Goal: Task Accomplishment & Management: Complete application form

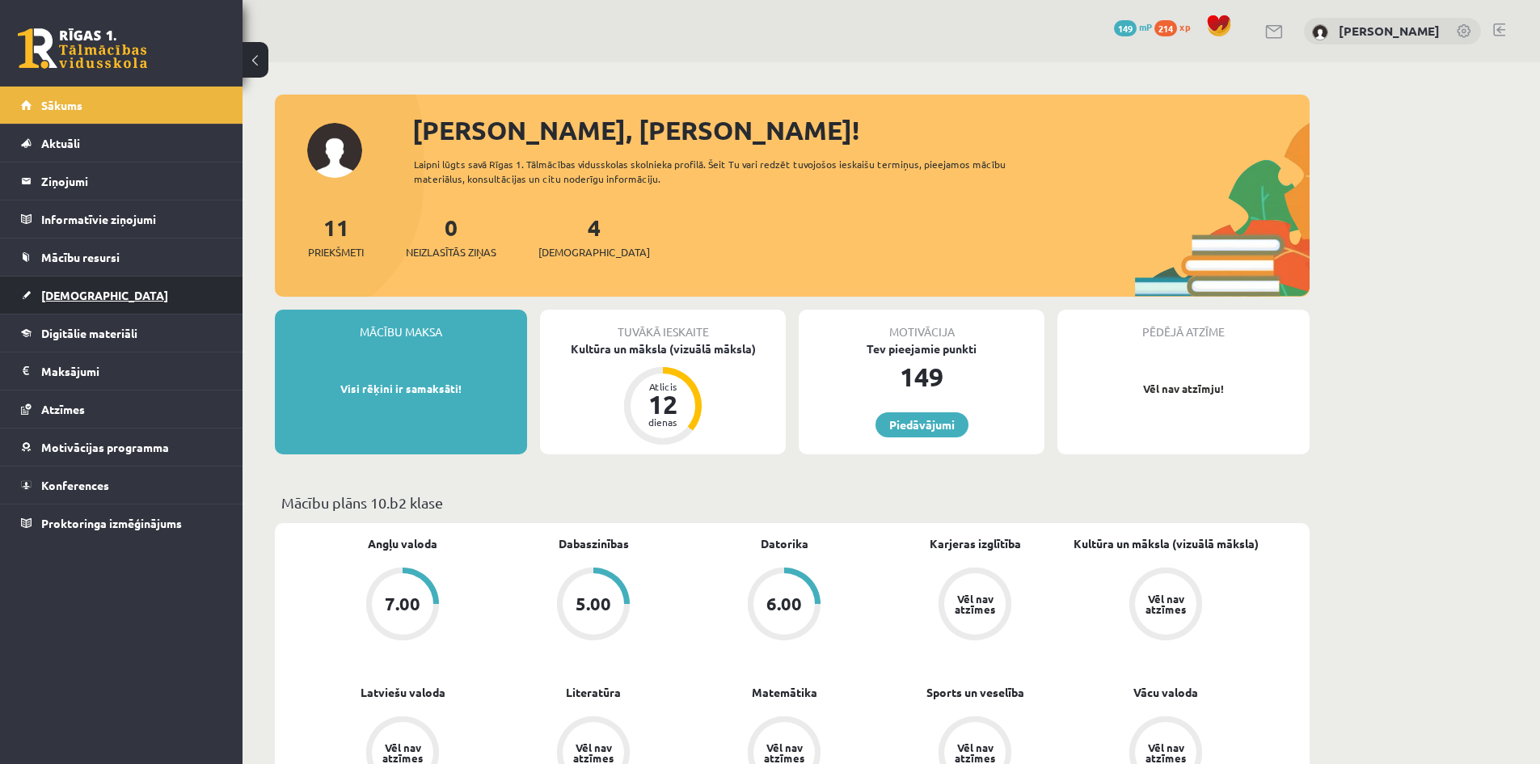
click at [61, 296] on span "[DEMOGRAPHIC_DATA]" at bounding box center [104, 295] width 127 height 15
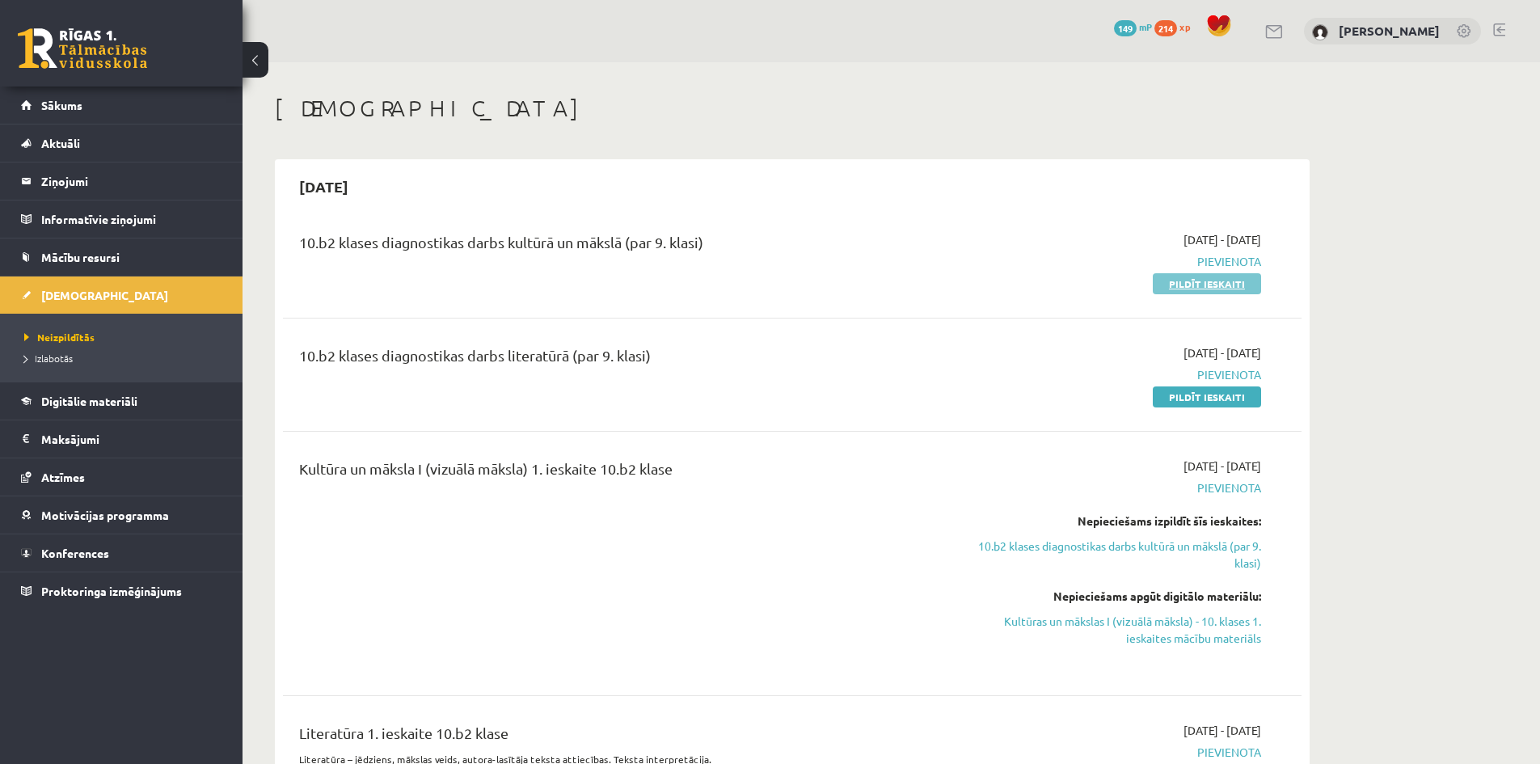
click at [1191, 289] on link "Pildīt ieskaiti" at bounding box center [1207, 283] width 108 height 21
click at [1209, 391] on link "Pildīt ieskaiti" at bounding box center [1207, 396] width 108 height 21
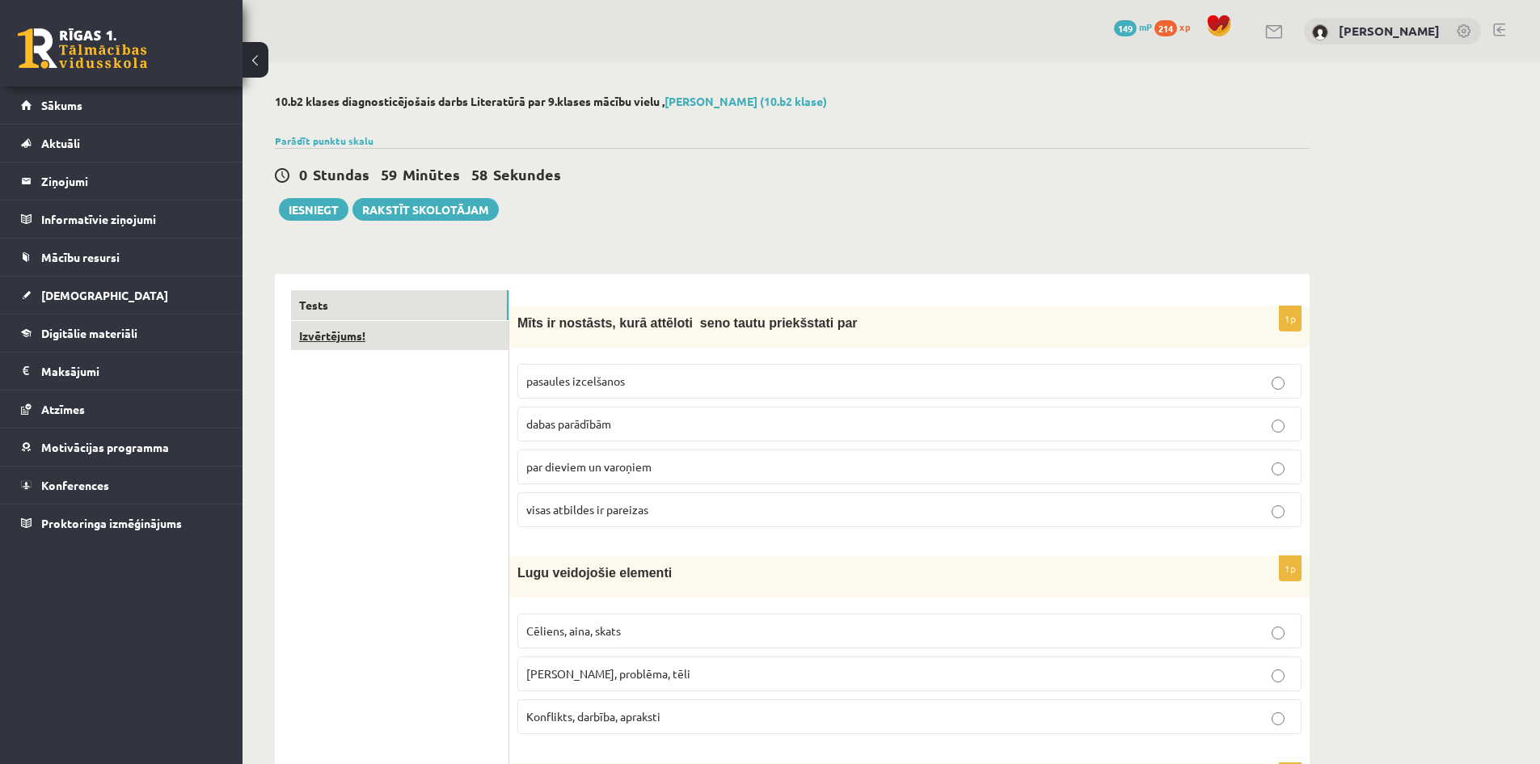
click at [347, 337] on link "Izvērtējums!" at bounding box center [399, 336] width 217 height 30
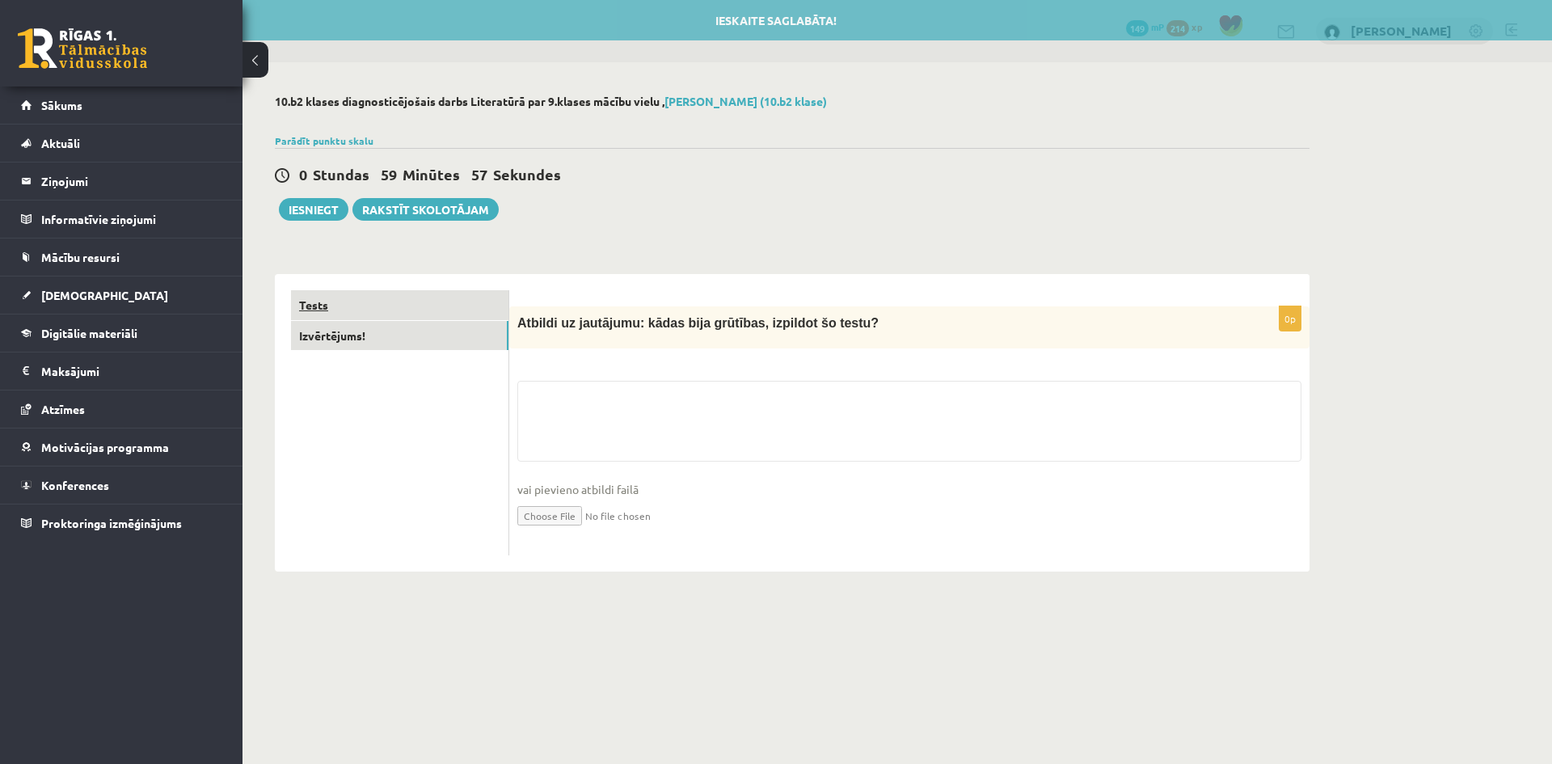
click at [326, 304] on link "Tests" at bounding box center [399, 305] width 217 height 30
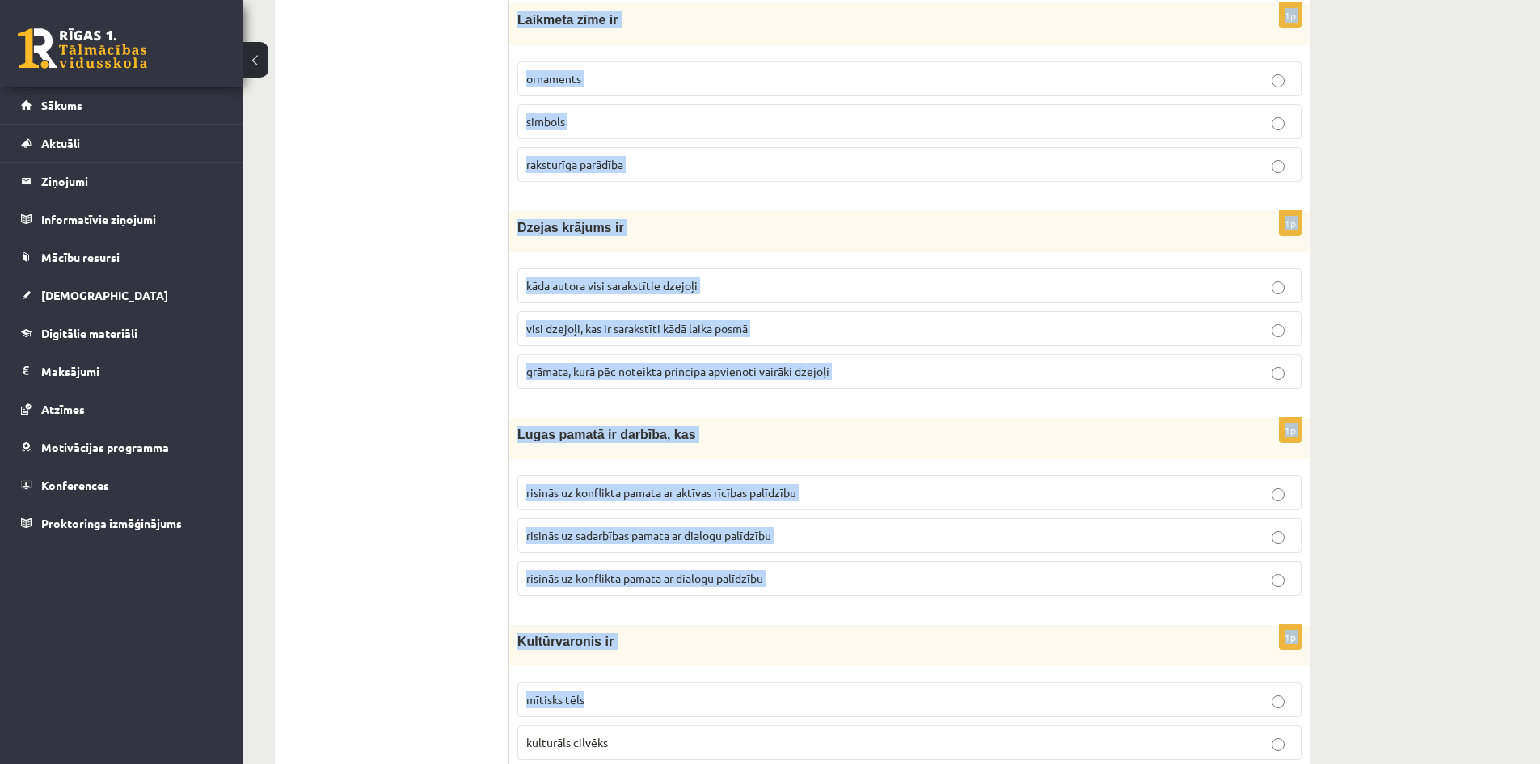
scroll to position [6226, 0]
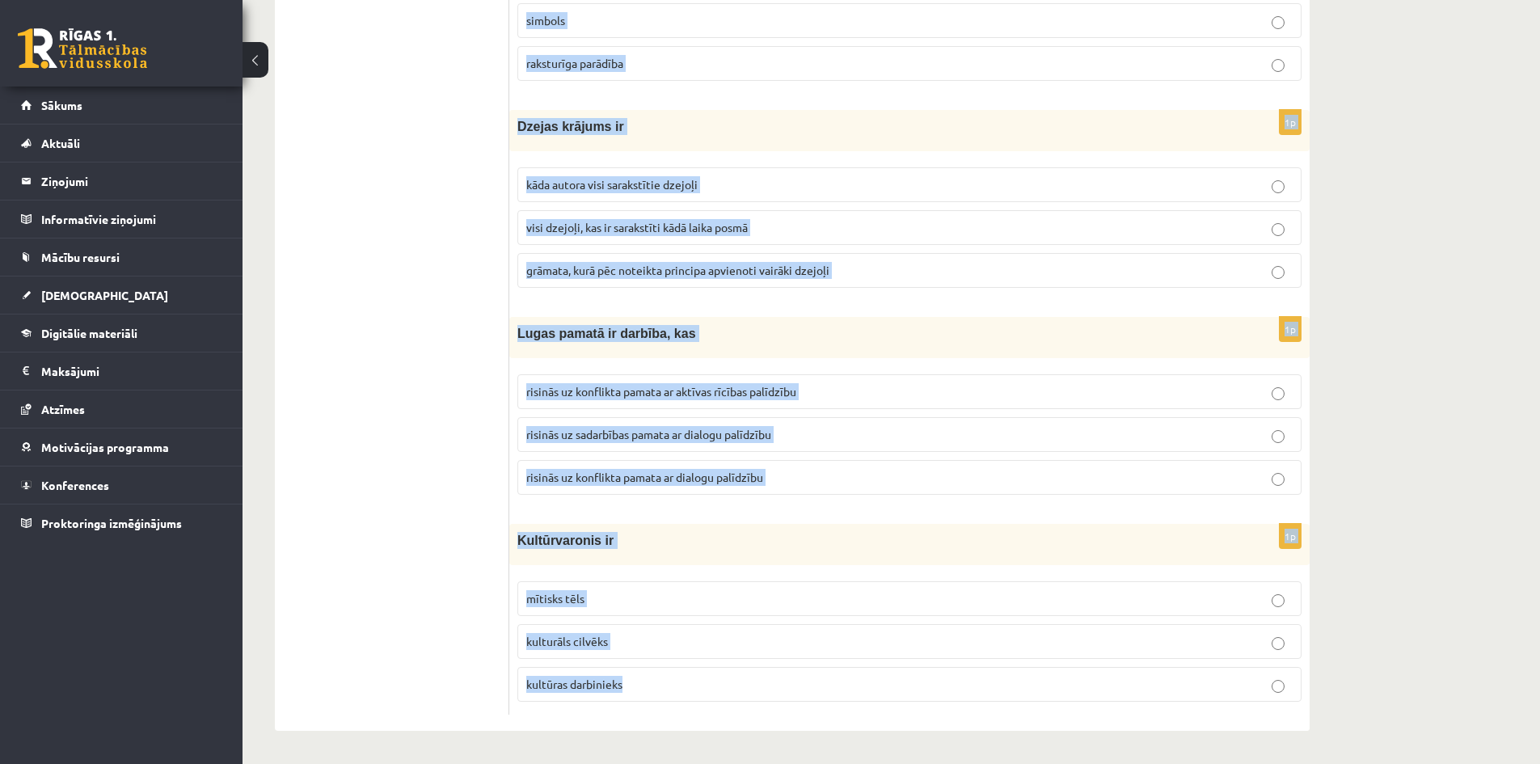
drag, startPoint x: 521, startPoint y: 322, endPoint x: 1152, endPoint y: 677, distance: 724.0
copy form "Lore ip dolorsit, amet consecte adip elits doeiusmodte inc utlabore etdolorema …"
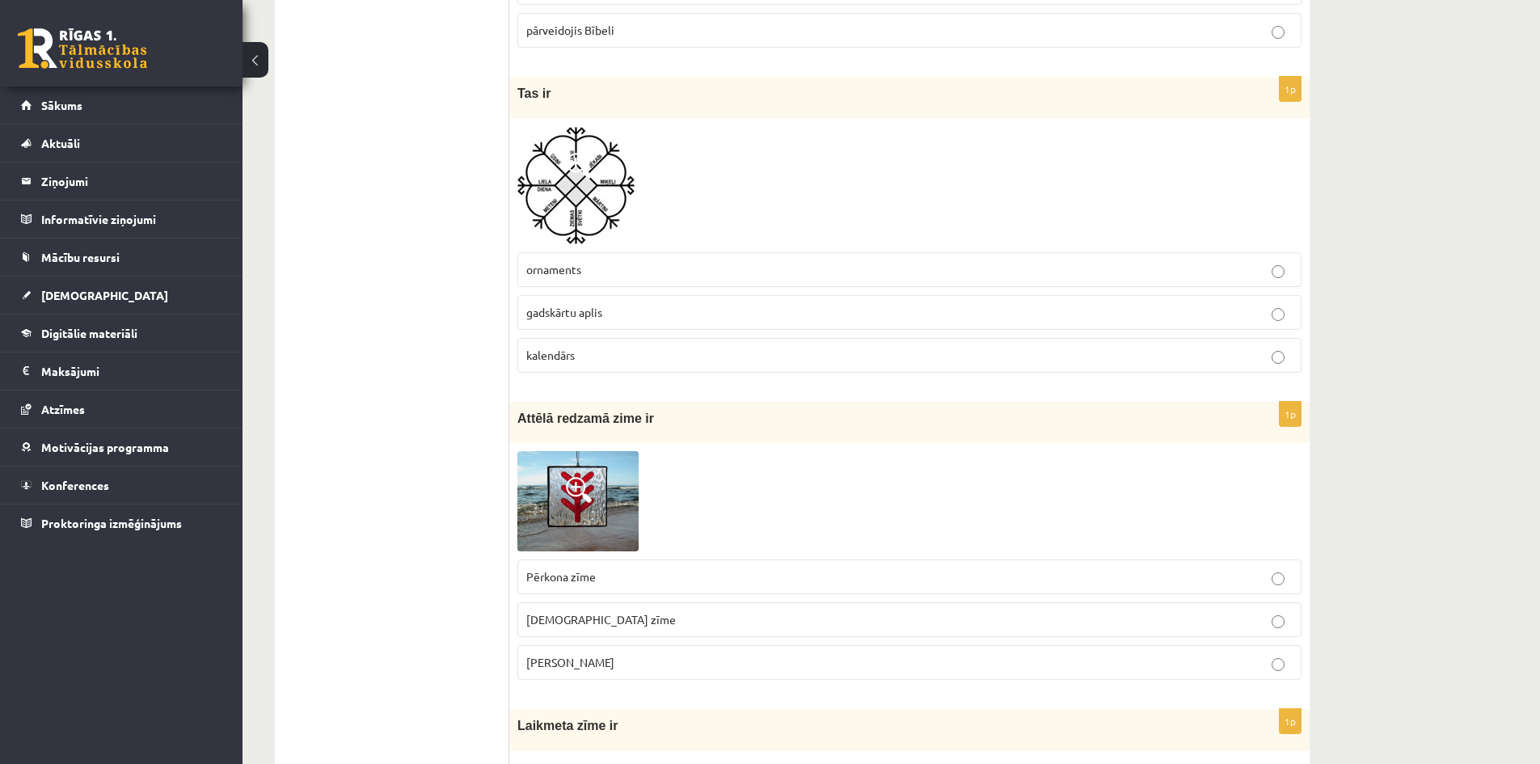
drag, startPoint x: 494, startPoint y: 490, endPoint x: 473, endPoint y: 468, distance: 30.3
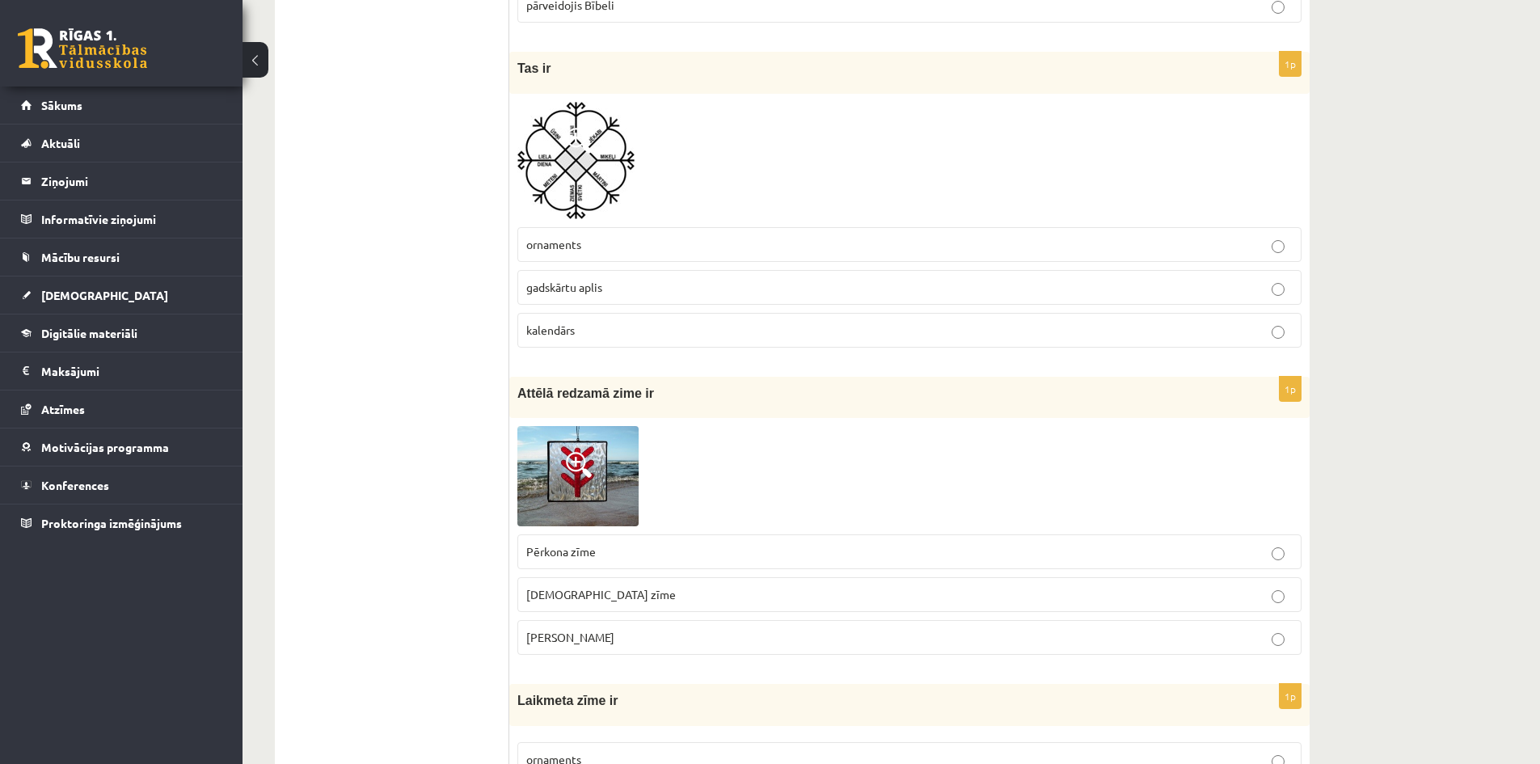
scroll to position [5417, 0]
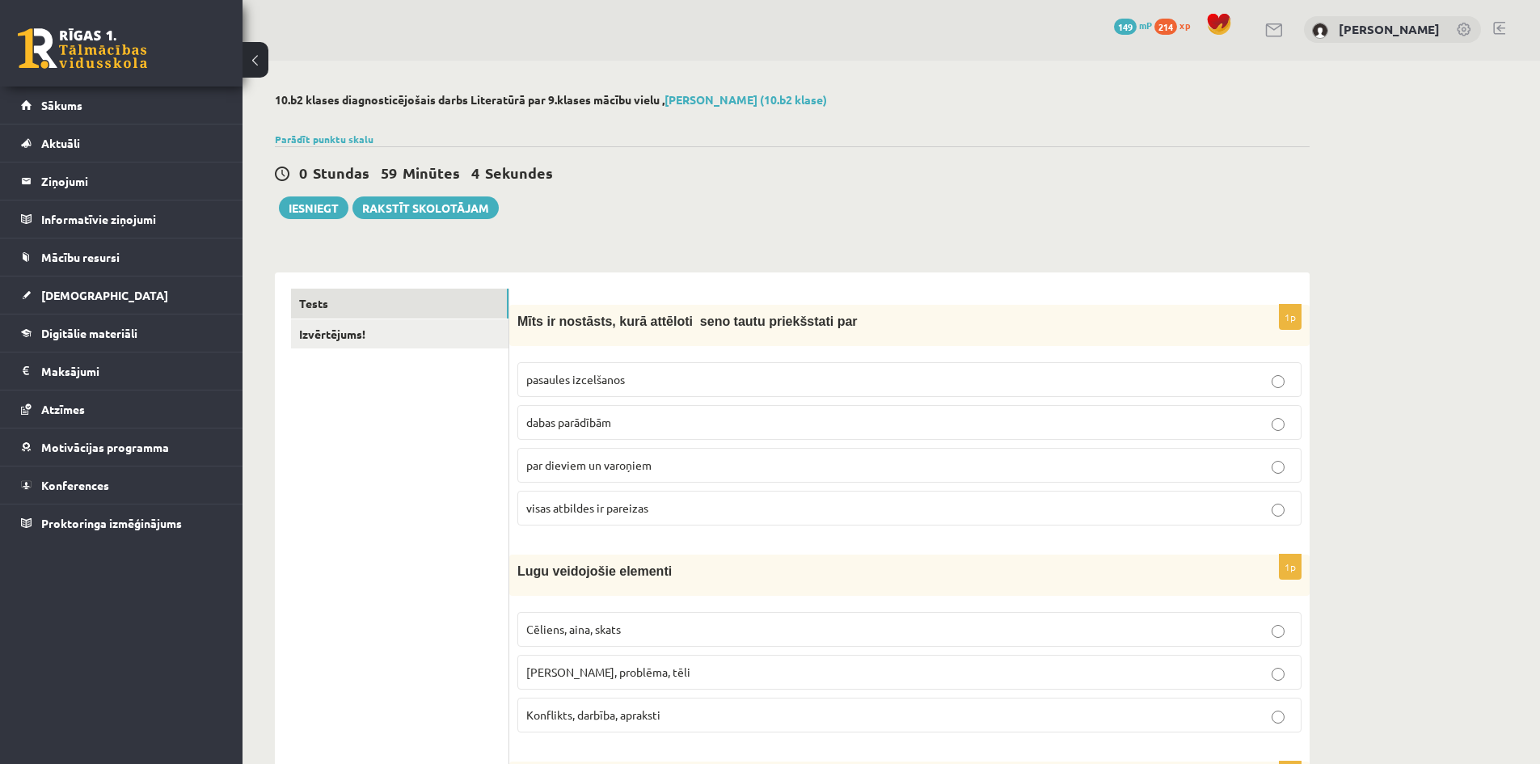
scroll to position [0, 0]
click at [649, 504] on p "visas atbildes ir pareizas" at bounding box center [909, 509] width 766 height 17
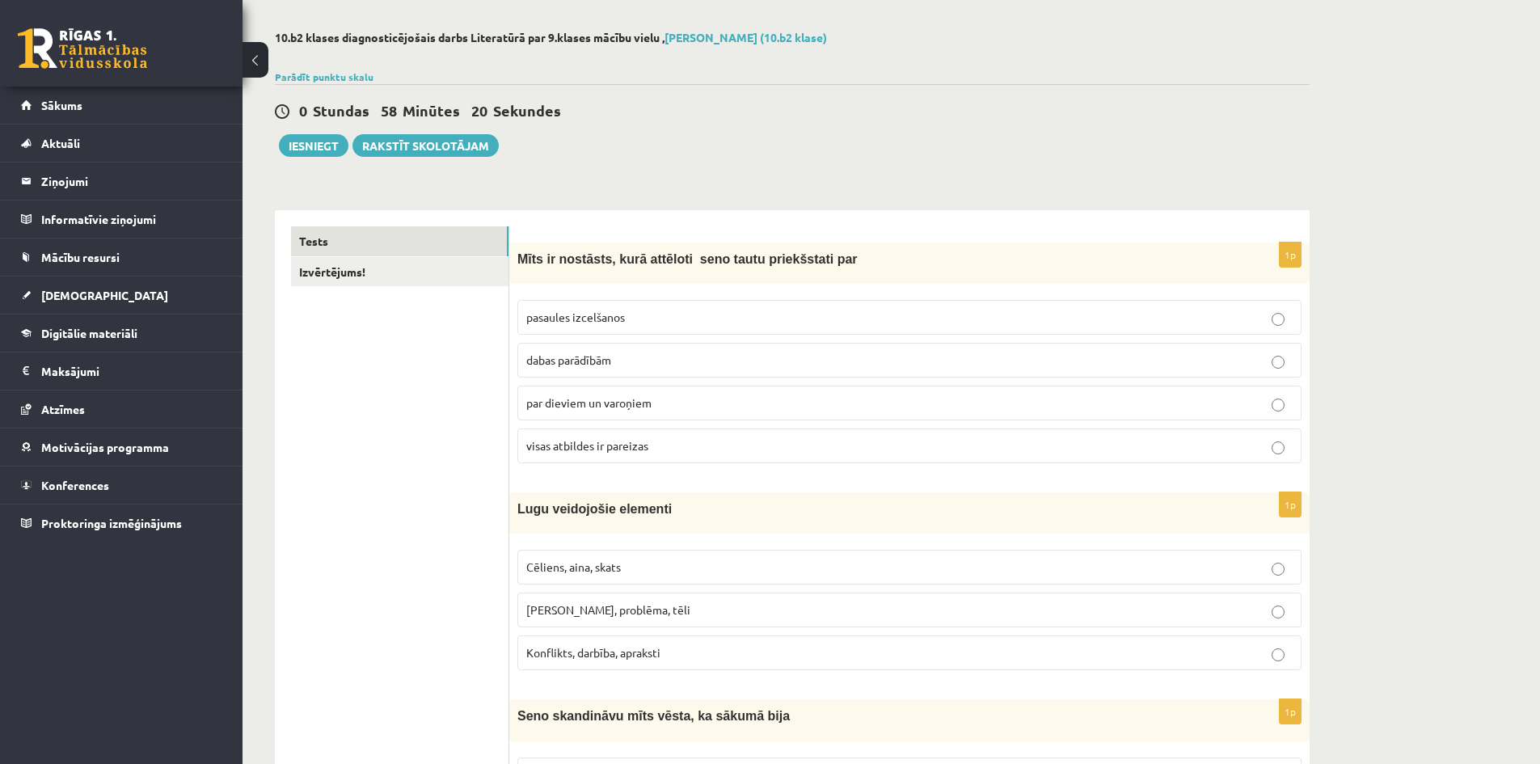
scroll to position [162, 0]
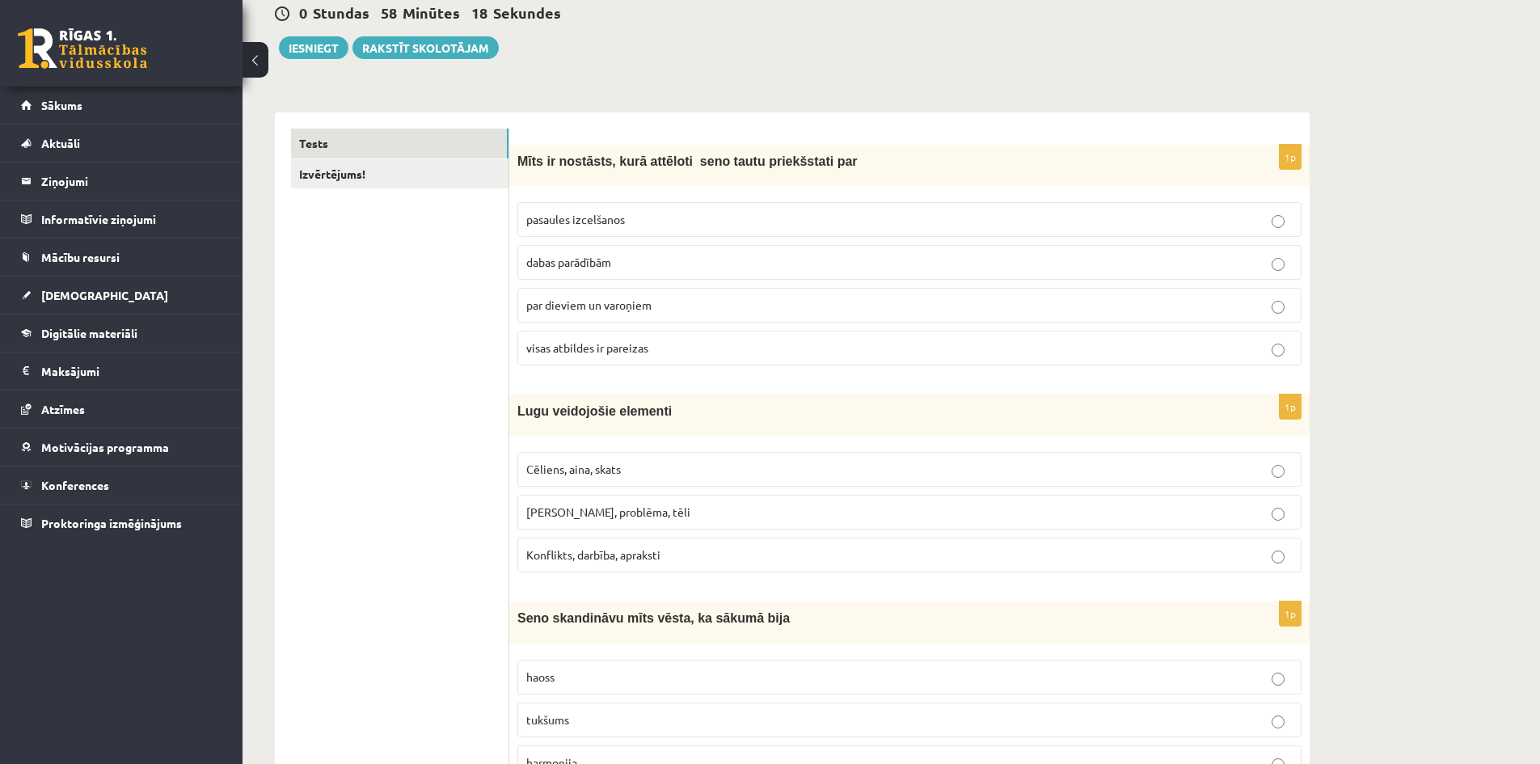
click at [677, 470] on p "Cēliens, aina, skats" at bounding box center [909, 469] width 766 height 17
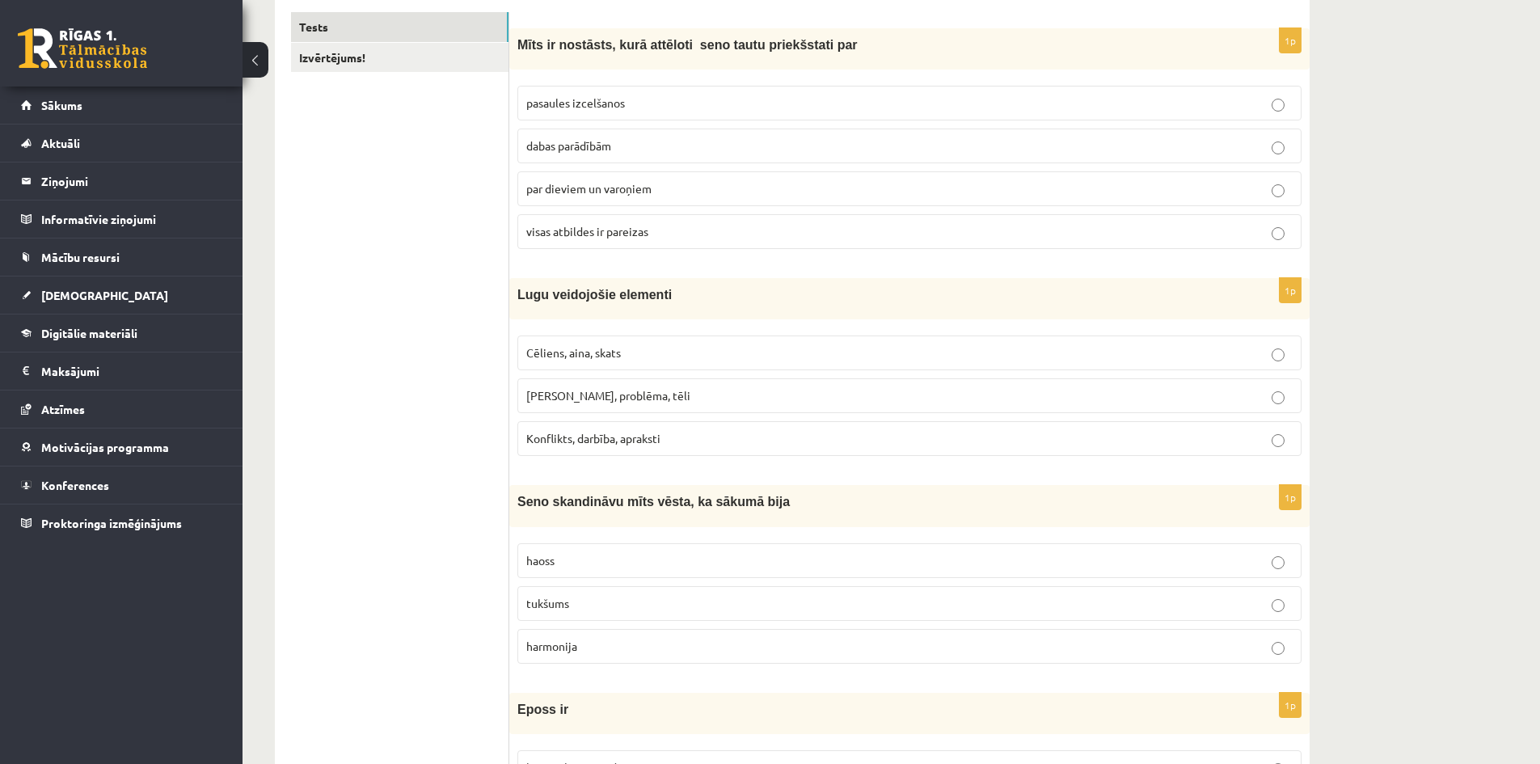
scroll to position [404, 0]
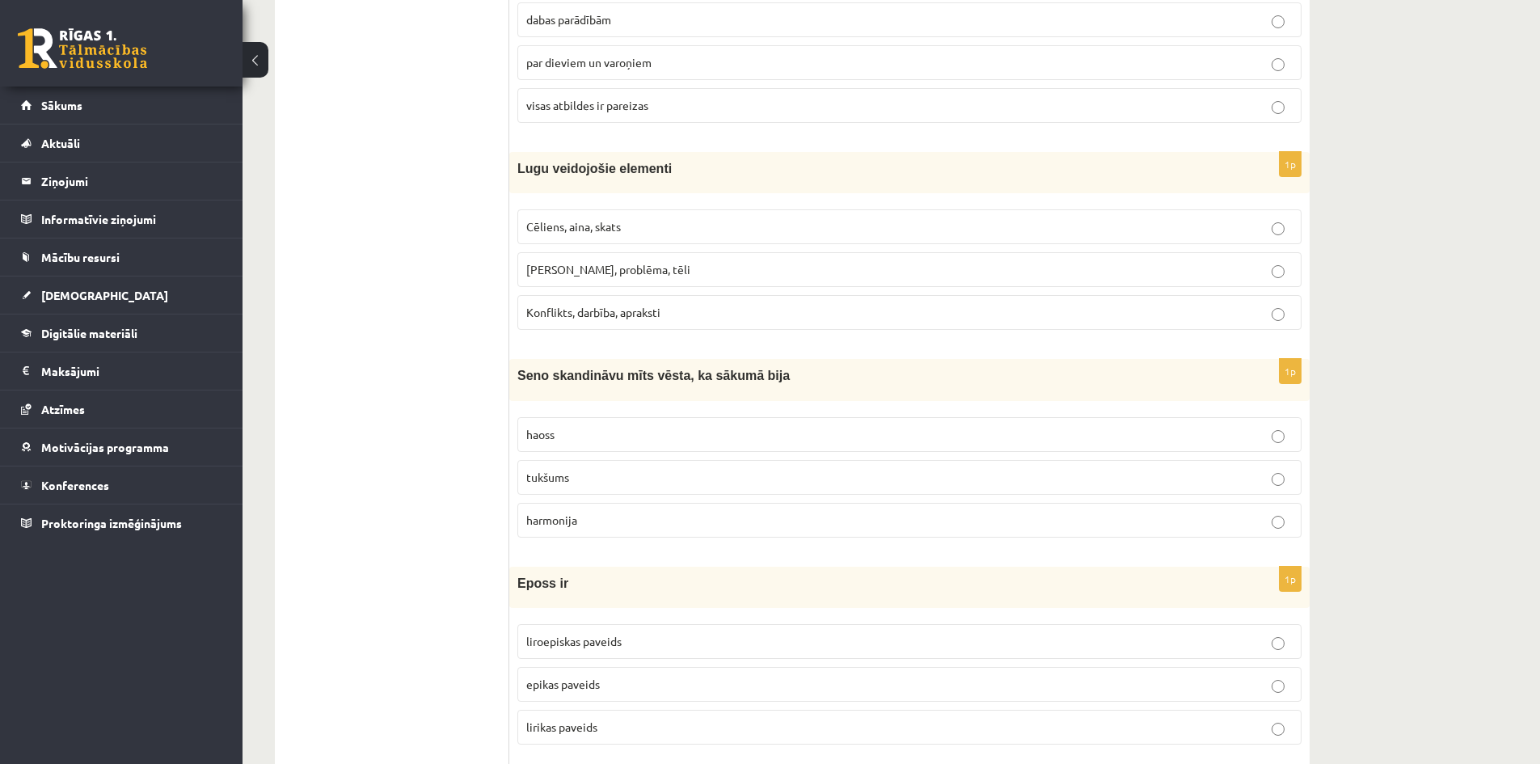
click at [547, 432] on span "haoss" at bounding box center [540, 434] width 28 height 15
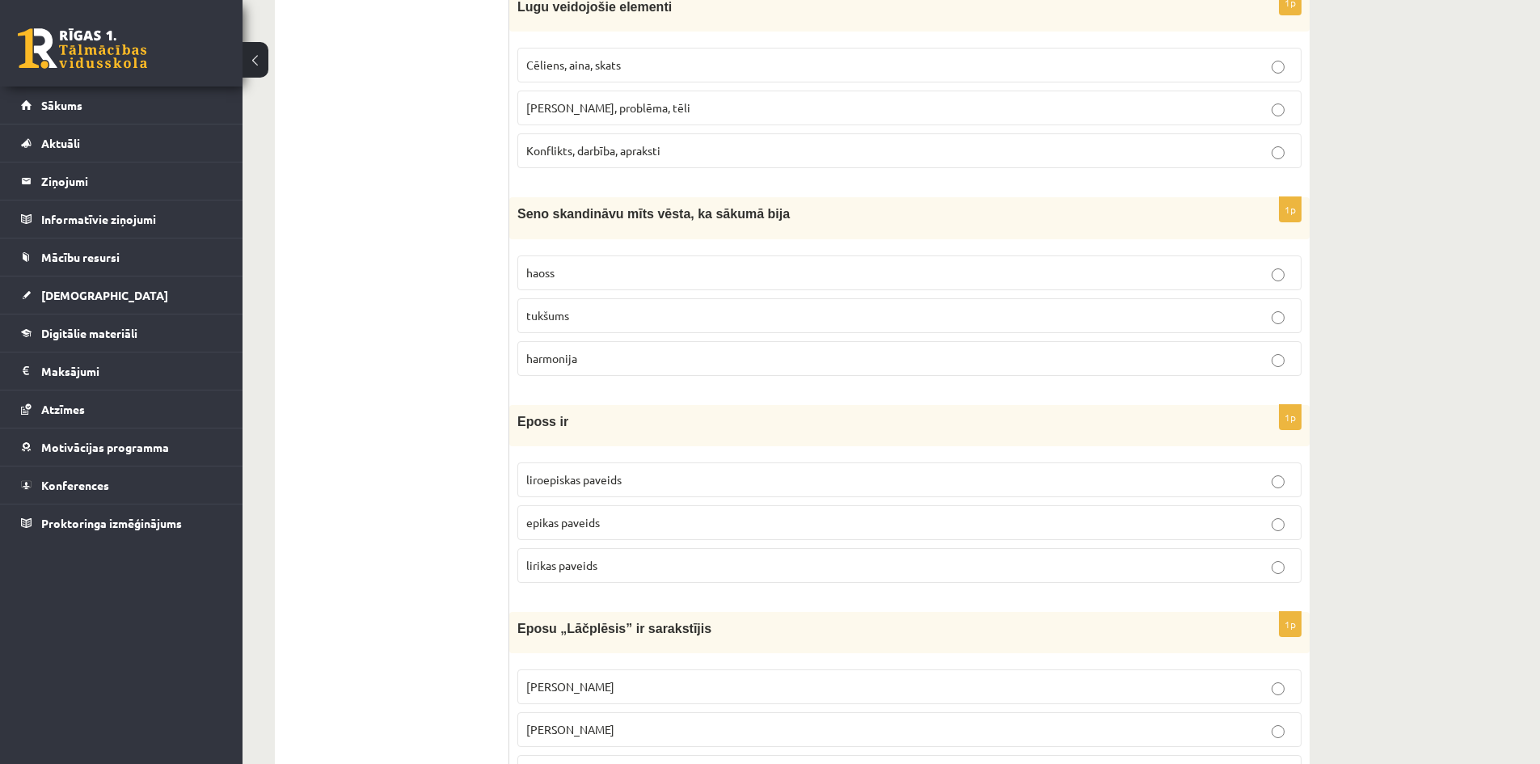
click at [595, 521] on span "epikas paveids" at bounding box center [563, 522] width 74 height 15
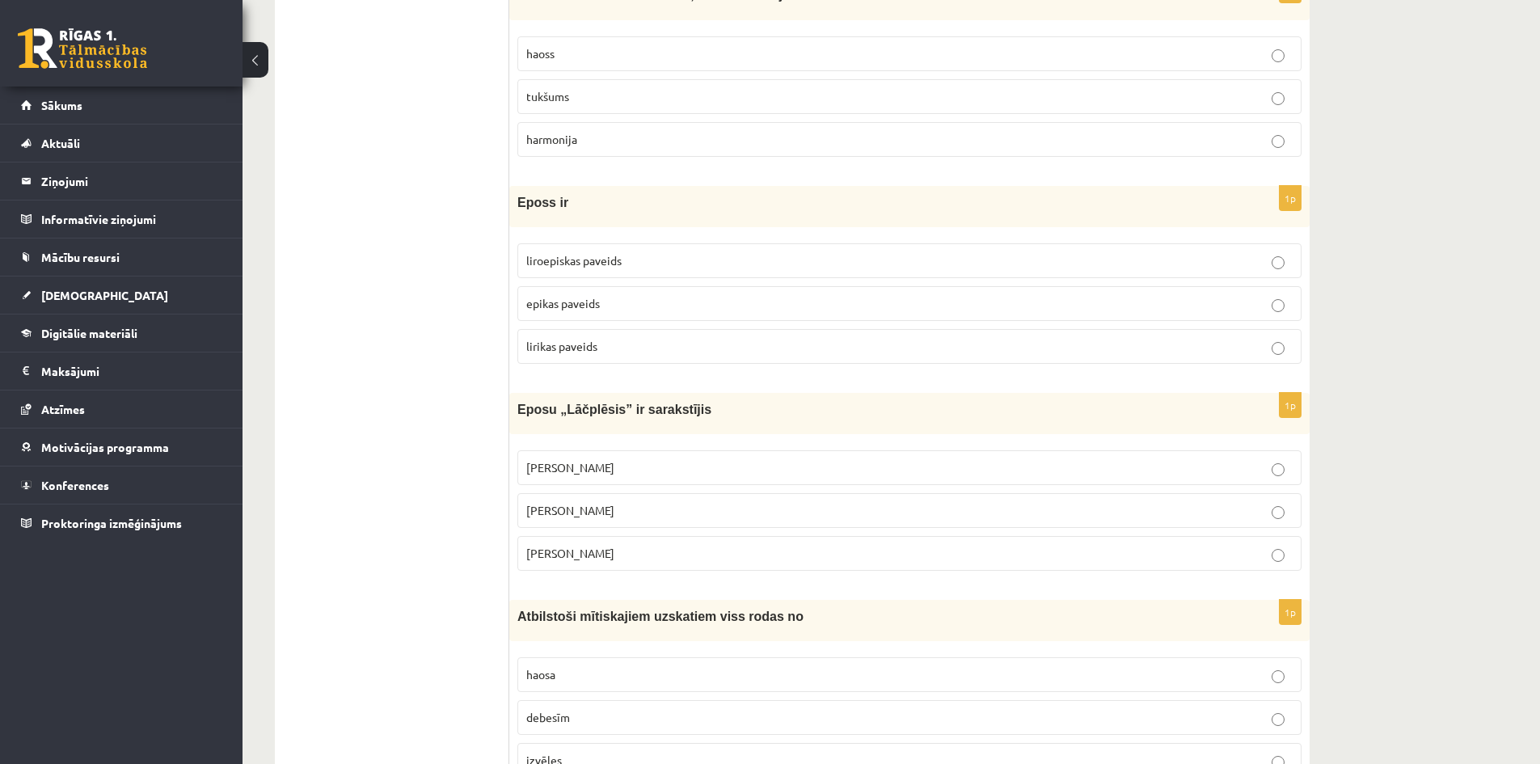
scroll to position [808, 0]
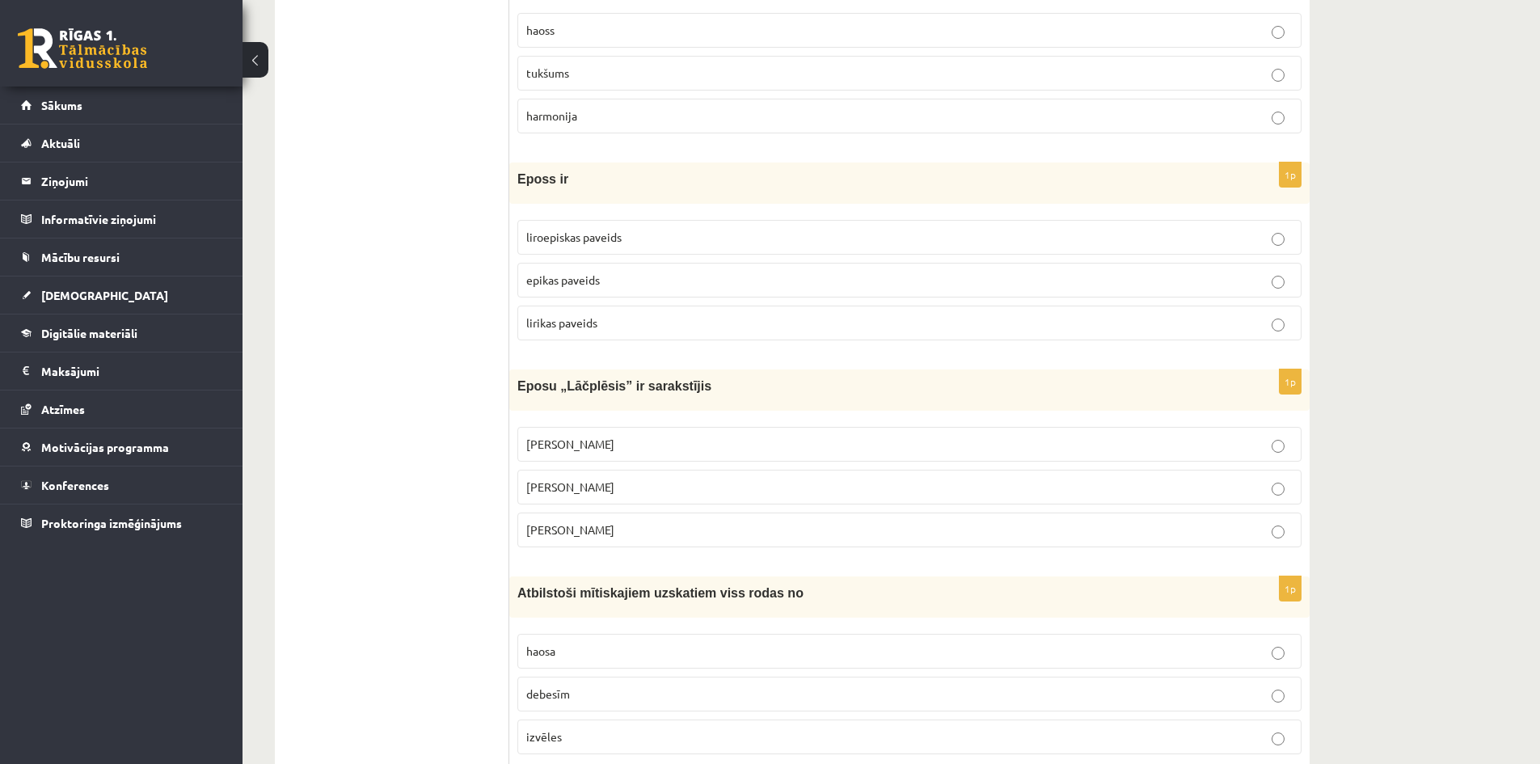
click at [842, 443] on p "[PERSON_NAME]" at bounding box center [909, 444] width 766 height 17
click at [593, 501] on label "[PERSON_NAME]" at bounding box center [909, 487] width 784 height 35
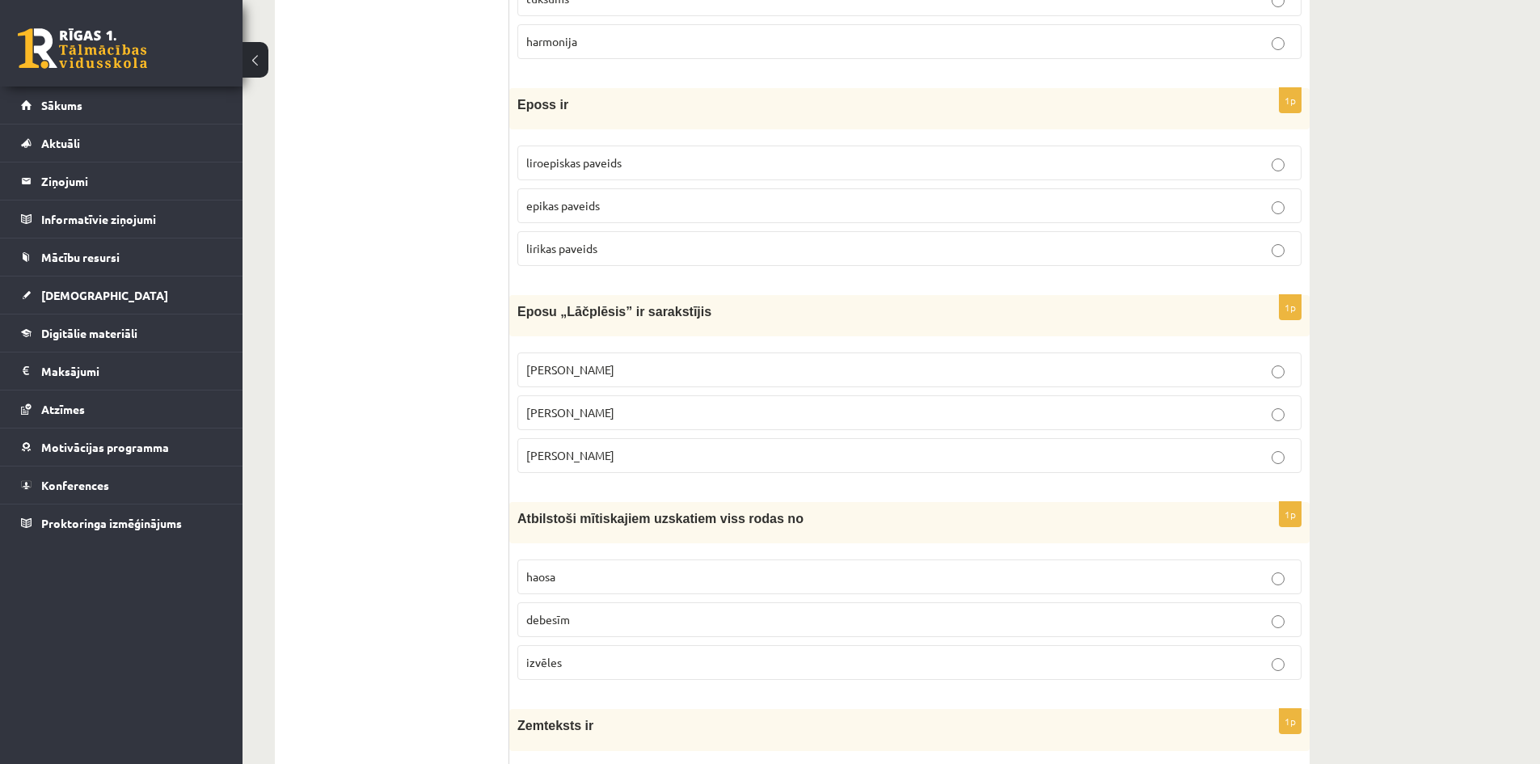
scroll to position [970, 0]
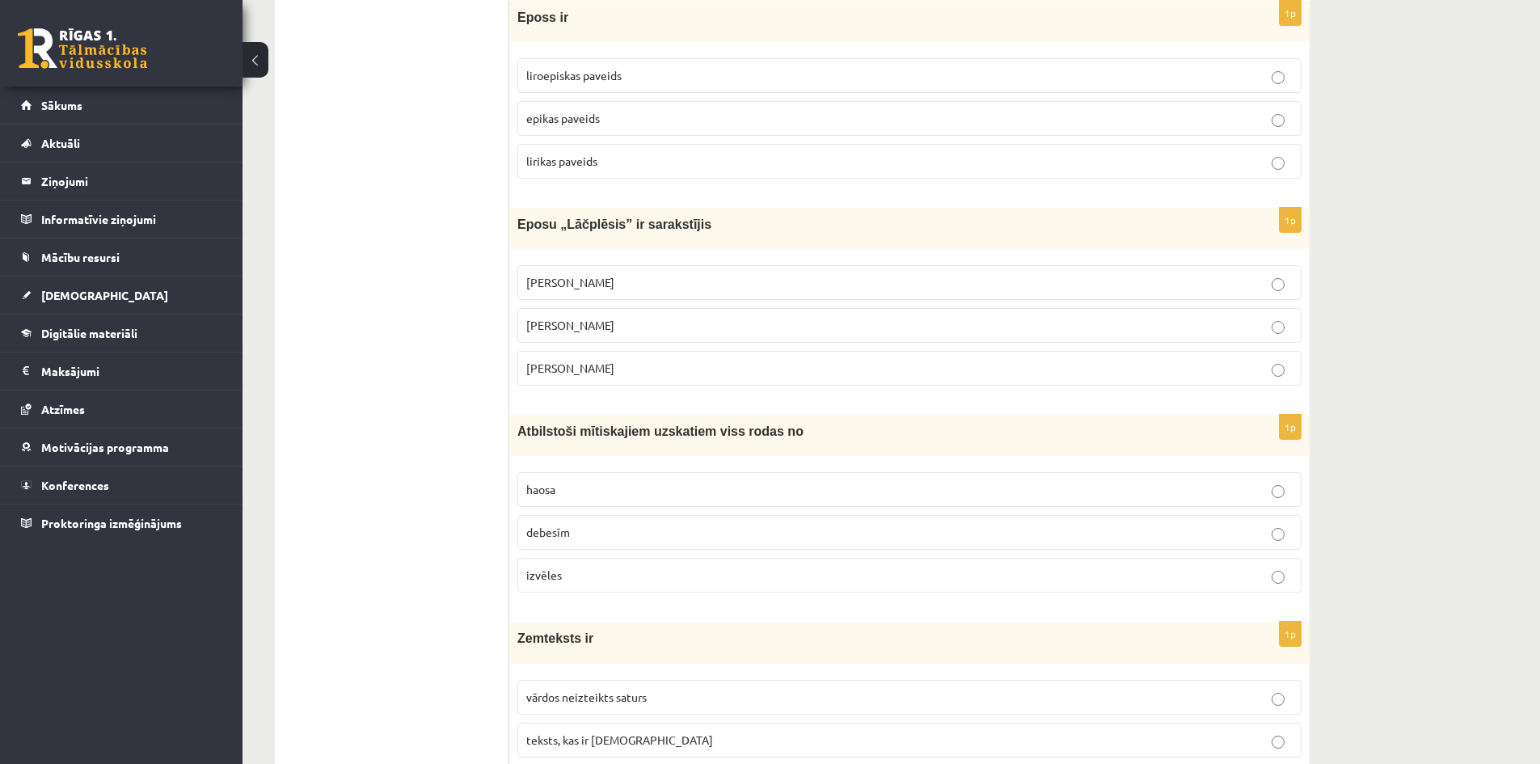
click at [606, 488] on p "haosa" at bounding box center [909, 489] width 766 height 17
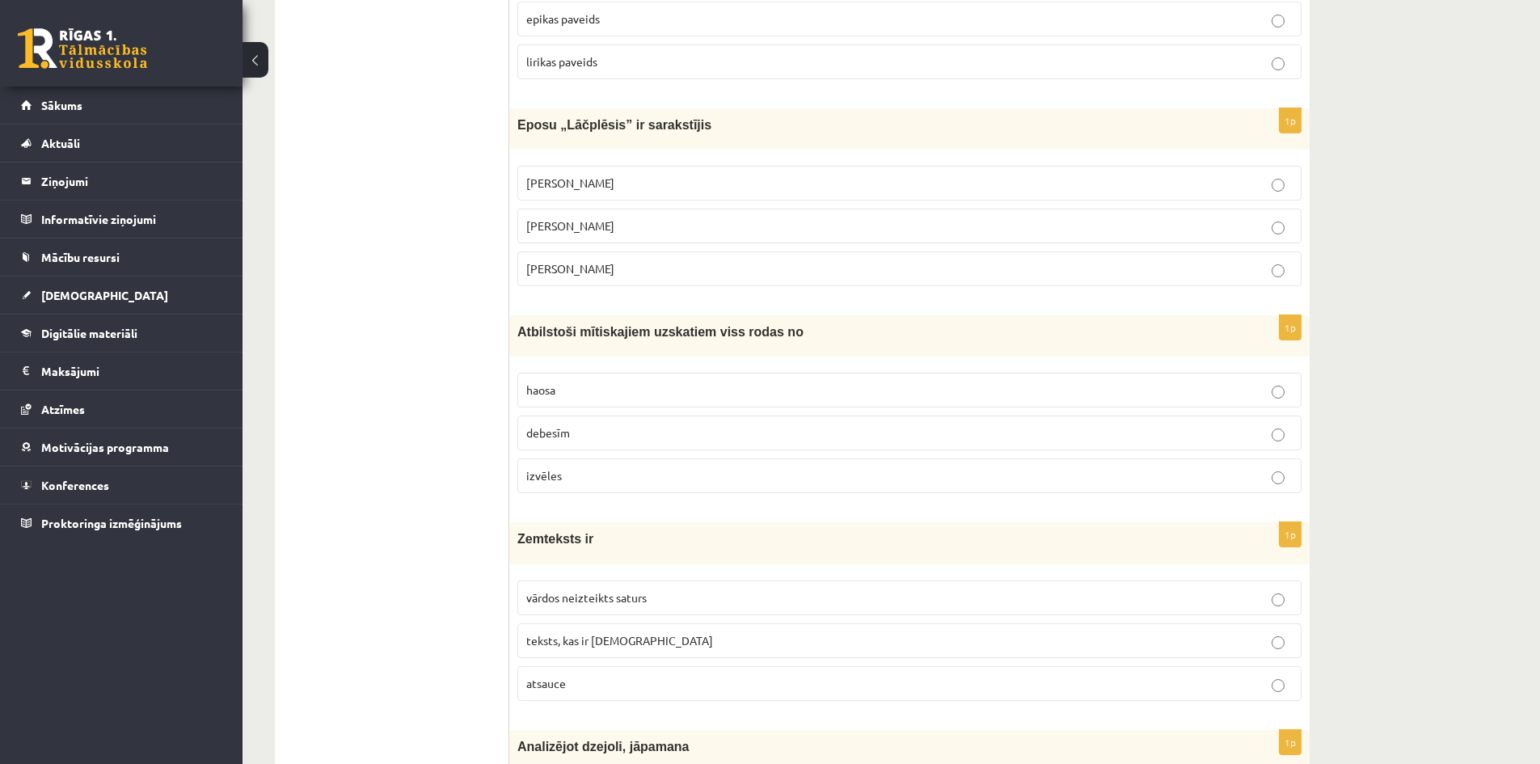
scroll to position [1213, 0]
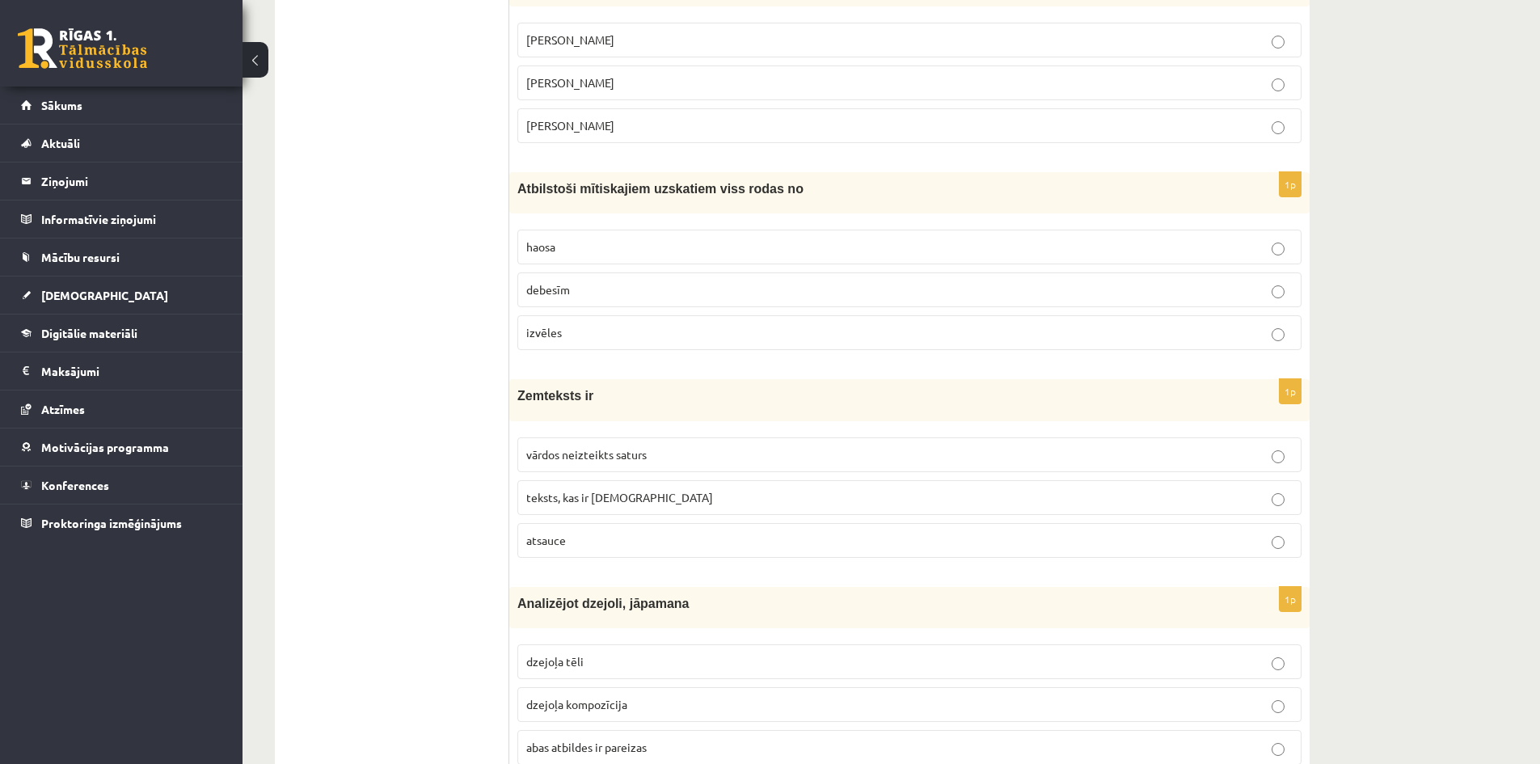
click at [664, 441] on label "vārdos neizteikts saturs" at bounding box center [909, 454] width 784 height 35
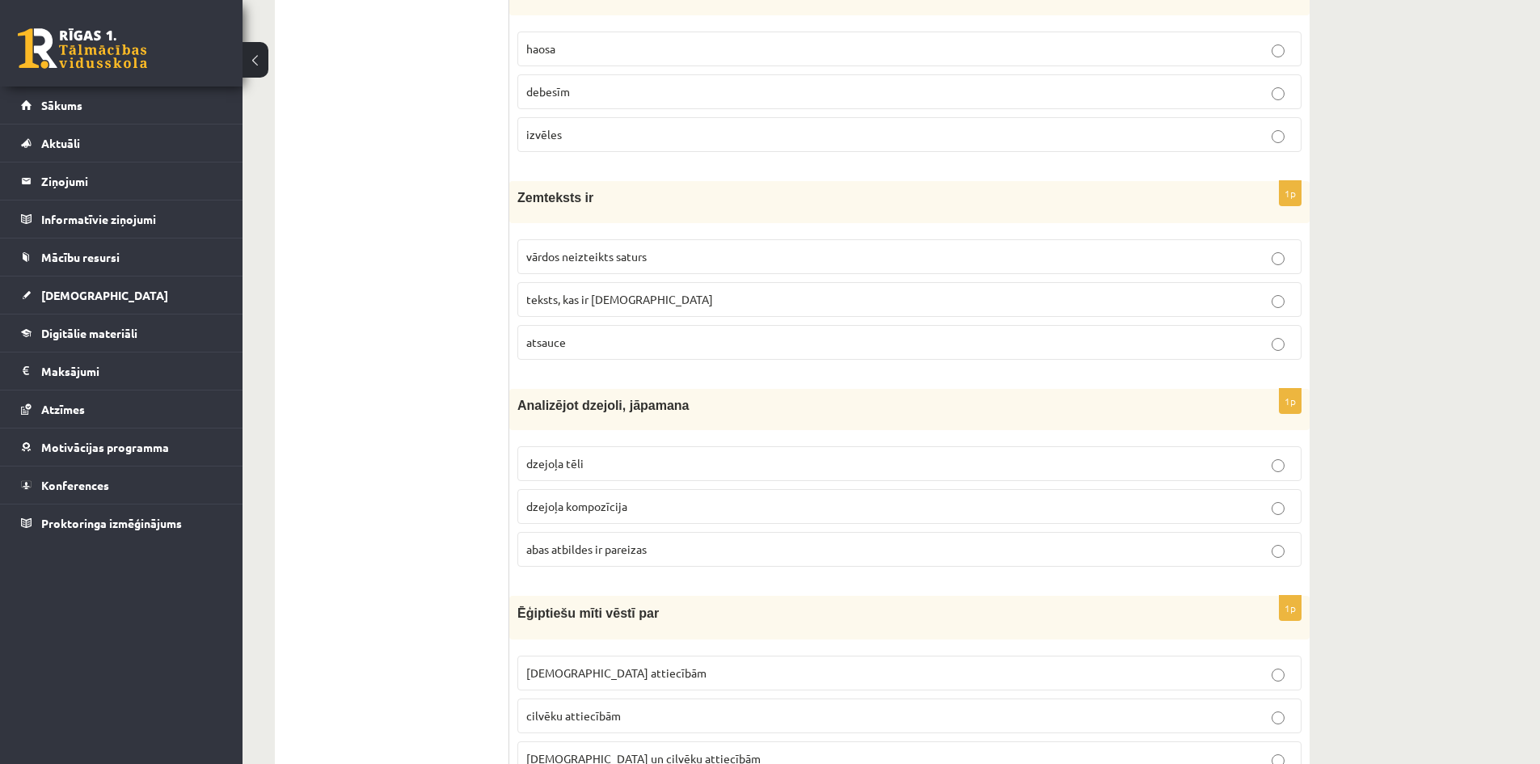
scroll to position [1374, 0]
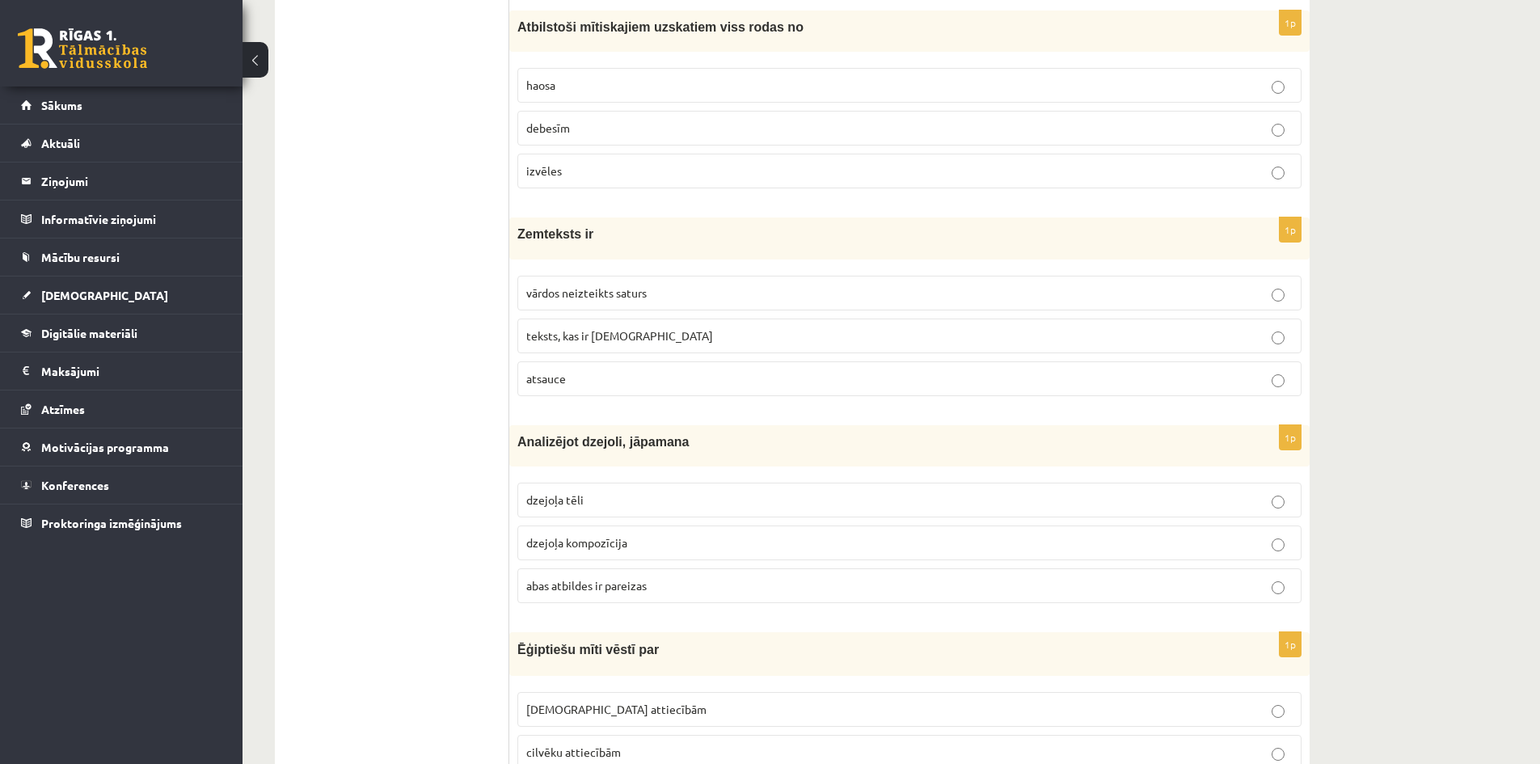
click at [639, 553] on label "dzejoļa kompozīcija" at bounding box center [909, 542] width 784 height 35
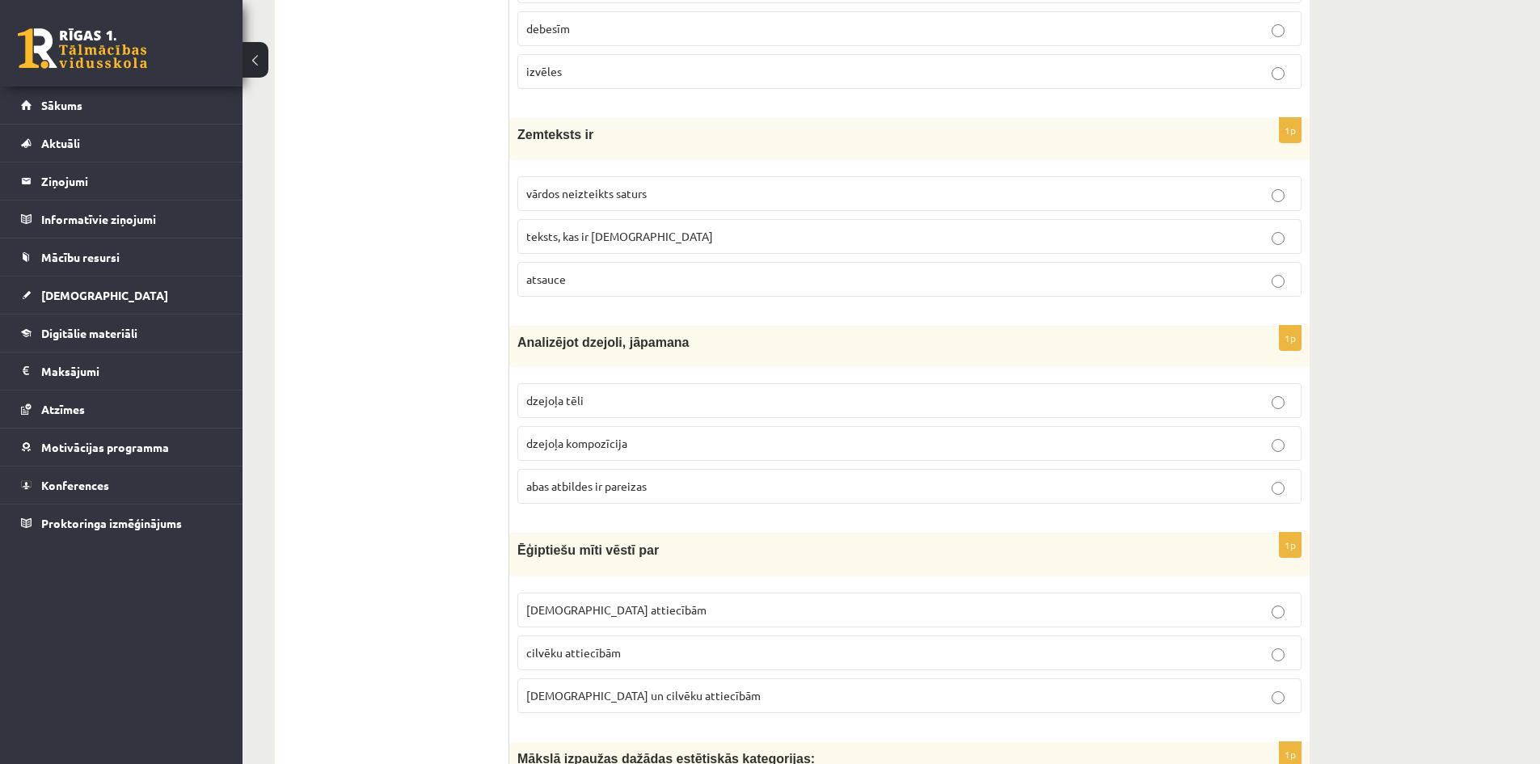
scroll to position [1617, 0]
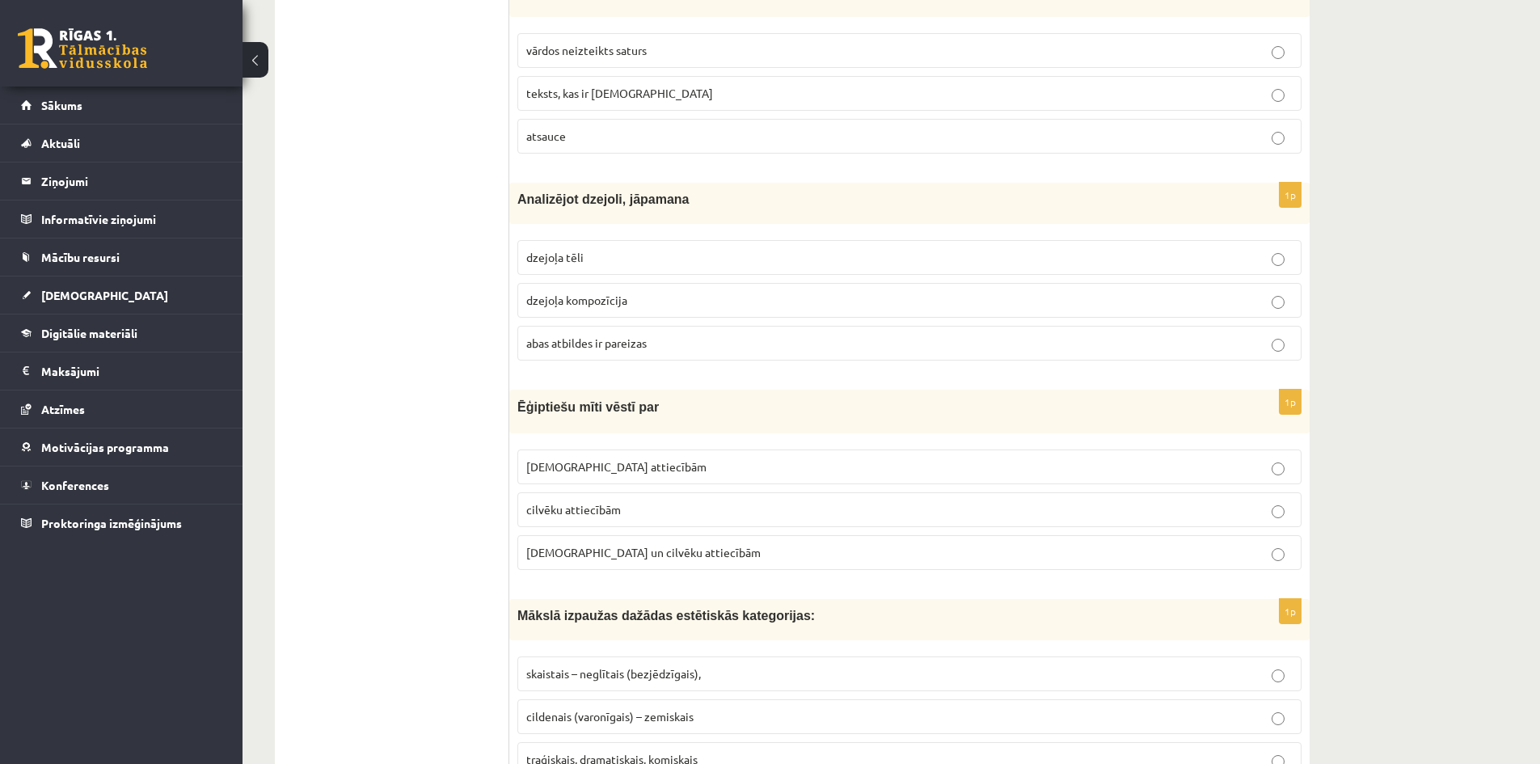
click at [562, 555] on span "[DEMOGRAPHIC_DATA] un cilvēku attiecībām" at bounding box center [643, 552] width 234 height 15
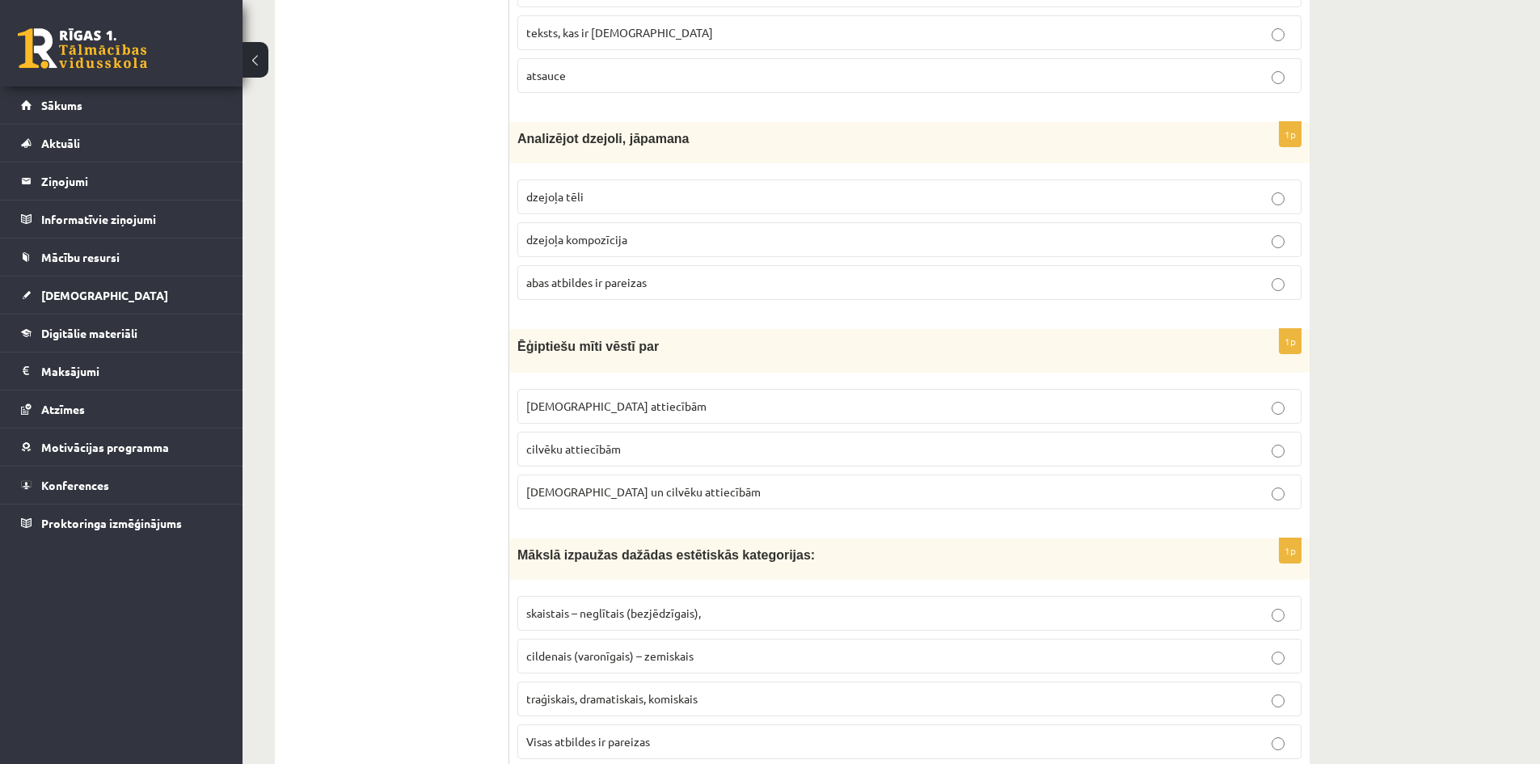
scroll to position [1778, 0]
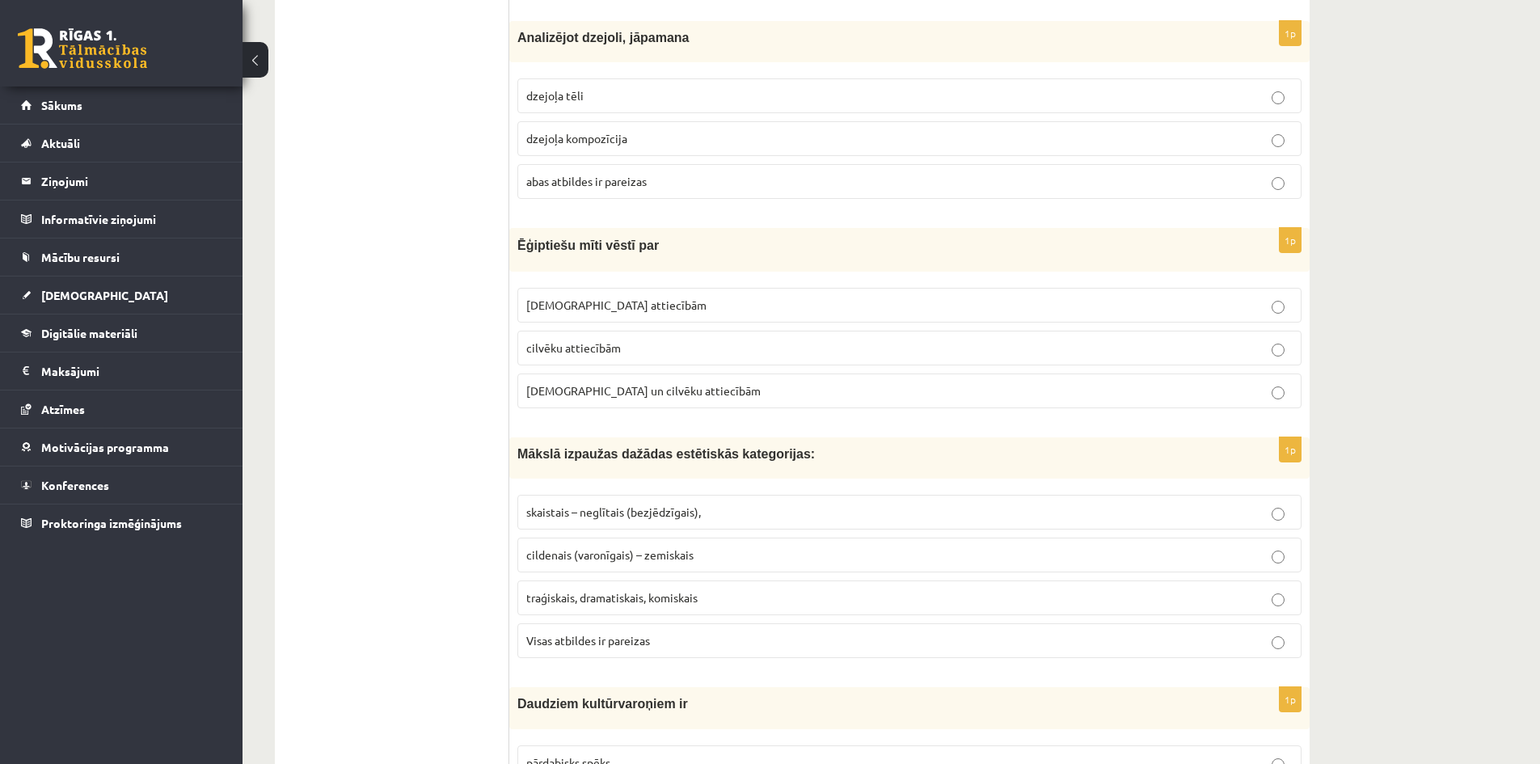
click at [570, 615] on label "traģiskais, dramatiskais, komiskais" at bounding box center [909, 597] width 784 height 35
click at [577, 647] on span "Visas atbildes ir pareizas" at bounding box center [588, 640] width 124 height 15
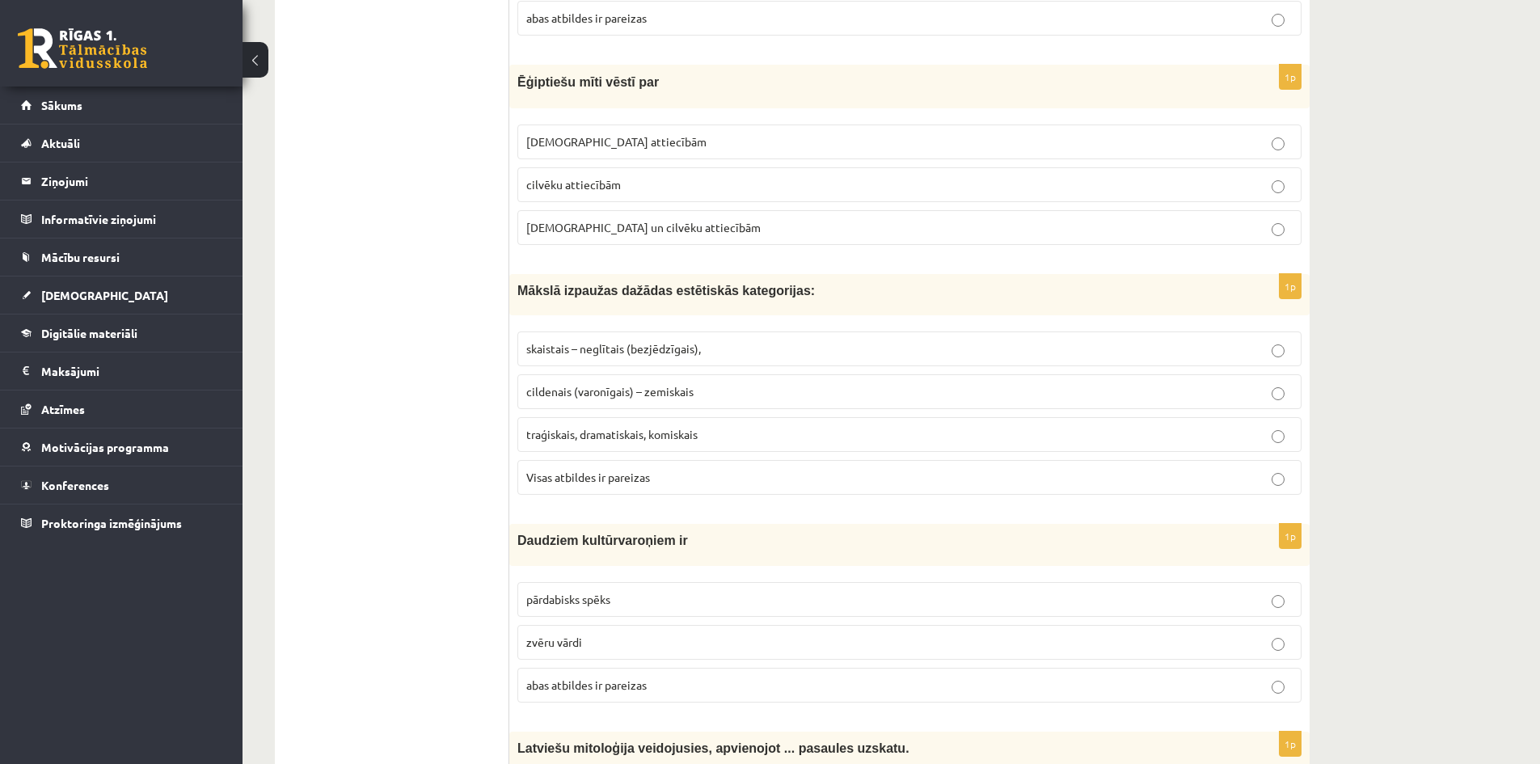
scroll to position [2021, 0]
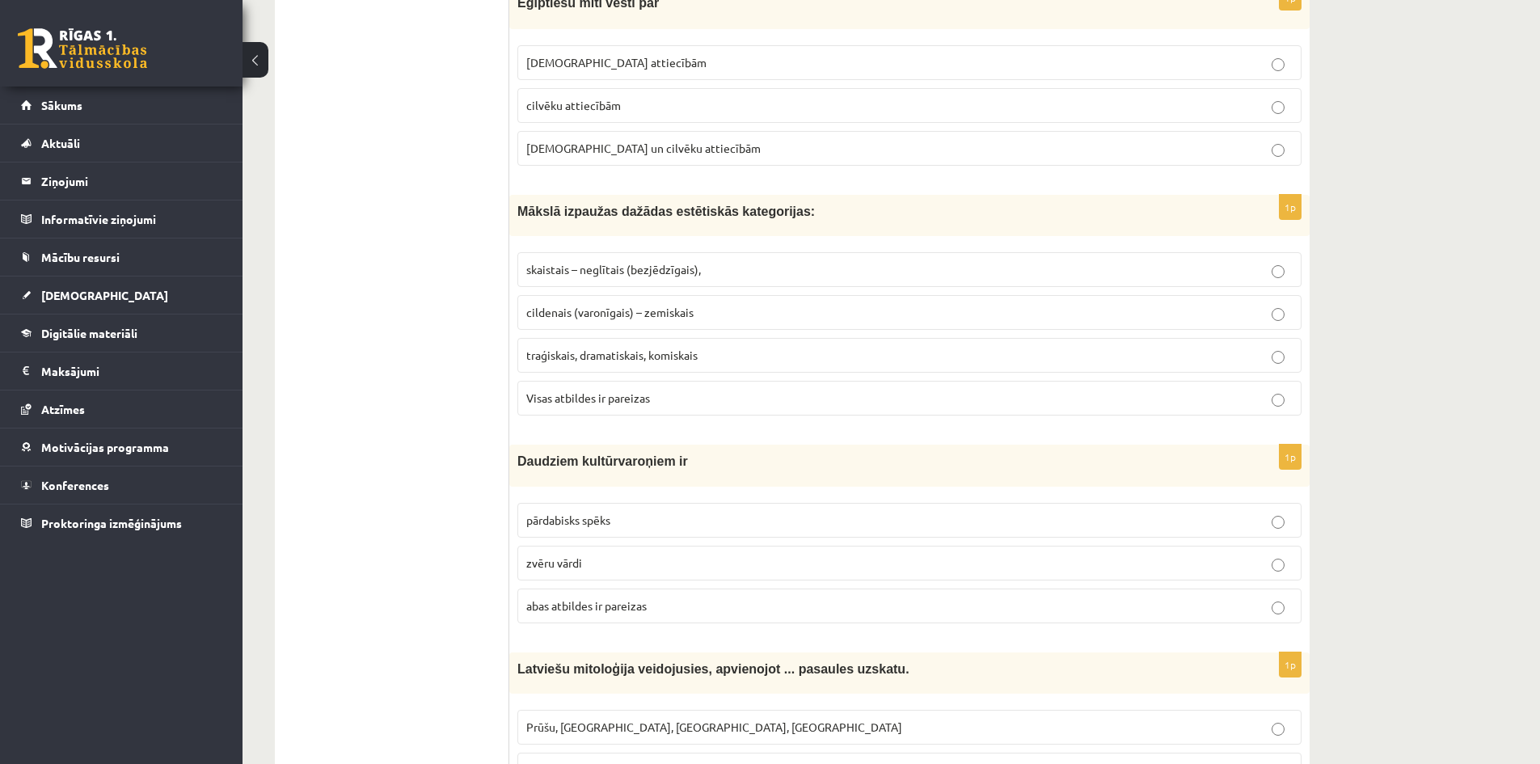
click at [519, 503] on fieldset "pārdabisks spēks zvēru vārdi [PERSON_NAME] atbildes ir pareizas" at bounding box center [909, 561] width 784 height 133
drag, startPoint x: 537, startPoint y: 517, endPoint x: 575, endPoint y: 535, distance: 42.0
click at [541, 514] on span "pārdabisks spēks" at bounding box center [568, 520] width 84 height 15
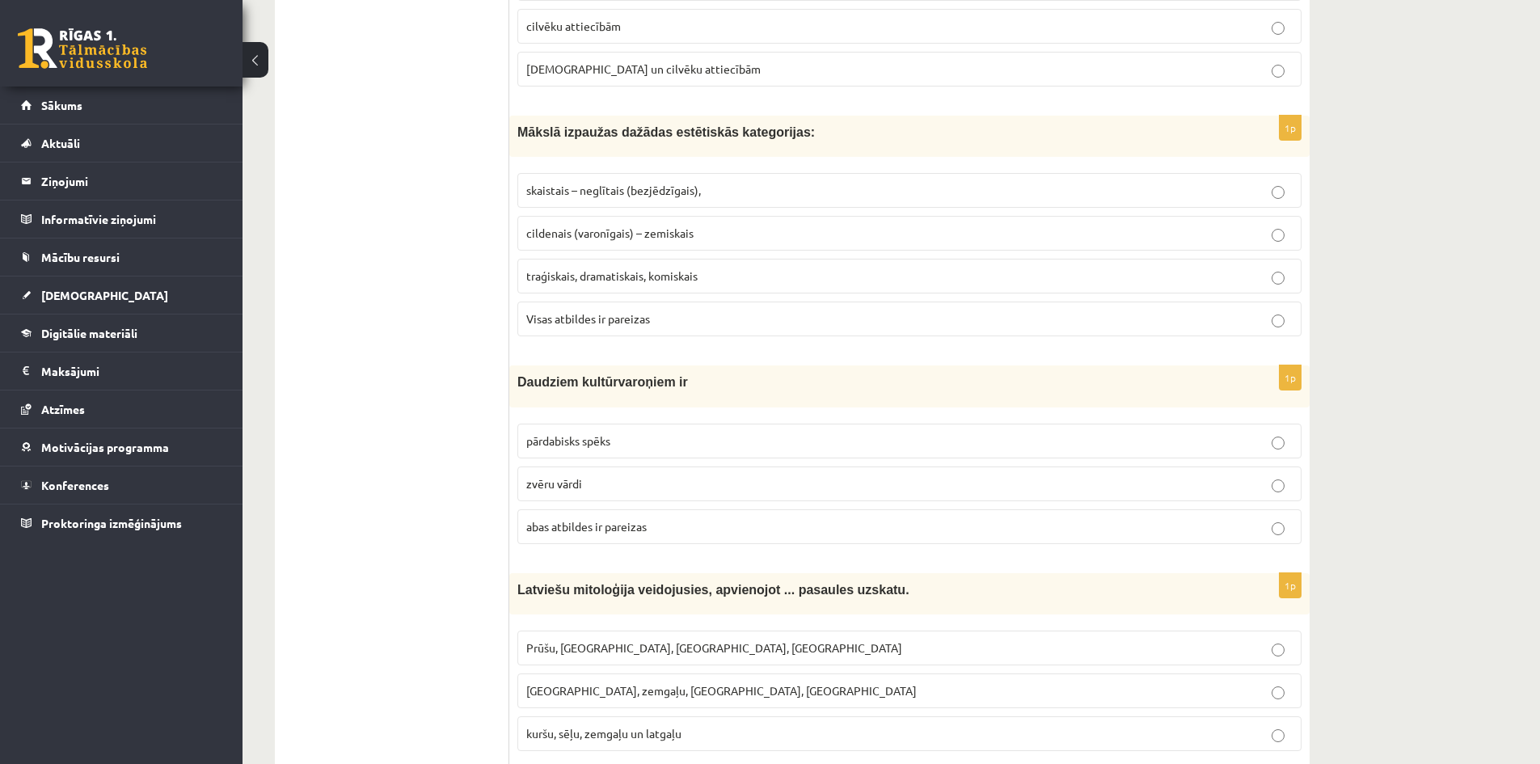
scroll to position [2264, 0]
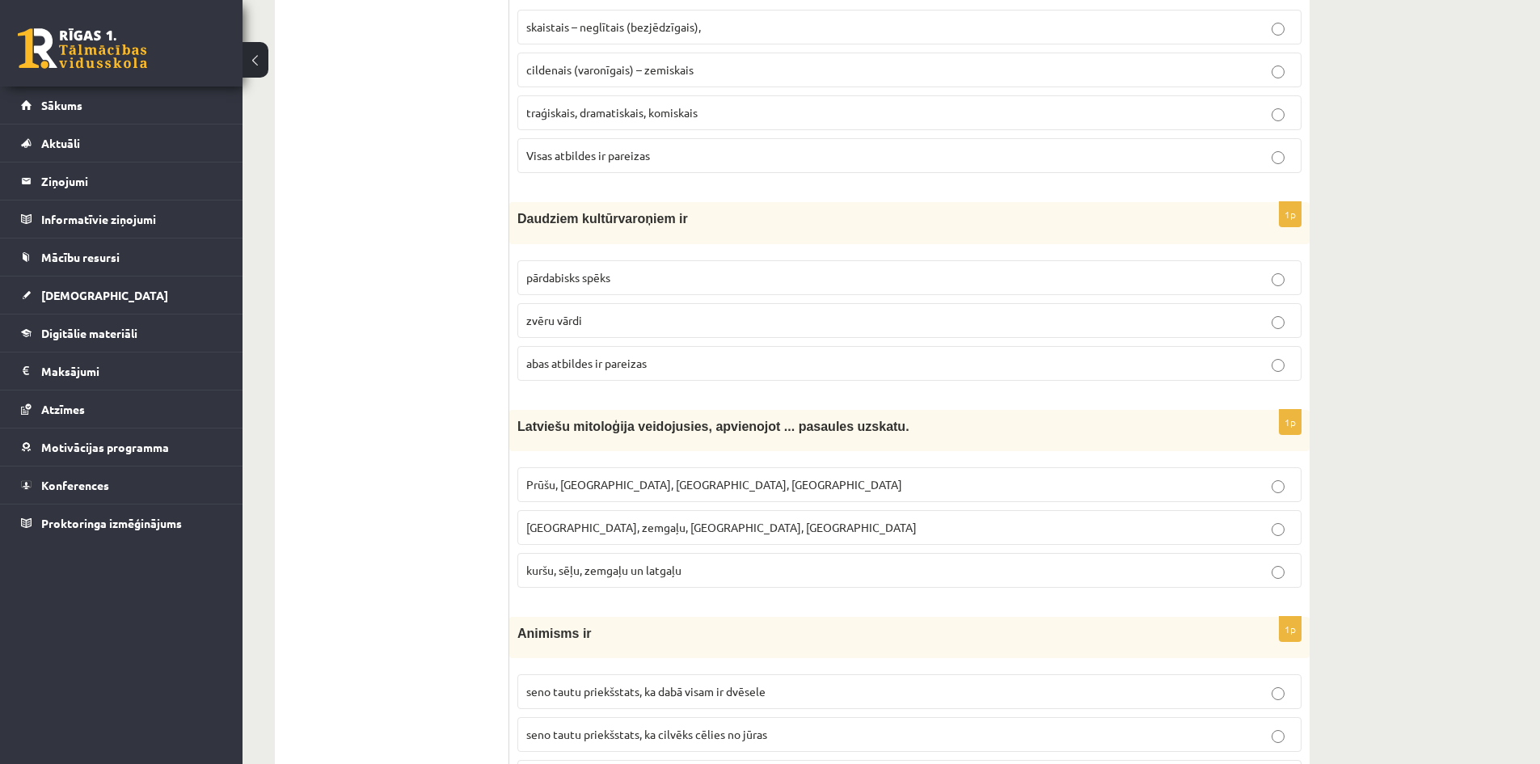
click at [663, 517] on label "[GEOGRAPHIC_DATA], zemgaļu, [GEOGRAPHIC_DATA], [GEOGRAPHIC_DATA]" at bounding box center [909, 527] width 784 height 35
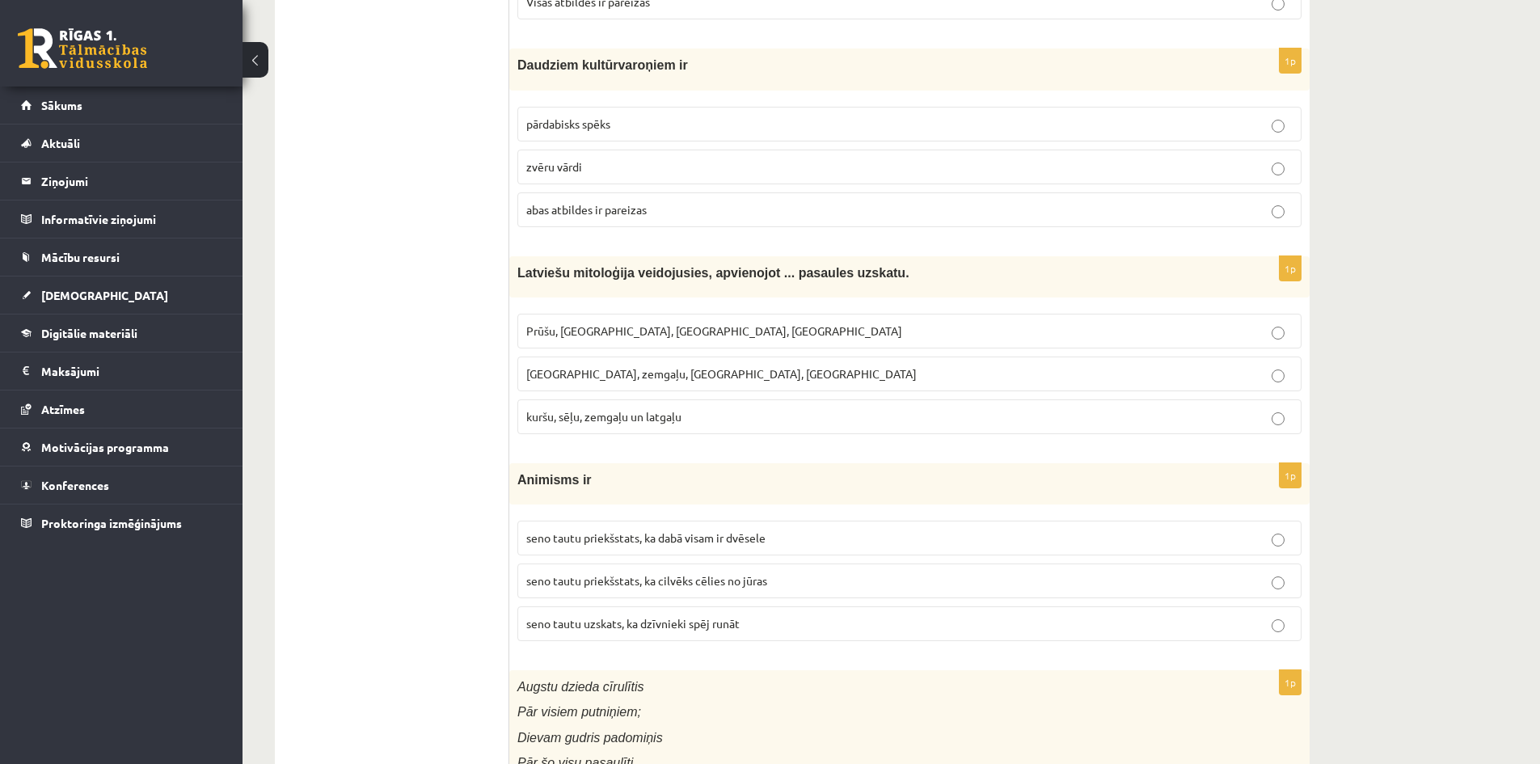
scroll to position [2506, 0]
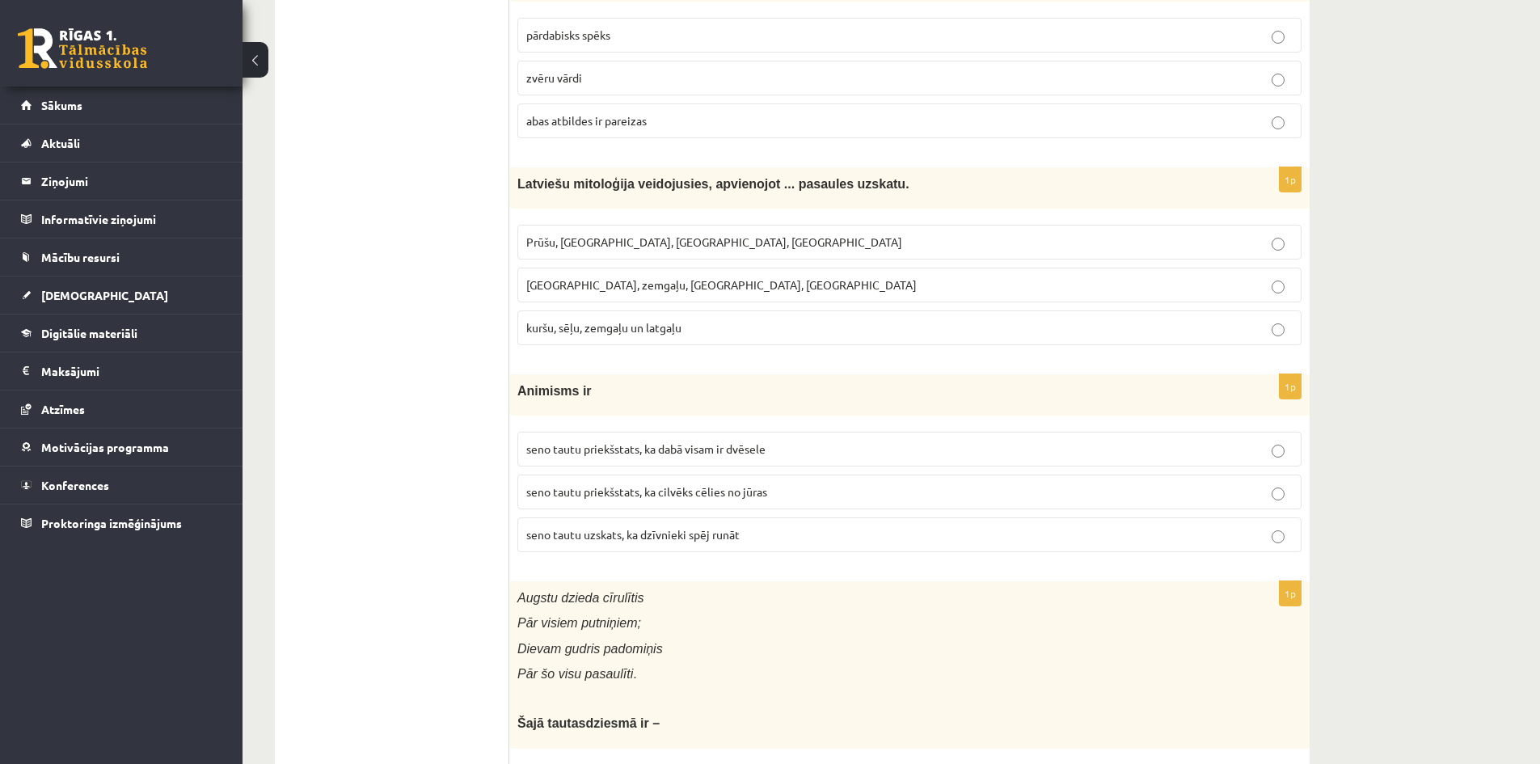
click at [624, 500] on p "seno tautu priekšstats, ka cilvēks cēlies no jūras" at bounding box center [909, 491] width 766 height 17
click at [794, 454] on p "seno tautu priekšstats, ka dabā visam ir dvēsele" at bounding box center [909, 449] width 766 height 17
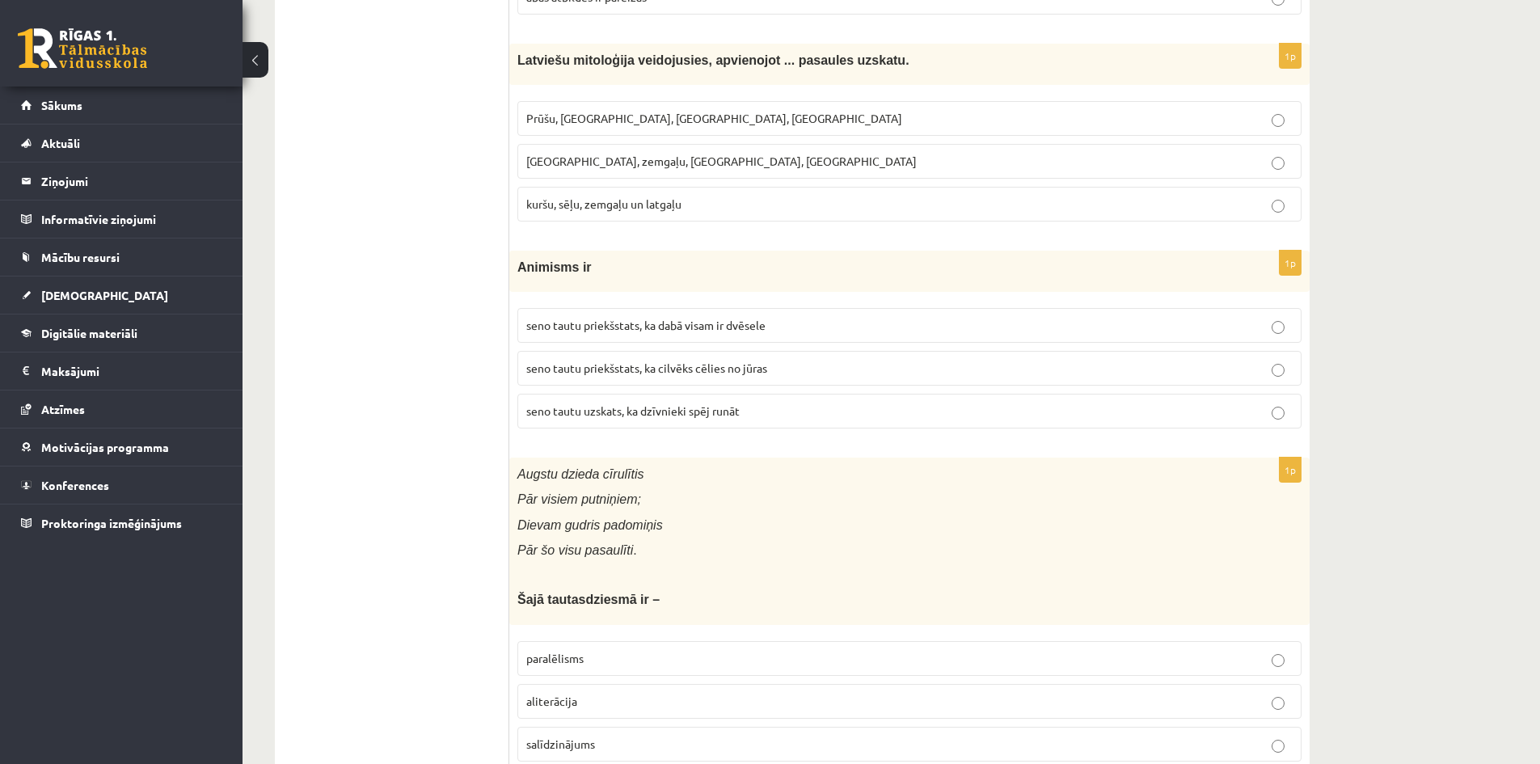
scroll to position [2749, 0]
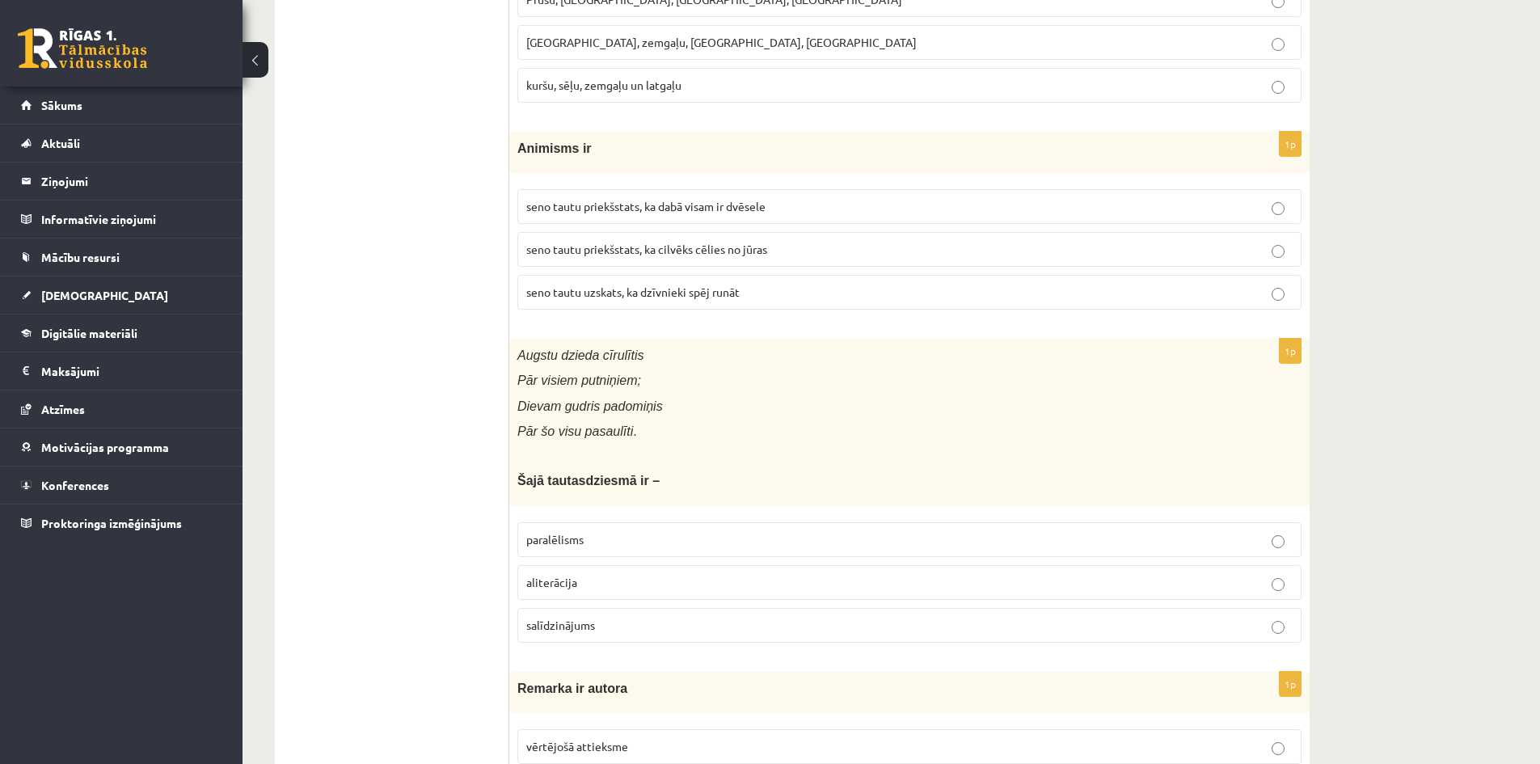
click at [609, 536] on p "paralēlisms" at bounding box center [909, 539] width 766 height 17
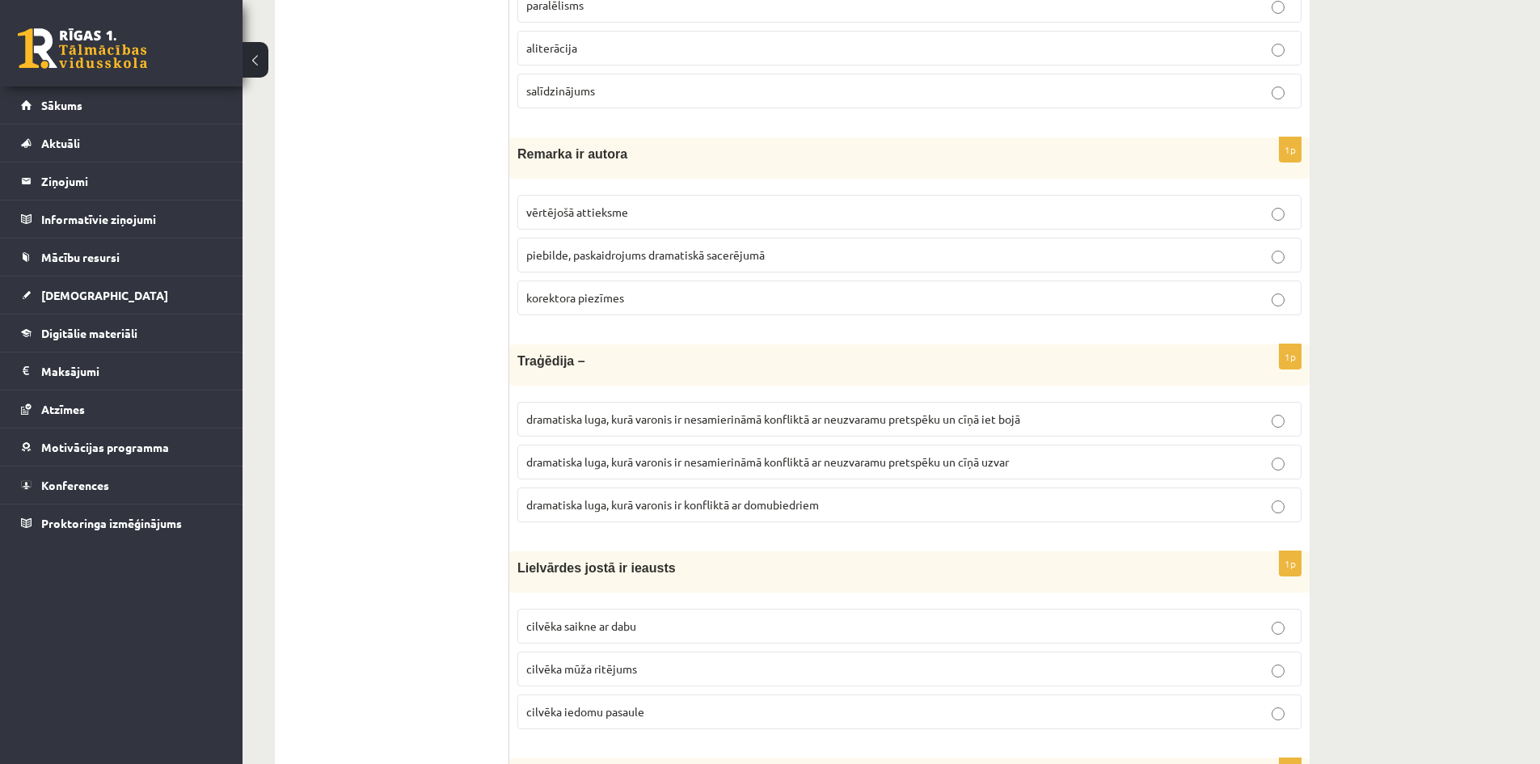
scroll to position [3153, 0]
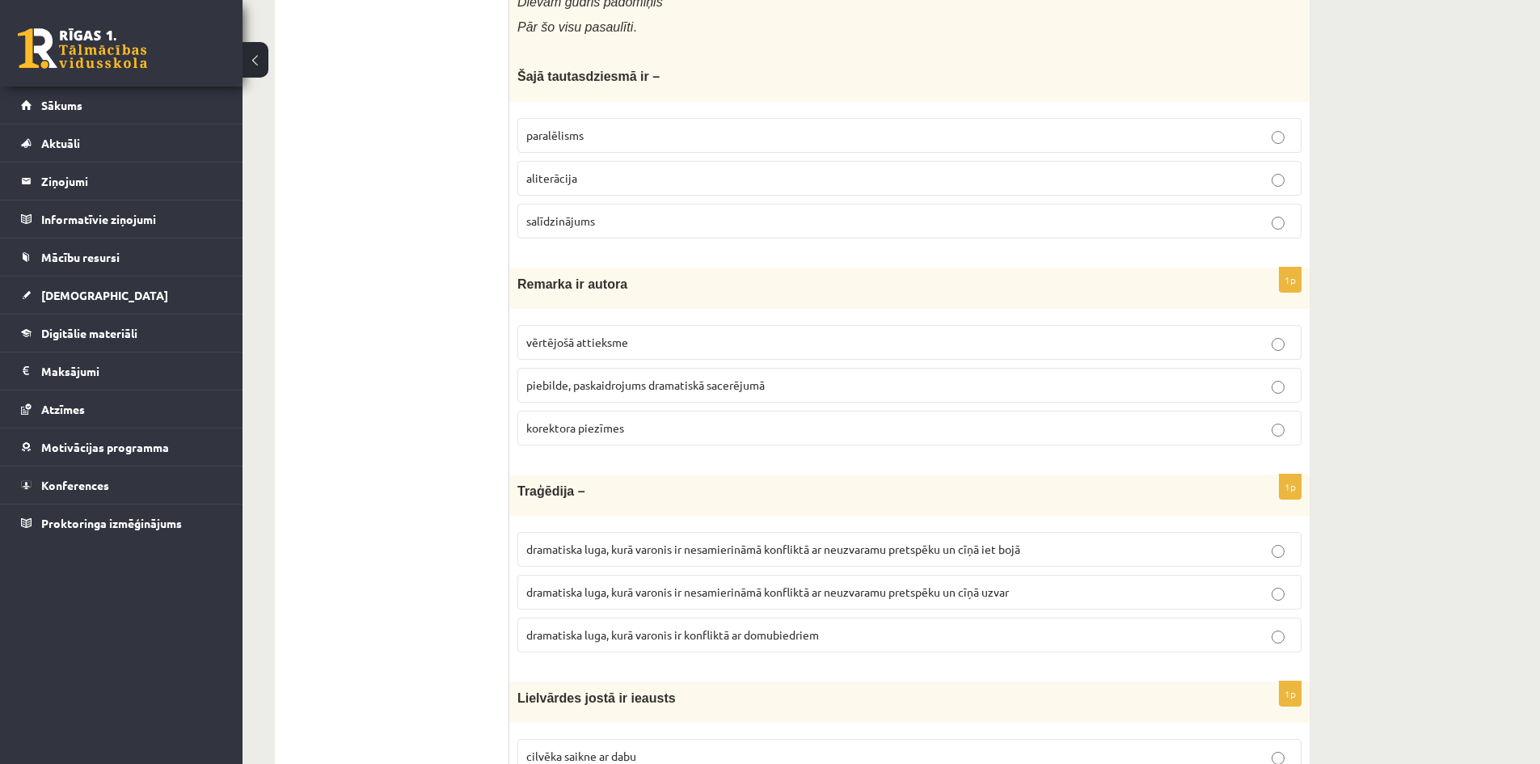
click at [620, 377] on label "piebilde, paskaidrojums dramatiskā sacerējumā" at bounding box center [909, 385] width 784 height 35
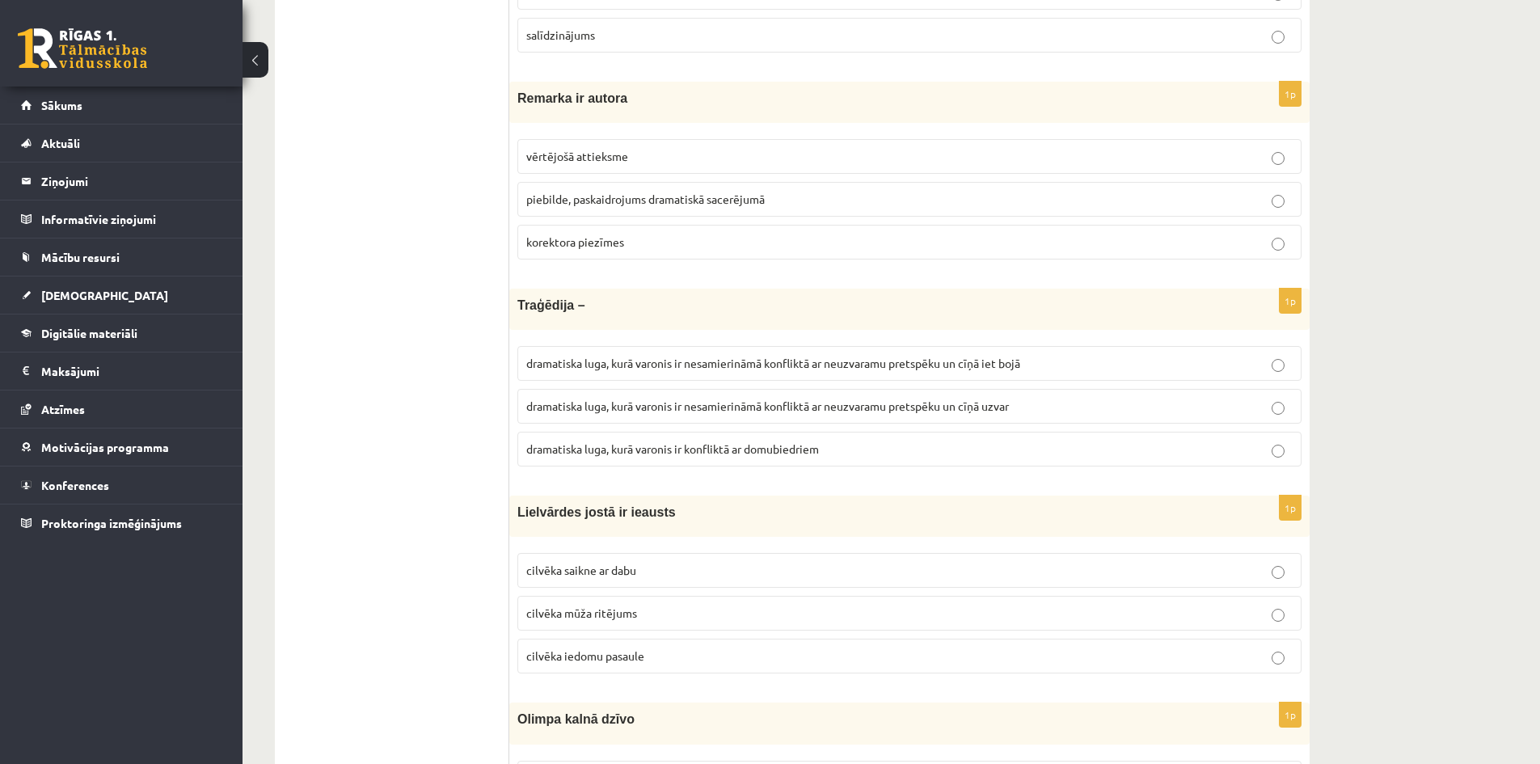
scroll to position [3476, 0]
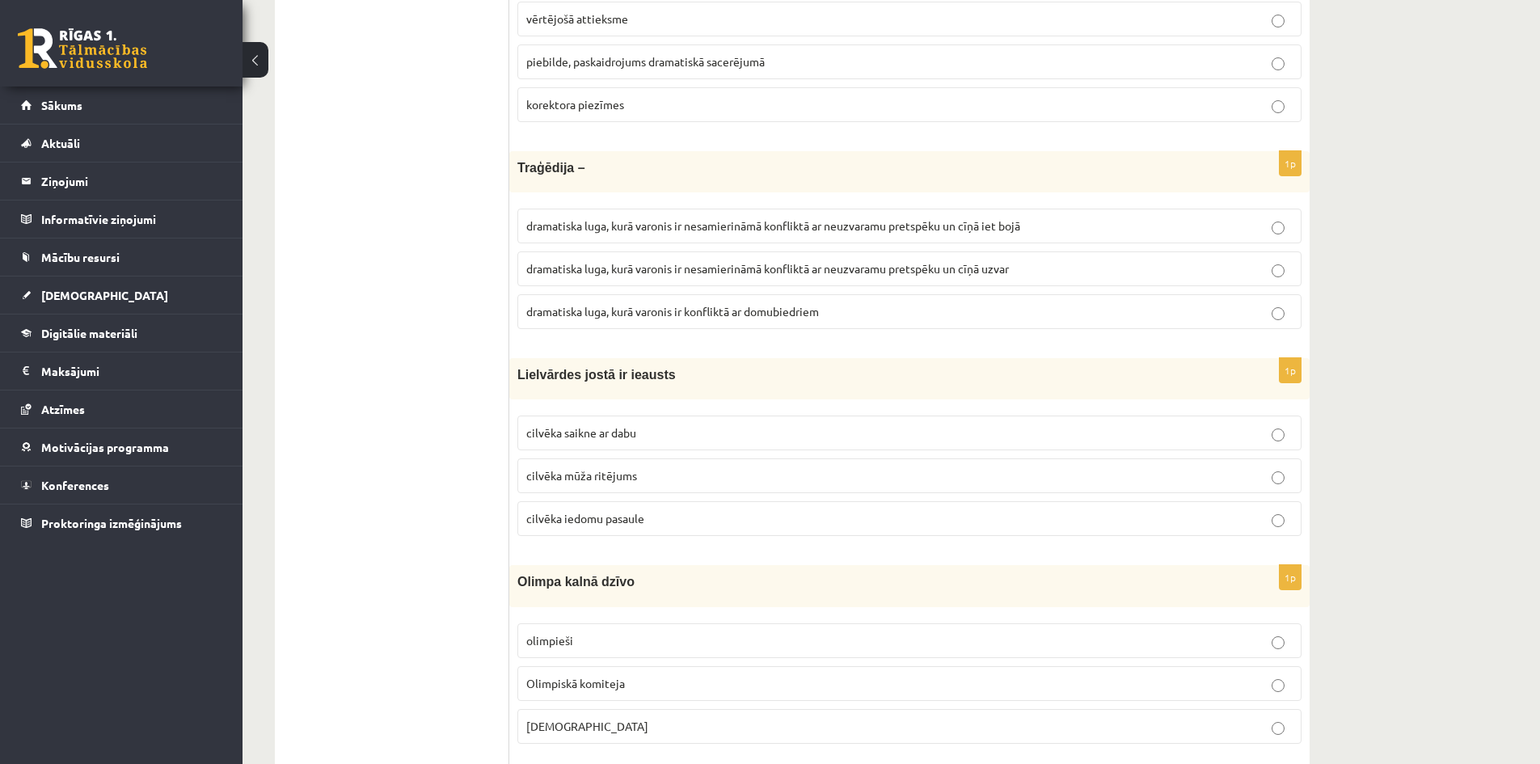
click at [614, 483] on p "cilvēka mūža ritējums" at bounding box center [909, 475] width 766 height 17
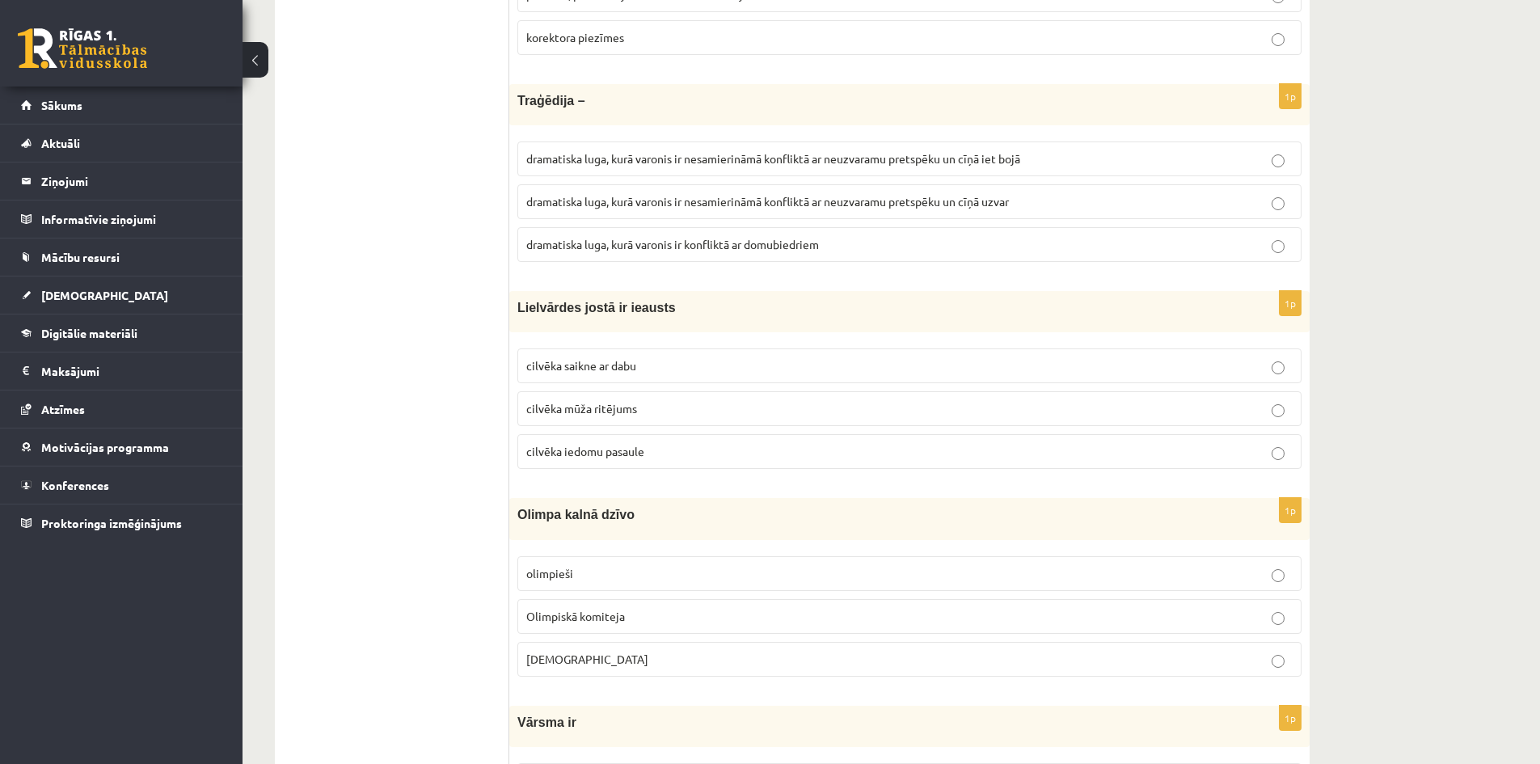
scroll to position [3638, 0]
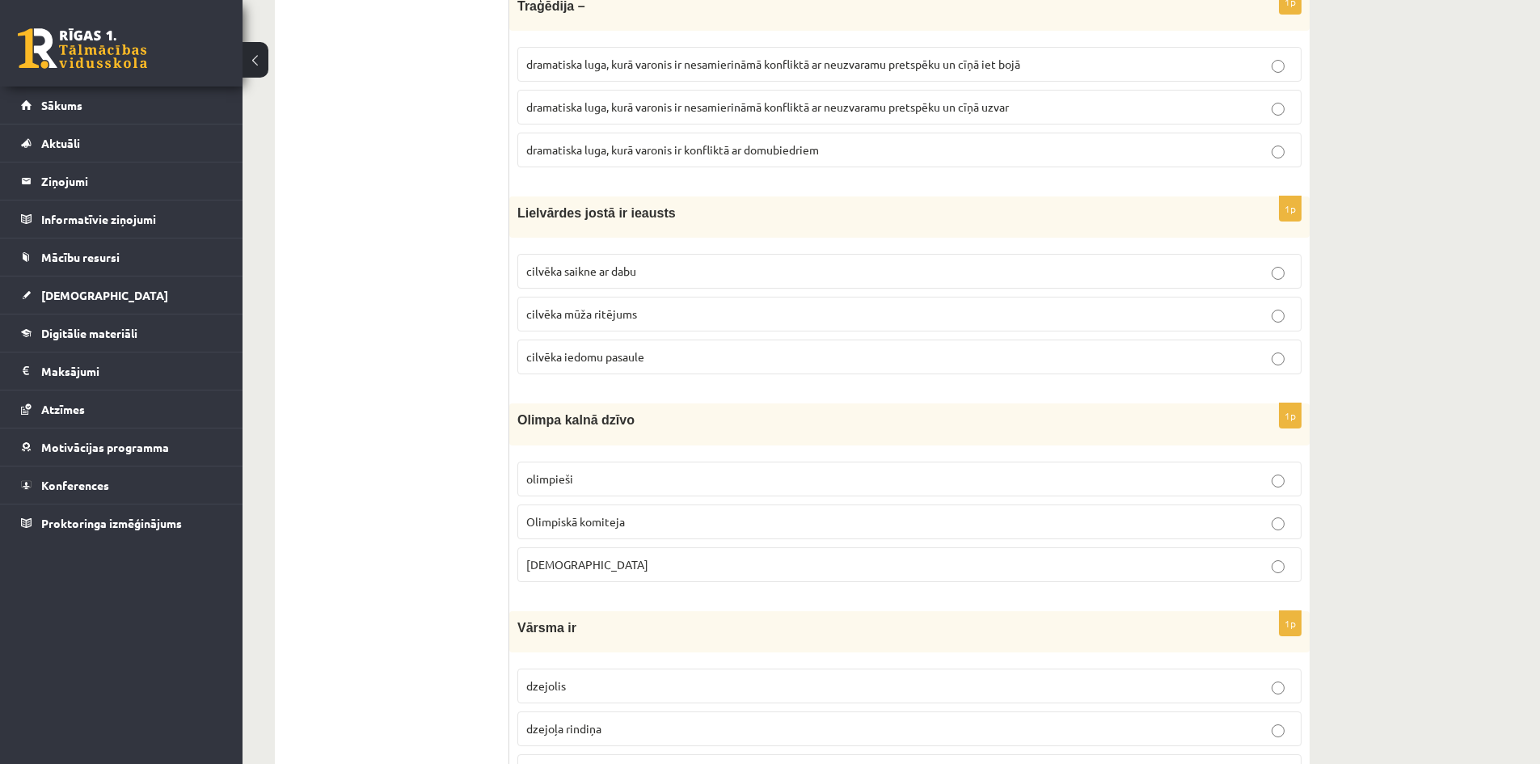
click at [612, 527] on span "Olimpiskā komiteja" at bounding box center [575, 521] width 99 height 15
click at [599, 580] on label "[DEMOGRAPHIC_DATA]" at bounding box center [909, 564] width 784 height 35
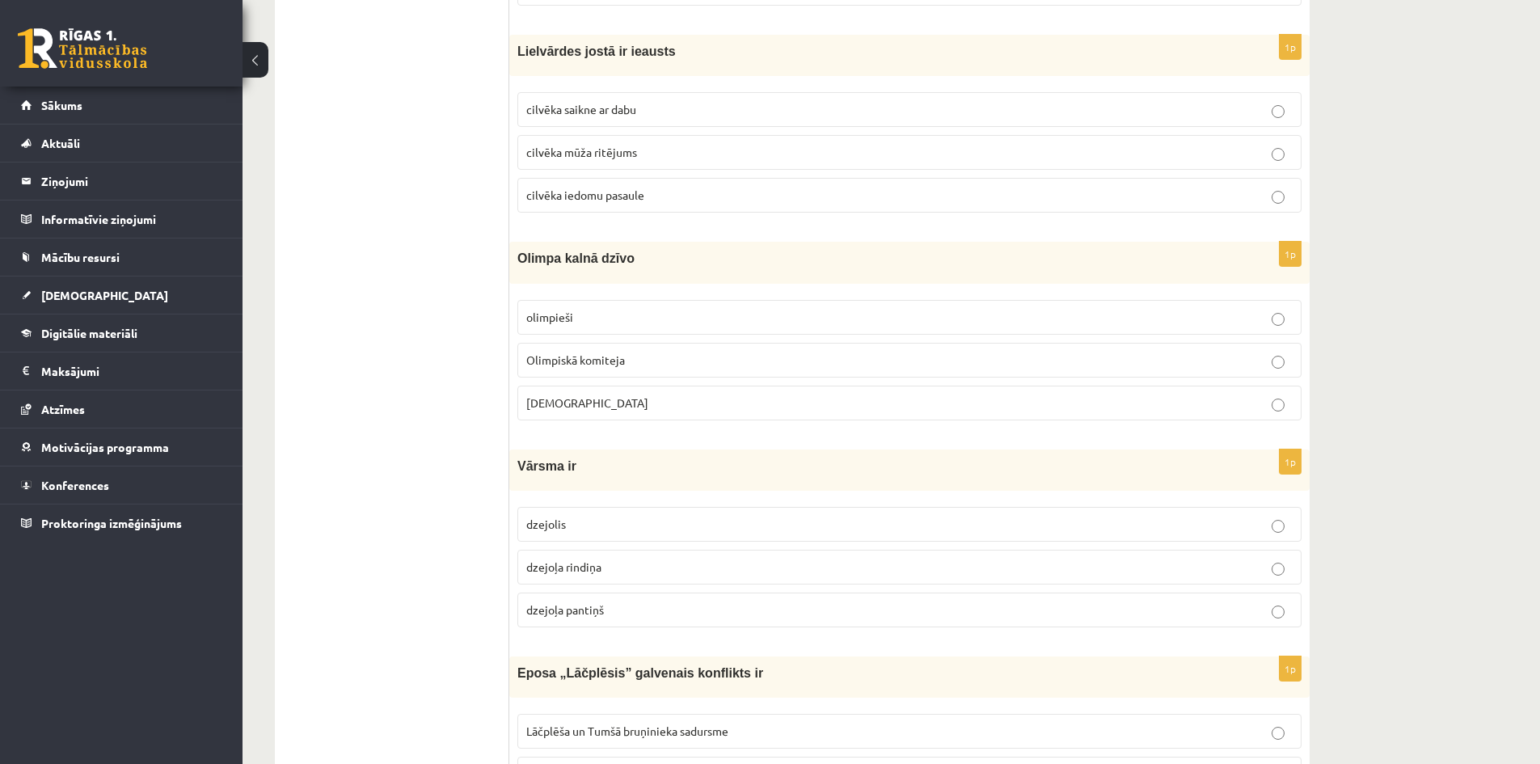
click at [638, 565] on p "dzejoļa rindiņa" at bounding box center [909, 567] width 766 height 17
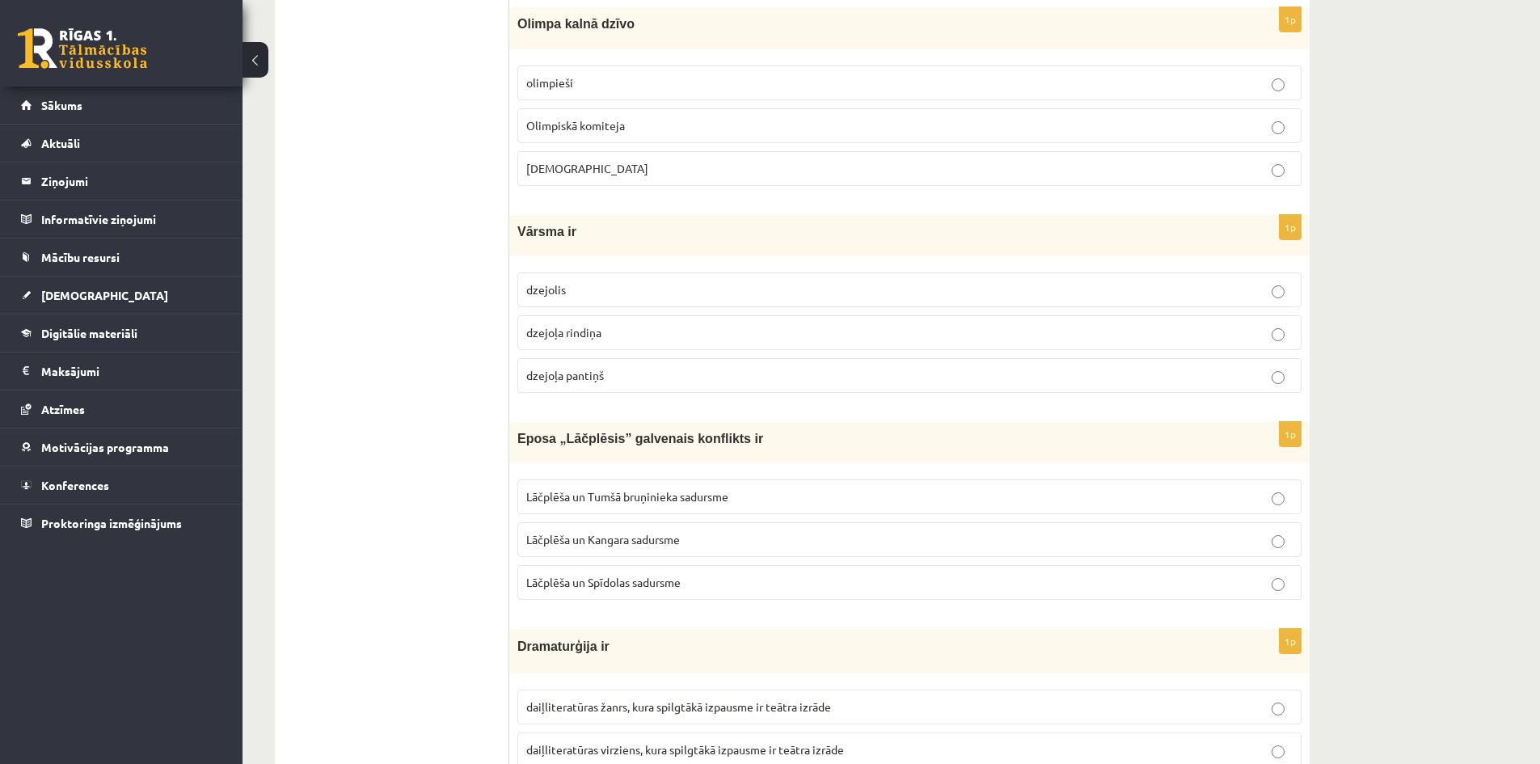
scroll to position [4042, 0]
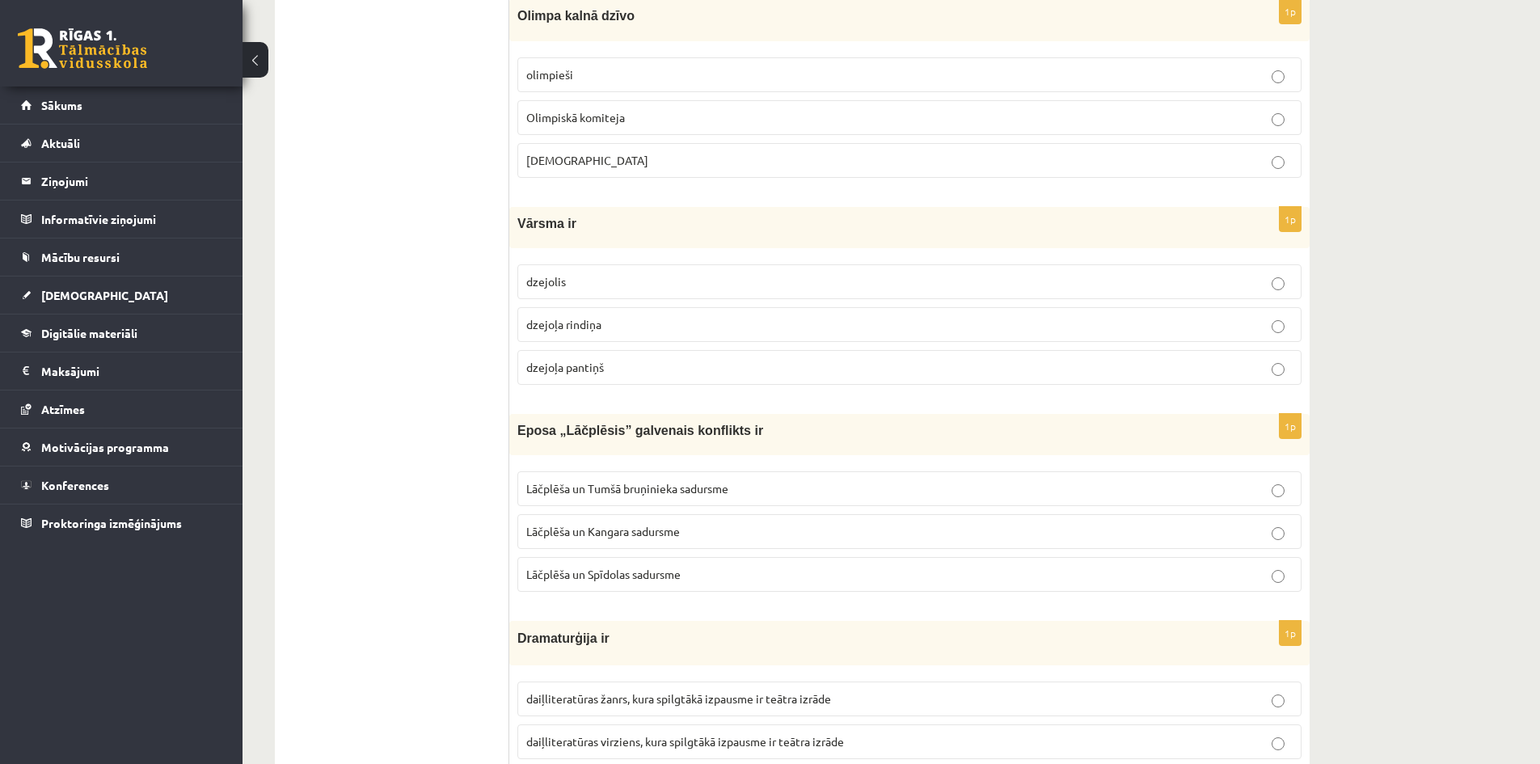
click at [656, 486] on span "Lāčplēša un Tumšā bruņinieka sadursme" at bounding box center [627, 488] width 202 height 15
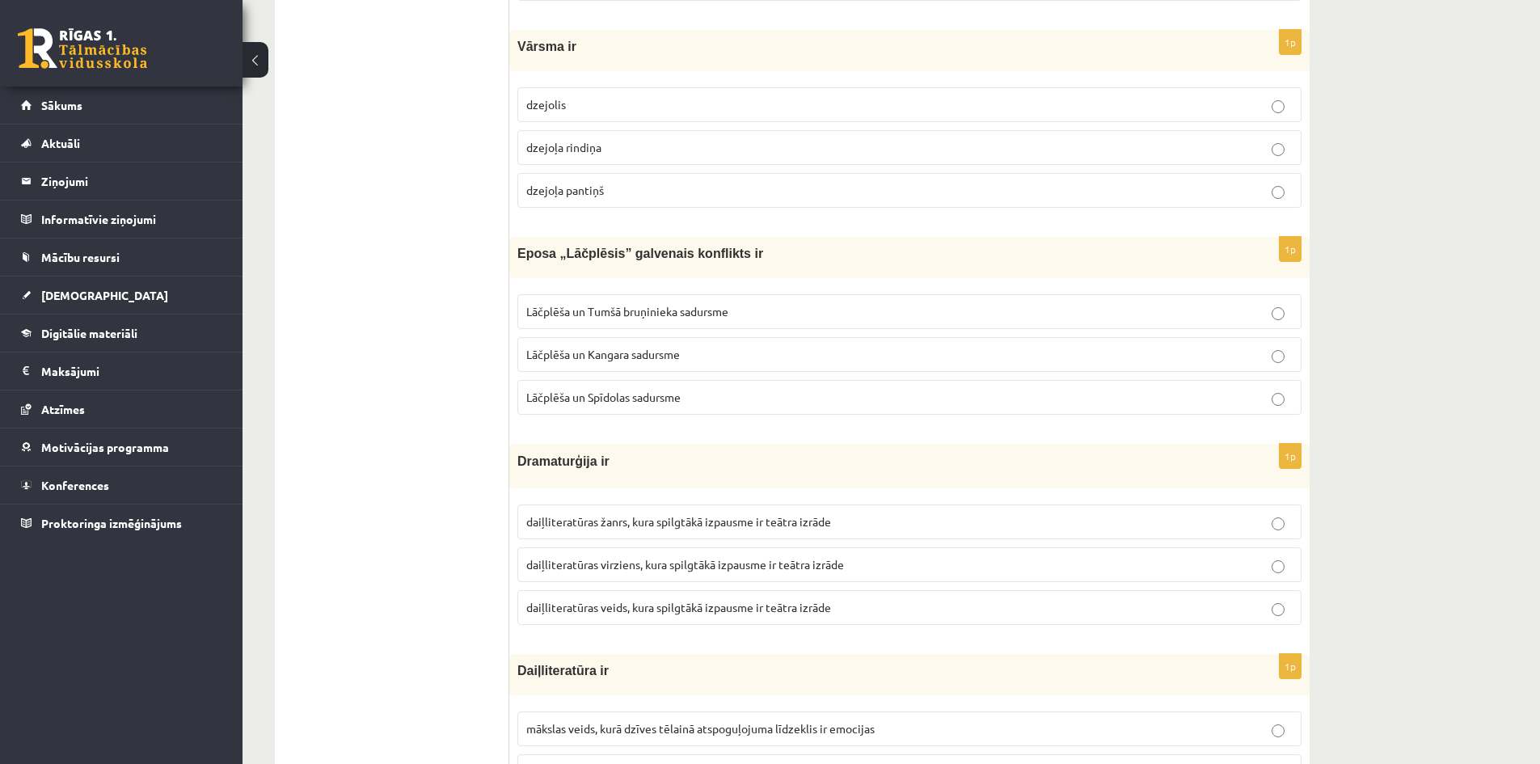
scroll to position [4365, 0]
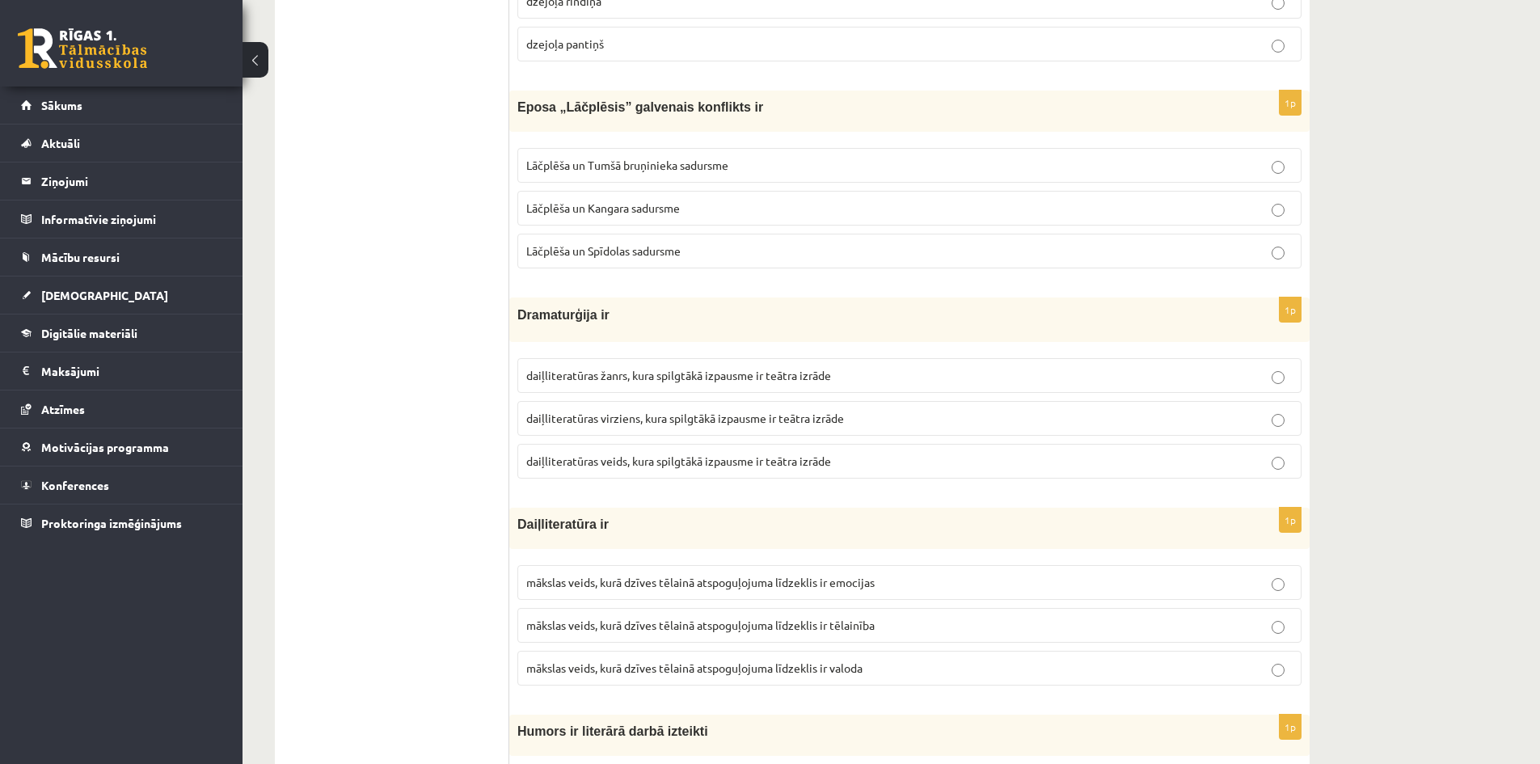
click at [753, 387] on label "daiļliteratūras žanrs, kura spilgtākā izpausme ir teātra izrāde" at bounding box center [909, 375] width 784 height 35
click at [656, 627] on span "mākslas veids, kurā dzīves tēlainā atspoguļojuma līdzeklis ir tēlainība" at bounding box center [700, 625] width 348 height 15
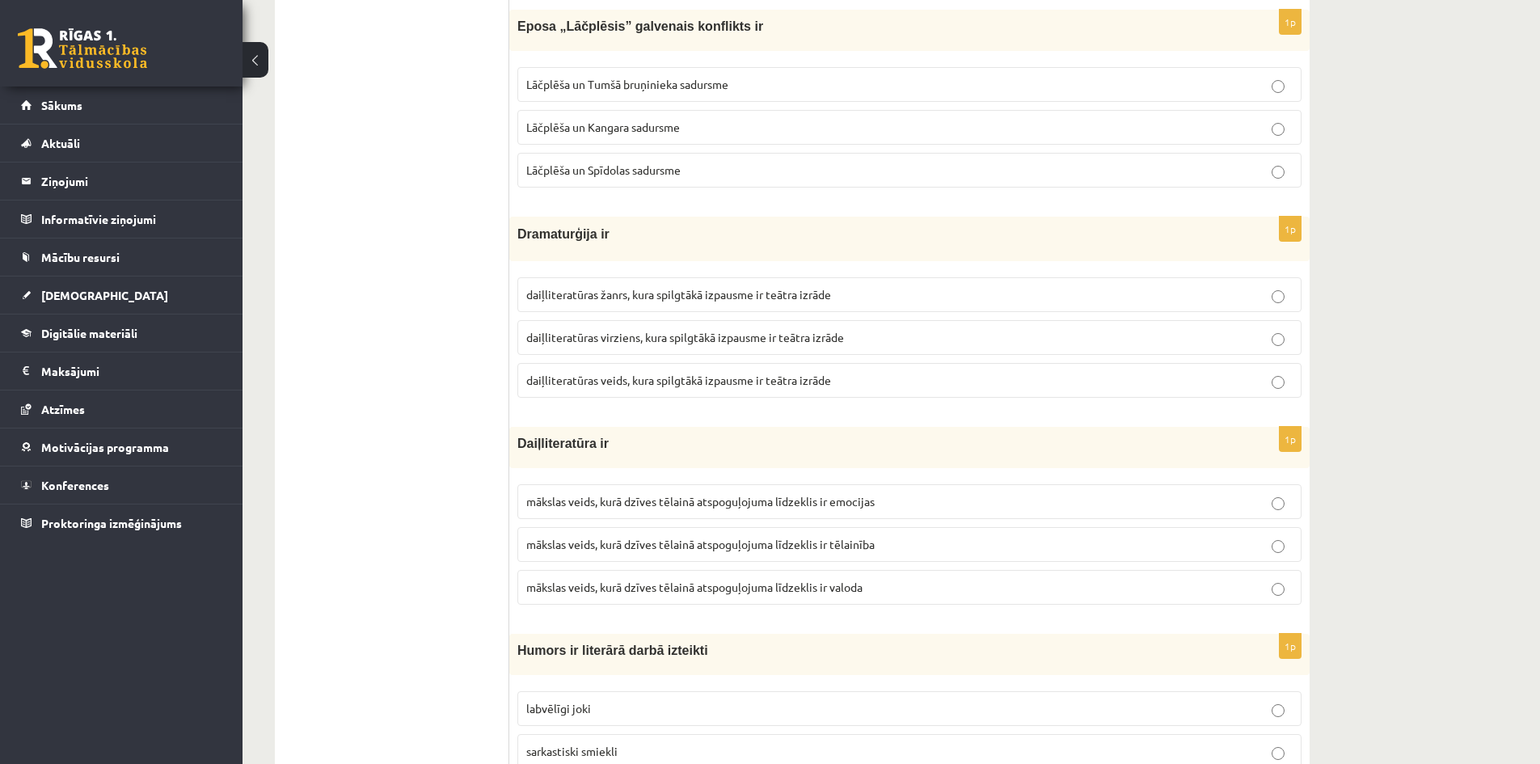
click at [841, 583] on span "mākslas veids, kurā dzīves tēlainā atspoguļojuma līdzeklis ir valoda" at bounding box center [694, 587] width 336 height 15
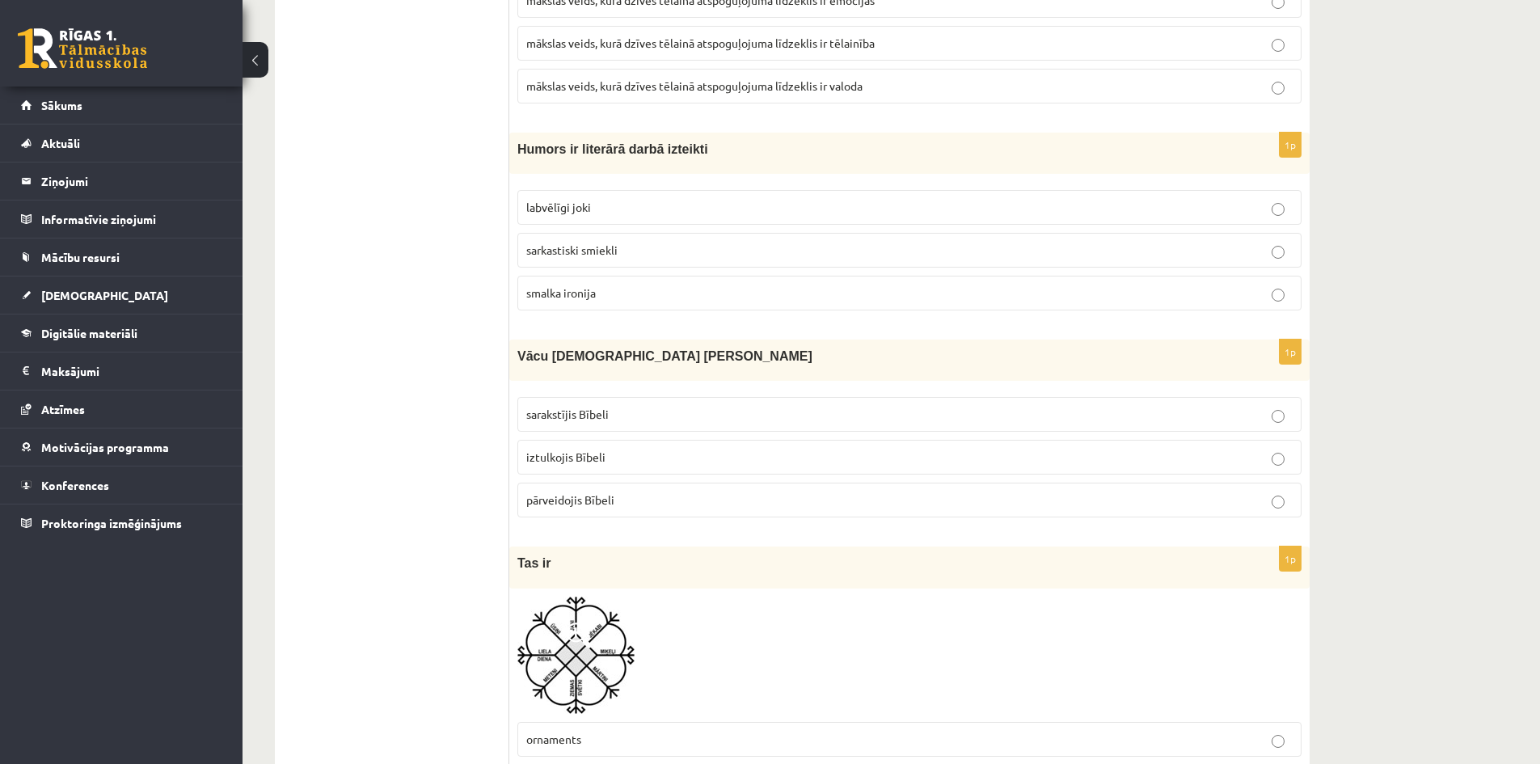
scroll to position [4770, 0]
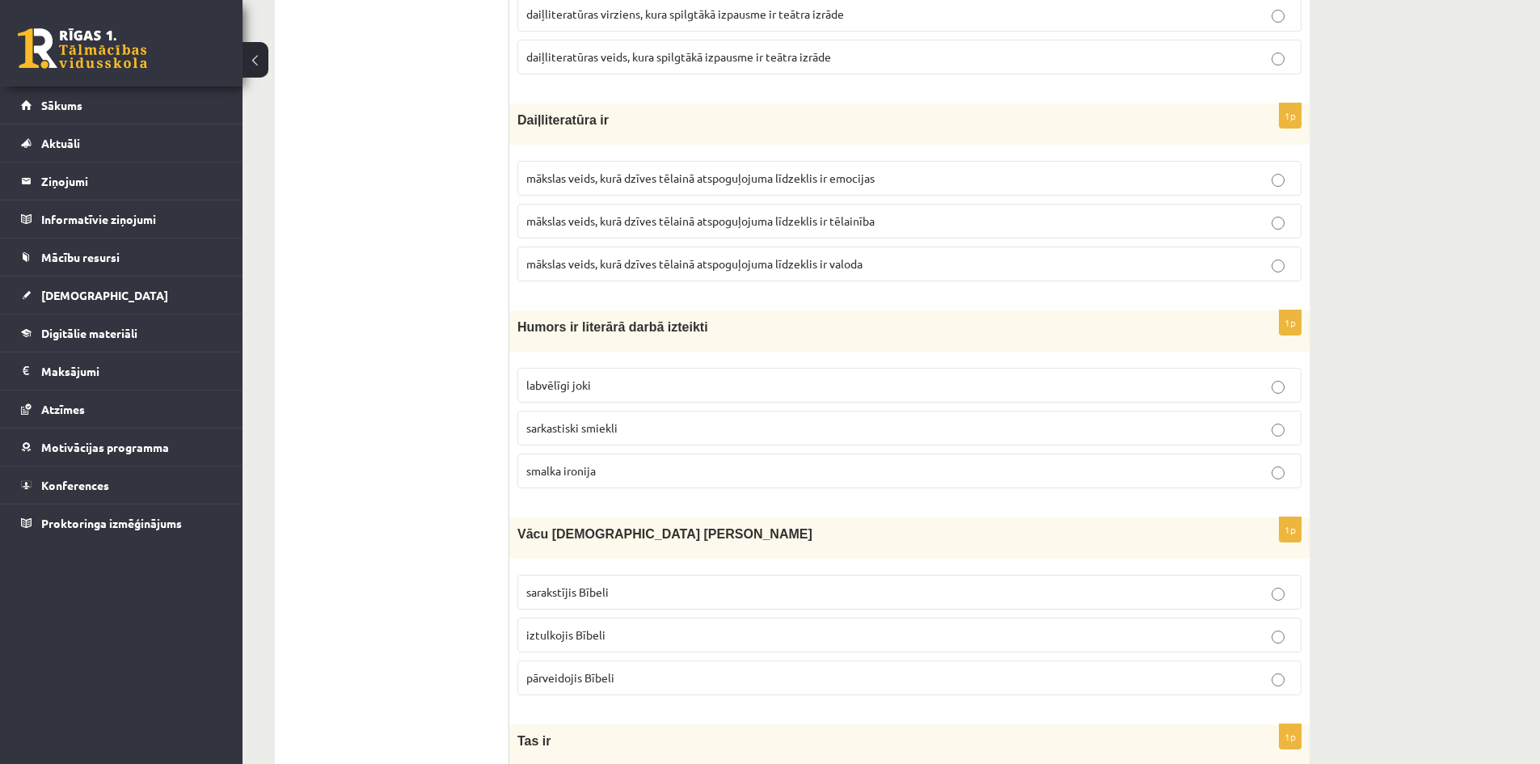
click at [613, 467] on p "smalka ironija" at bounding box center [909, 470] width 766 height 17
click at [611, 636] on p "iztulkojis Bībeli" at bounding box center [909, 635] width 766 height 17
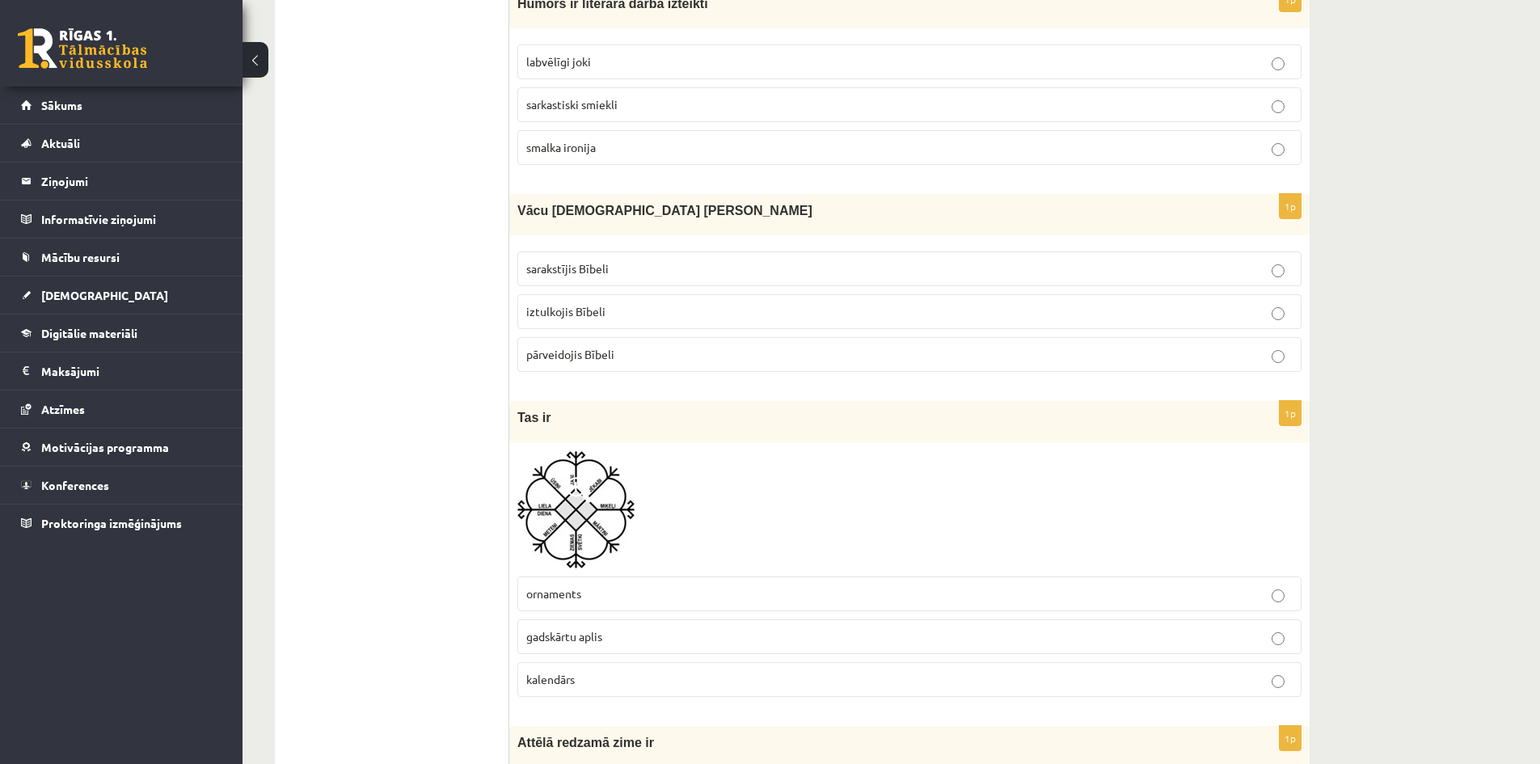
scroll to position [5255, 0]
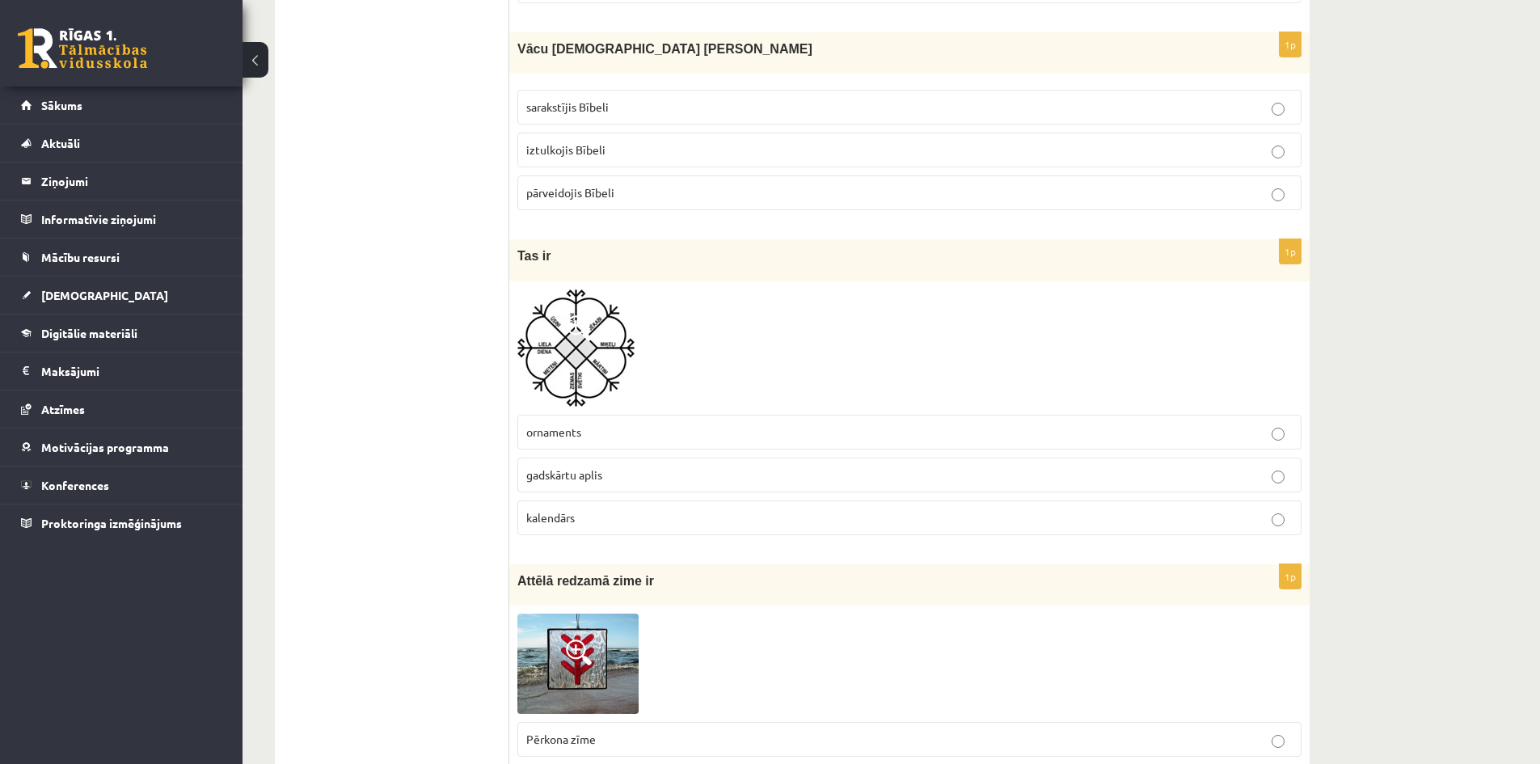
click at [560, 511] on span "kalendārs" at bounding box center [550, 517] width 49 height 15
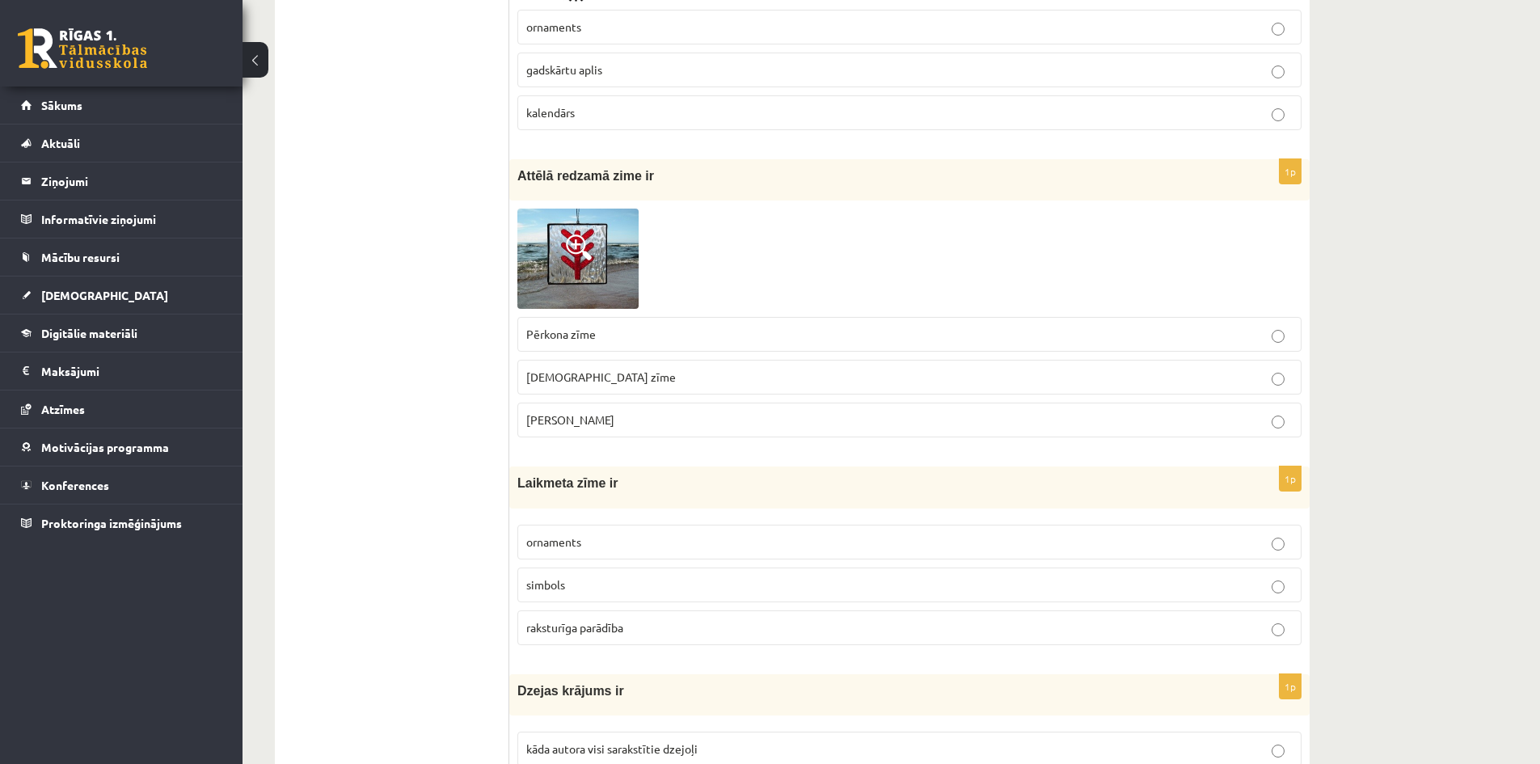
scroll to position [5417, 0]
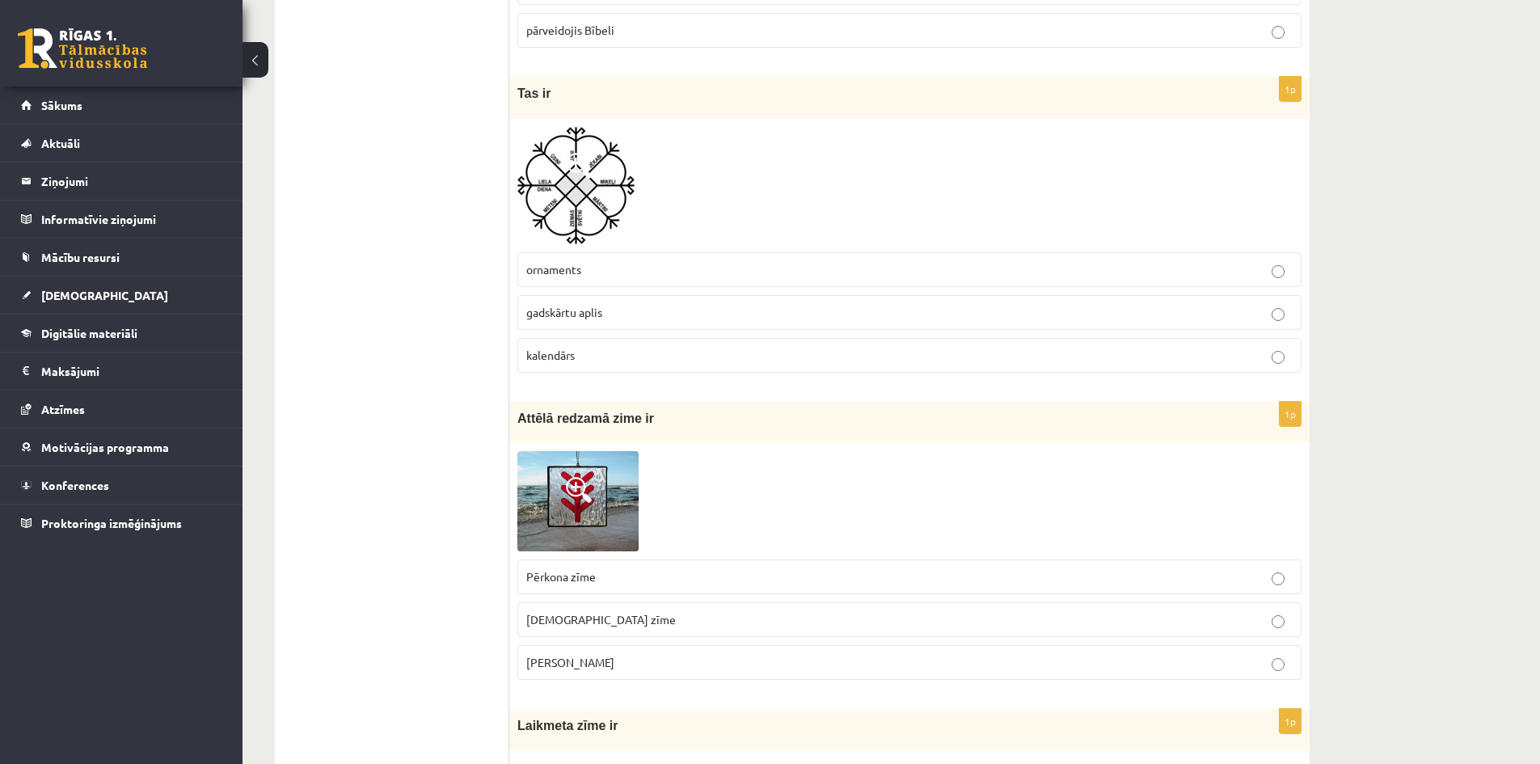
click at [600, 627] on p "[DEMOGRAPHIC_DATA] zīme" at bounding box center [909, 619] width 766 height 17
click at [564, 485] on img at bounding box center [577, 501] width 121 height 100
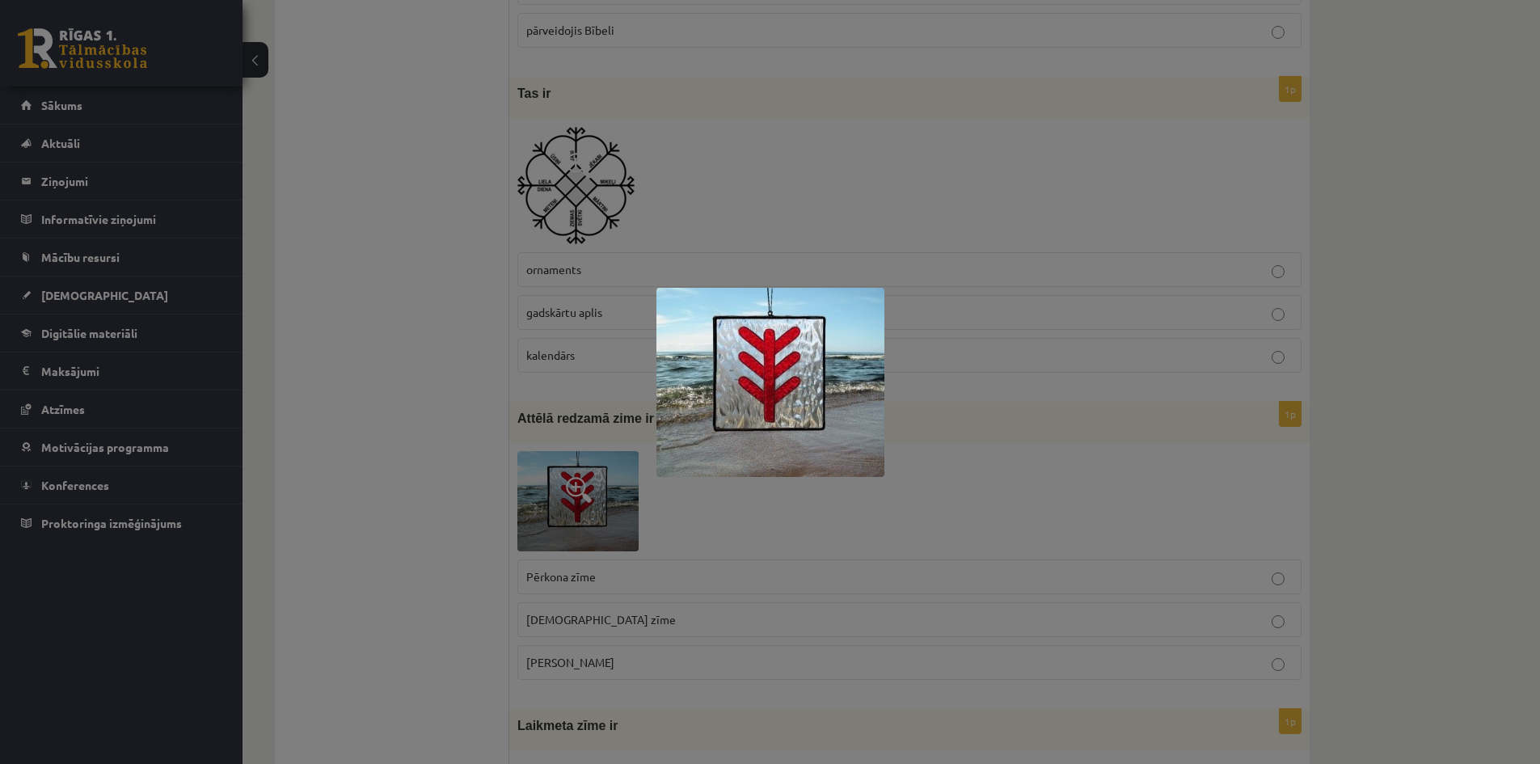
click at [963, 486] on div at bounding box center [770, 382] width 1540 height 764
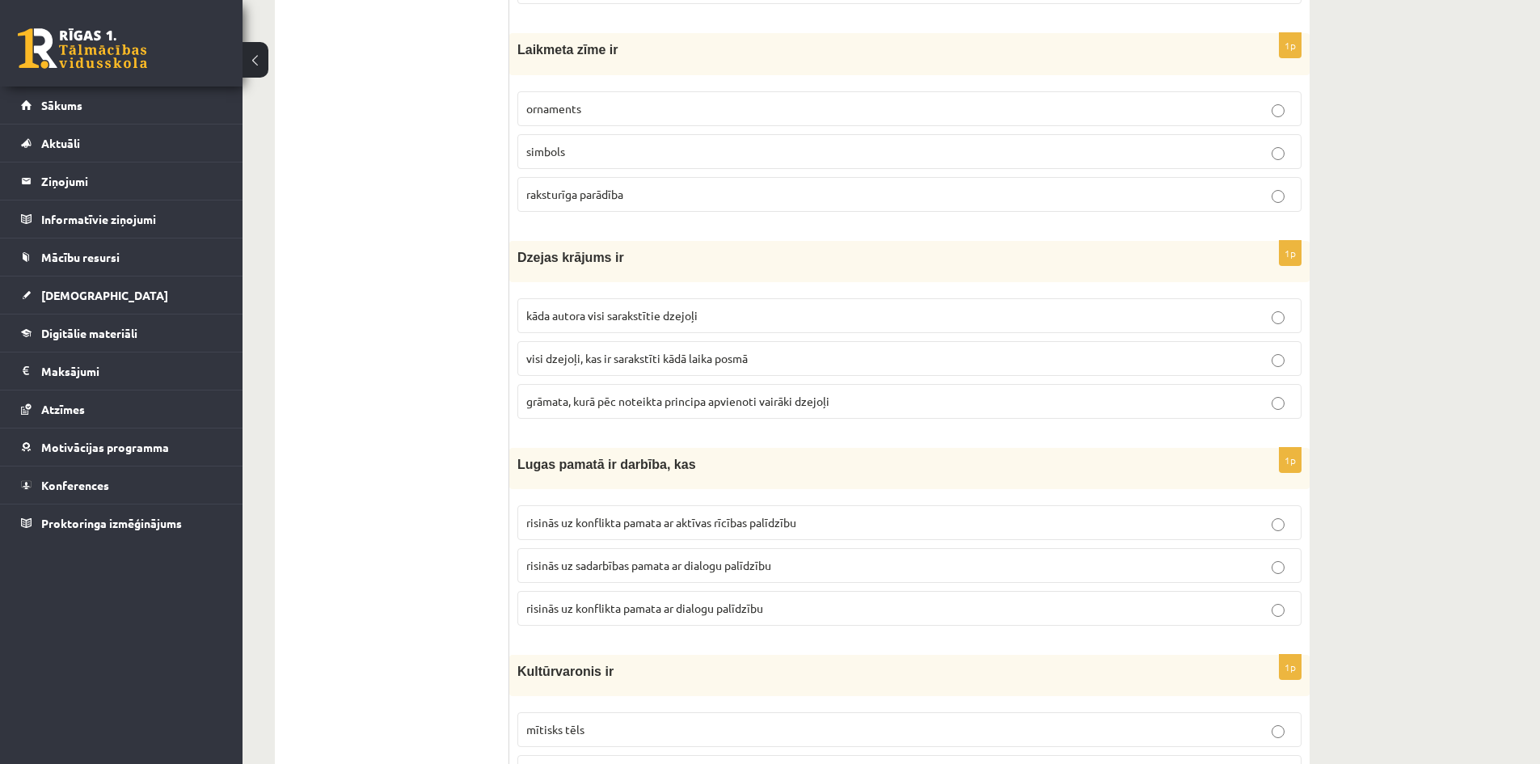
scroll to position [6064, 0]
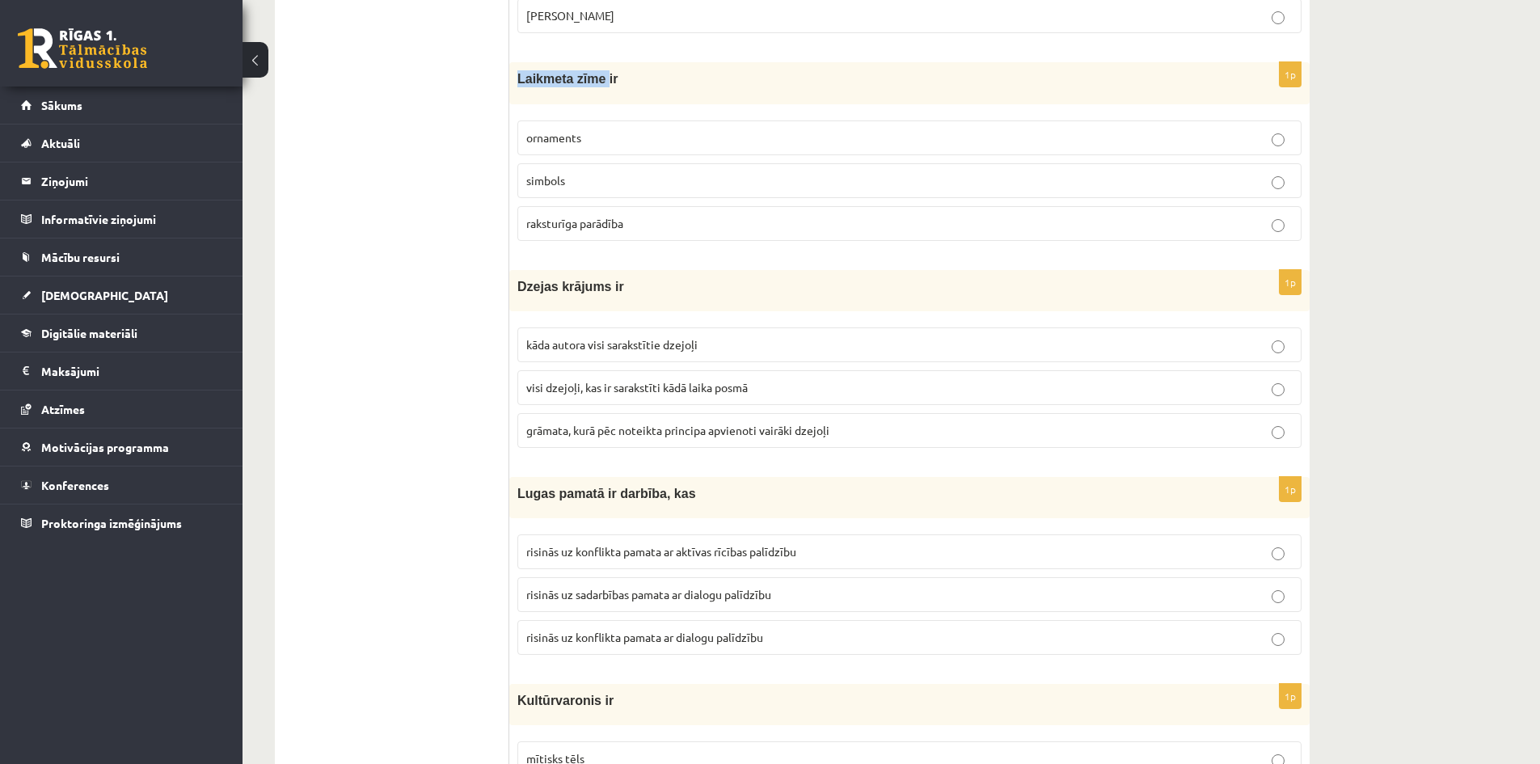
drag, startPoint x: 537, startPoint y: 82, endPoint x: 597, endPoint y: 86, distance: 60.7
click at [597, 86] on div "Laikmeta zīme ir" at bounding box center [909, 82] width 800 height 41
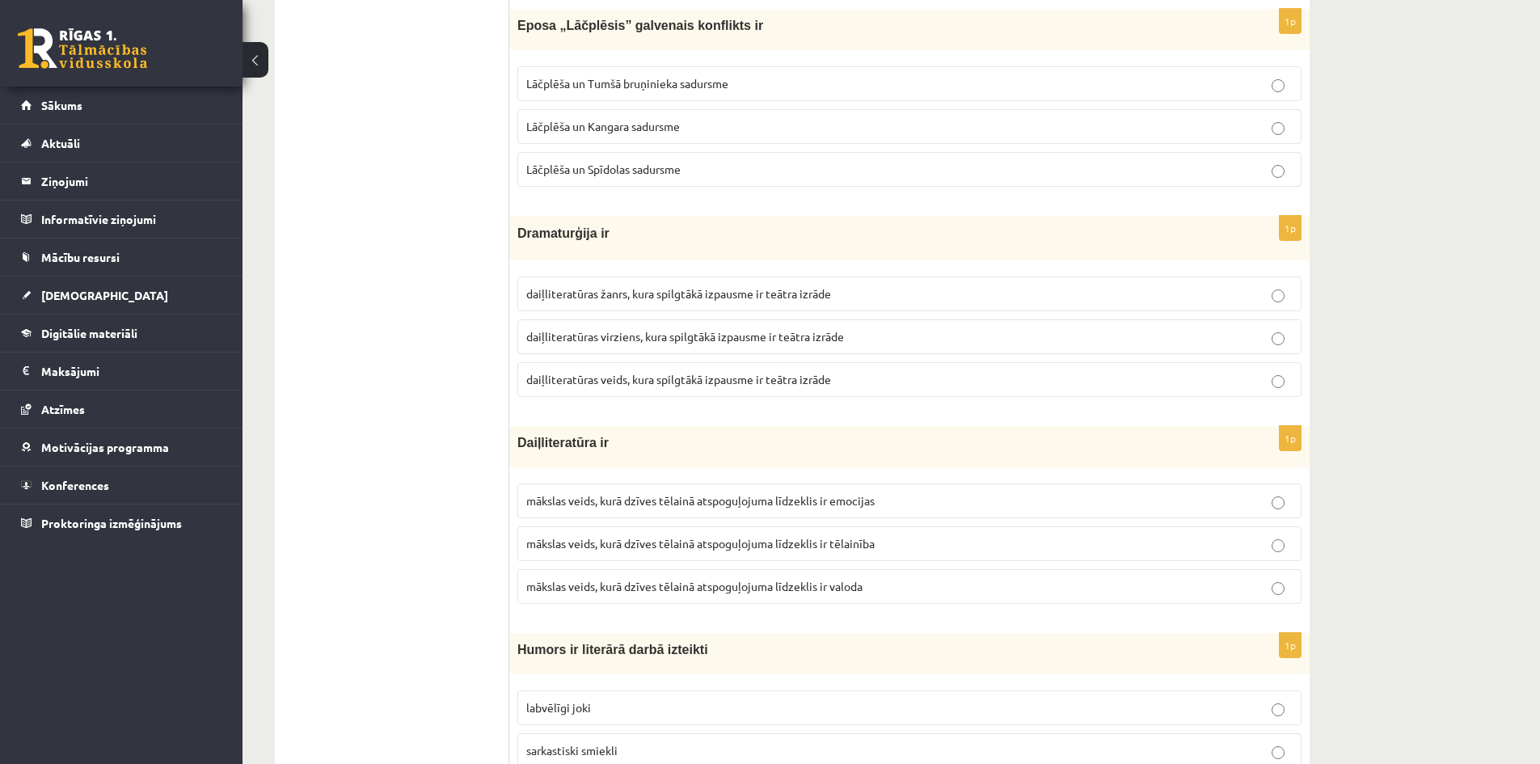
drag, startPoint x: 1420, startPoint y: 302, endPoint x: 876, endPoint y: 185, distance: 556.4
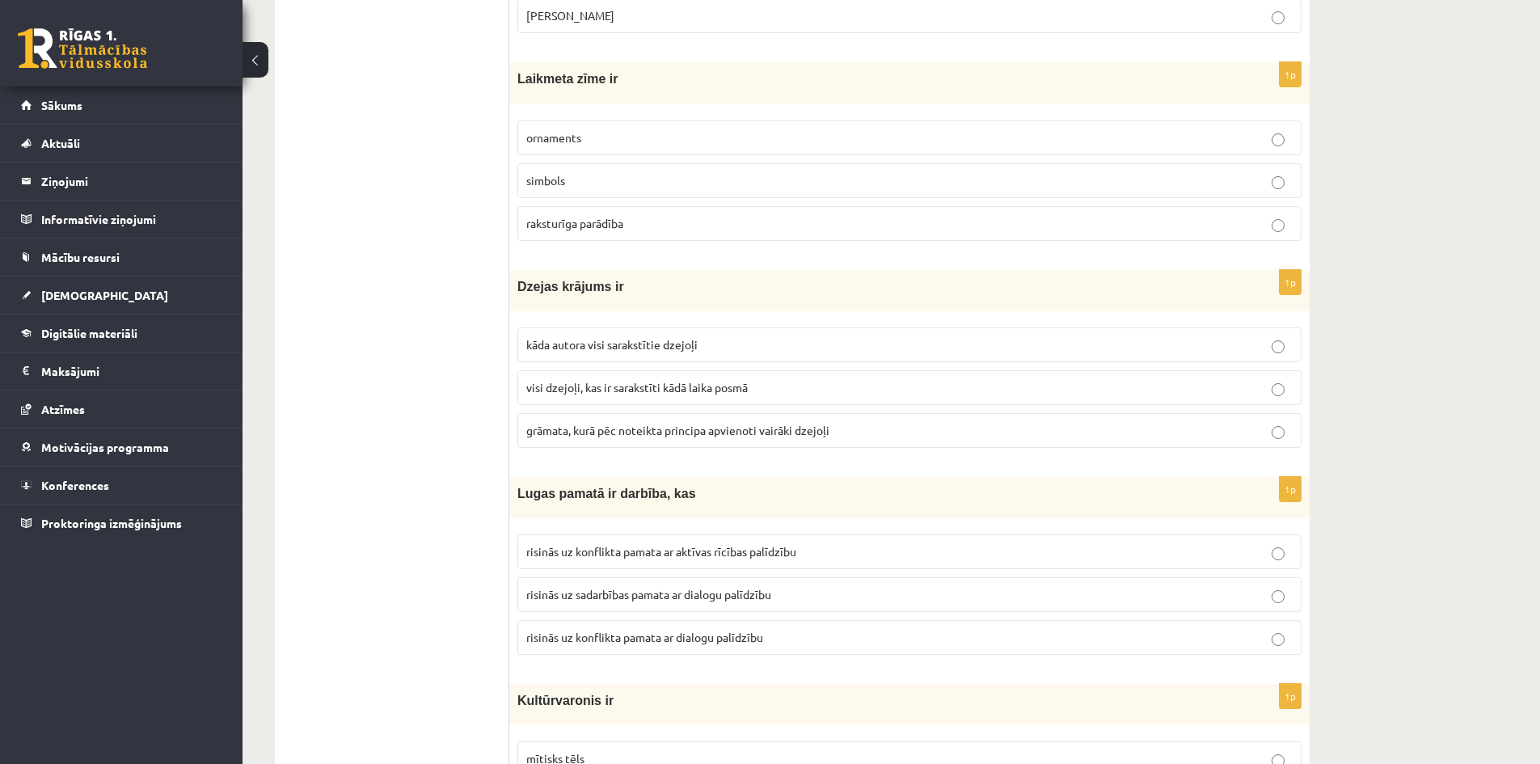
click at [615, 221] on span "raksturīga parādība" at bounding box center [574, 223] width 97 height 15
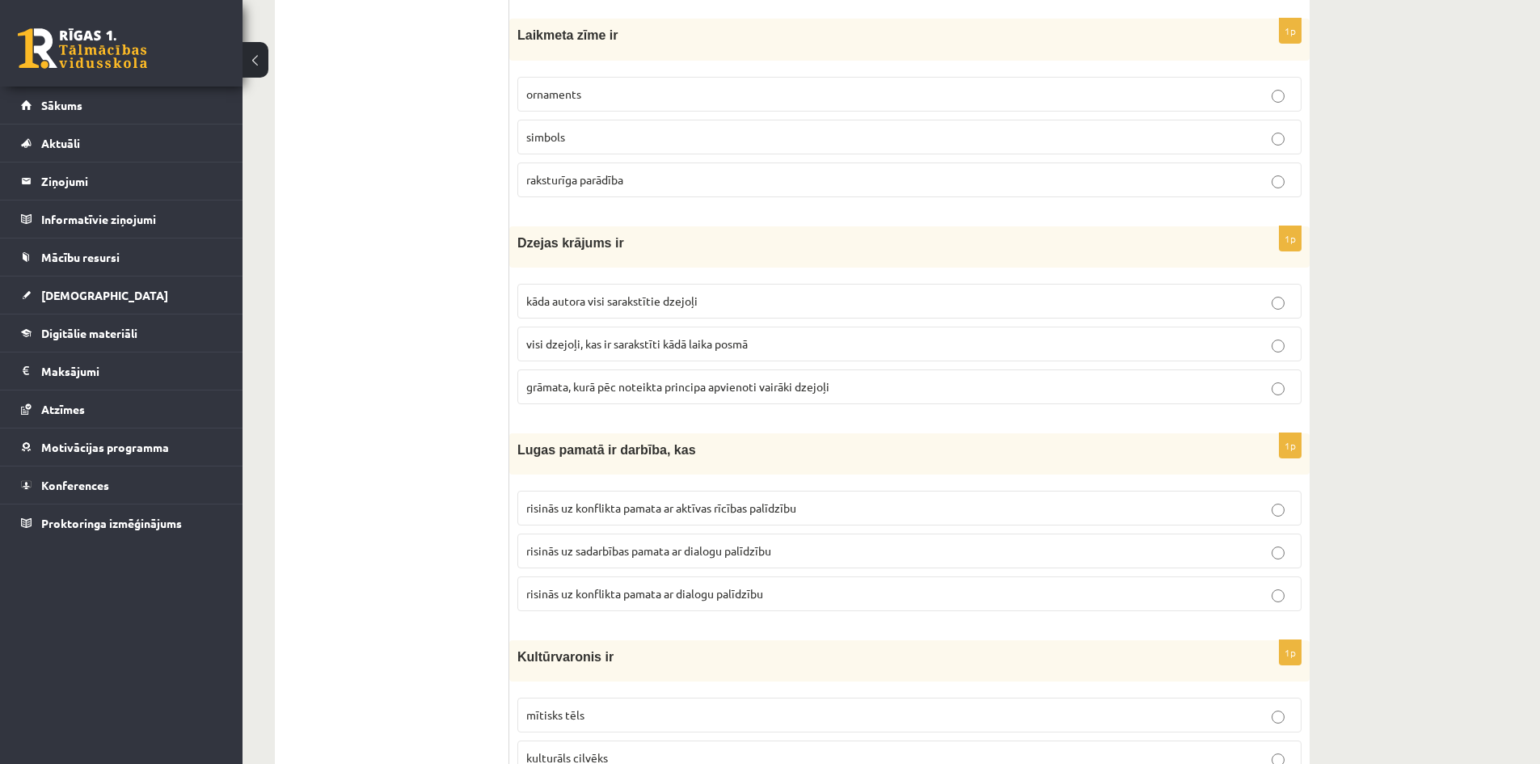
scroll to position [6226, 0]
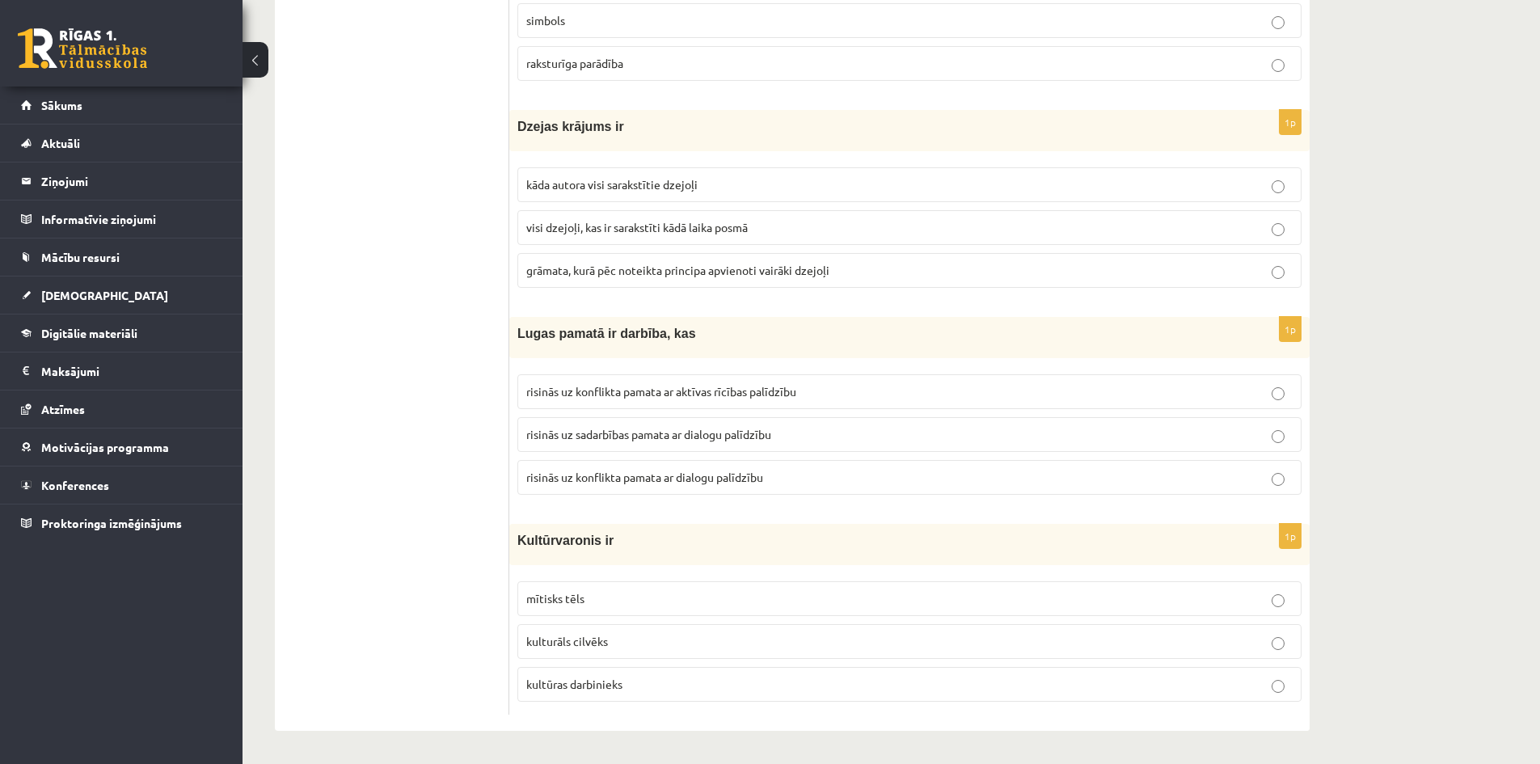
click at [648, 272] on span "grāmata, kurā pēc noteikta principa apvienoti vairāki dzejoļi" at bounding box center [677, 270] width 303 height 15
click at [580, 403] on label "risinās uz konflikta pamata ar aktīvas rīcības palīdzību" at bounding box center [909, 391] width 784 height 35
click at [561, 667] on label "kultūras darbinieks" at bounding box center [909, 684] width 784 height 35
click at [597, 598] on p "mītisks tēls" at bounding box center [909, 598] width 766 height 17
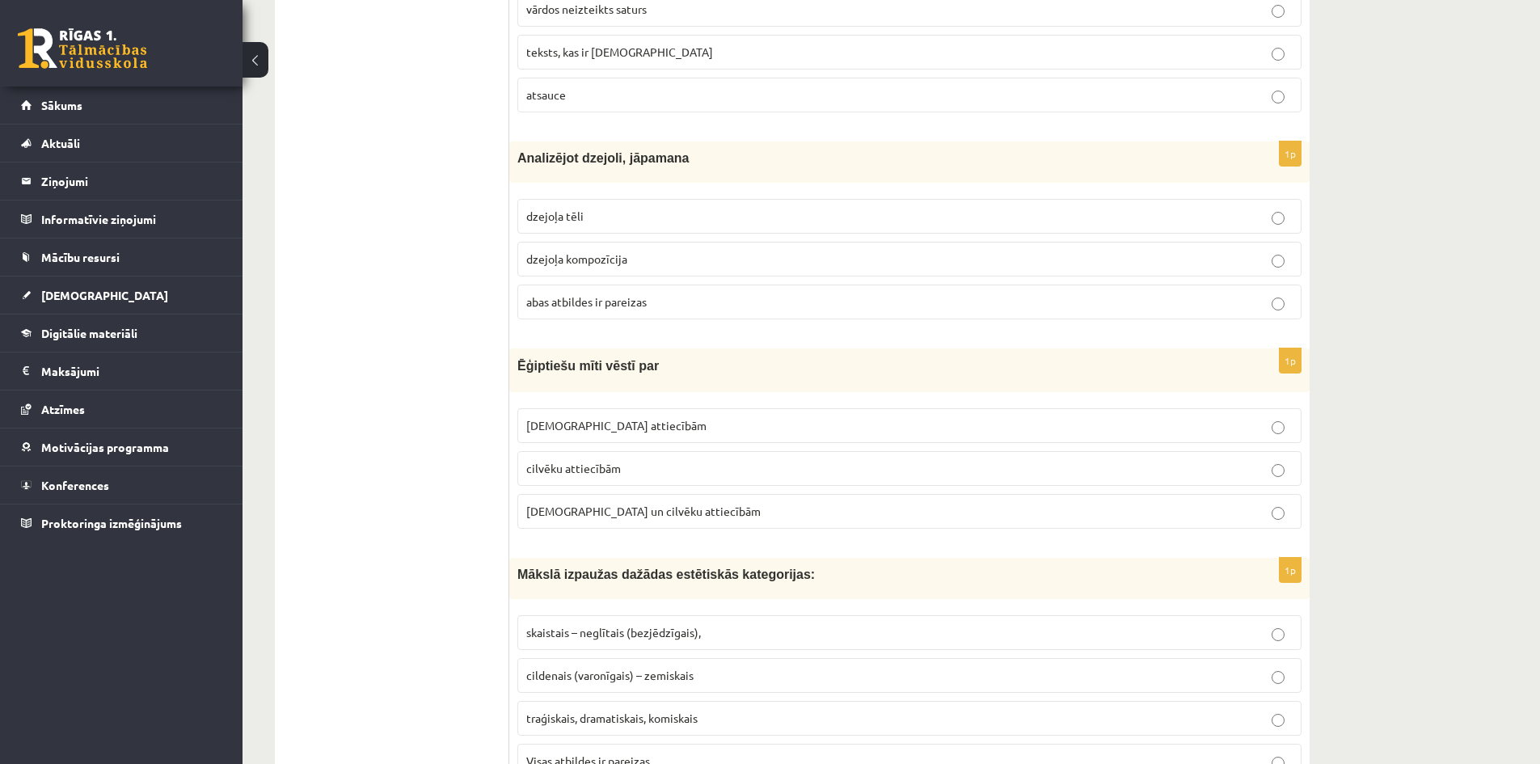
scroll to position [0, 0]
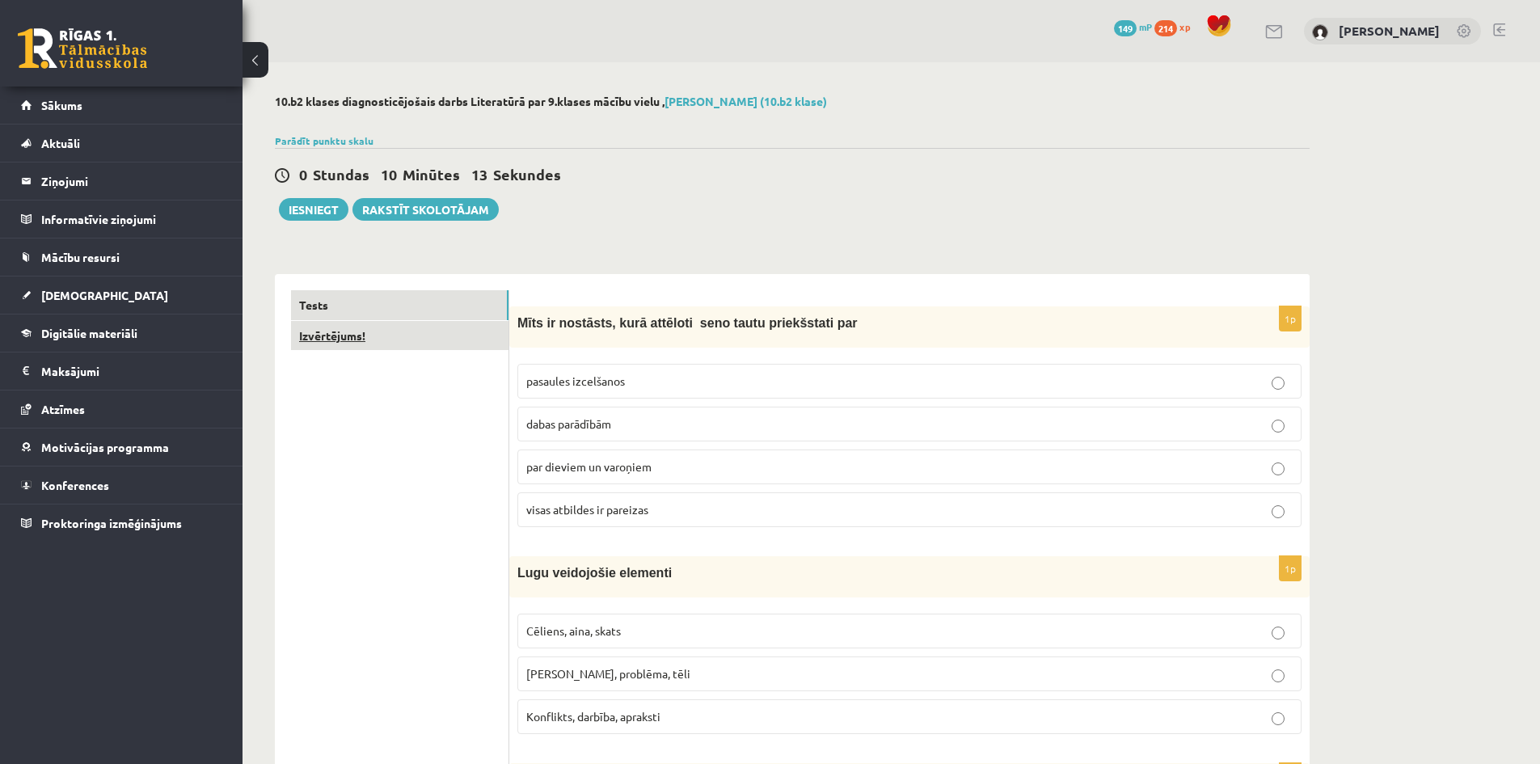
click at [372, 347] on link "Izvērtējums!" at bounding box center [399, 336] width 217 height 30
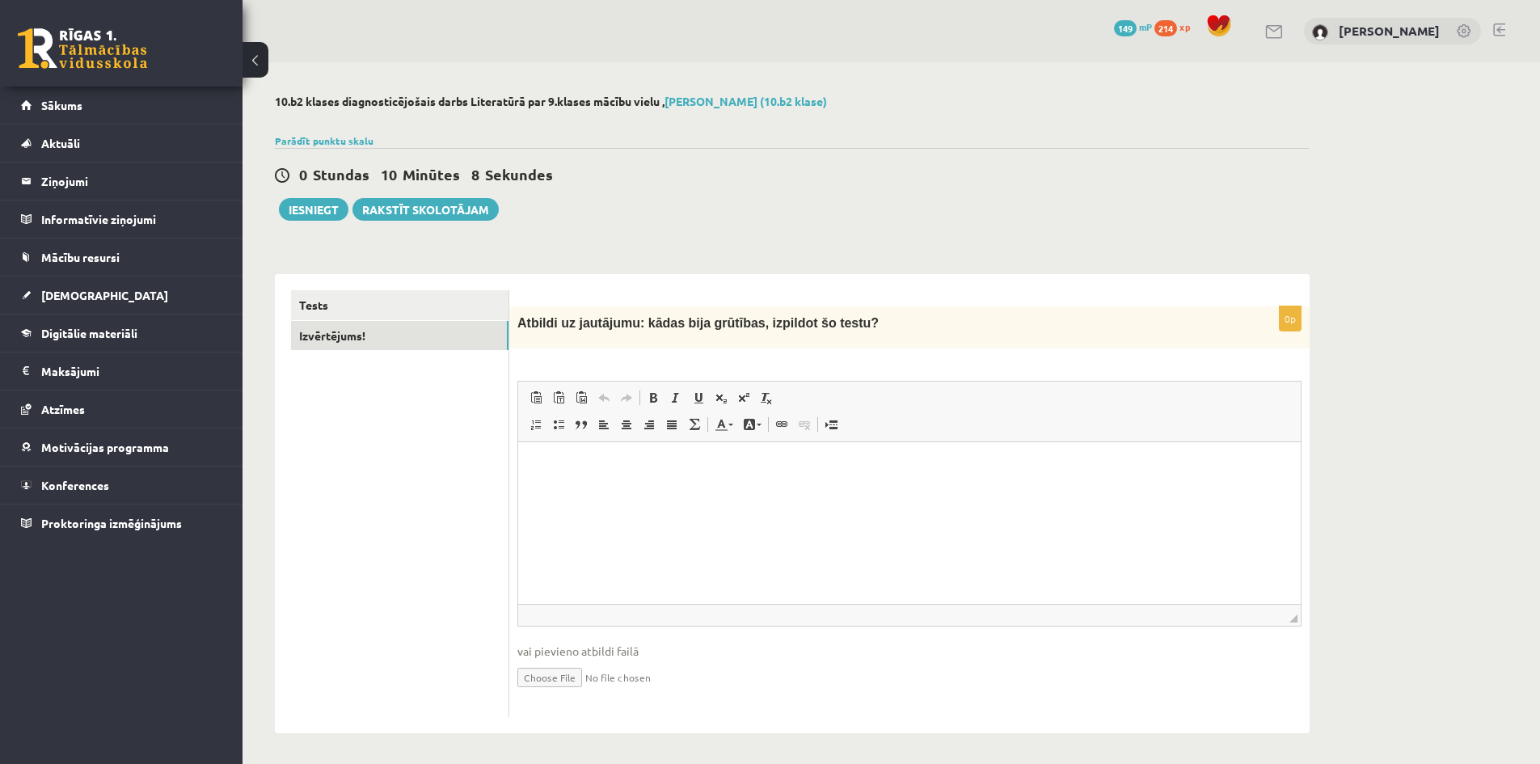
click at [551, 490] on html at bounding box center [909, 466] width 783 height 49
click at [362, 302] on link "Tests" at bounding box center [399, 305] width 217 height 30
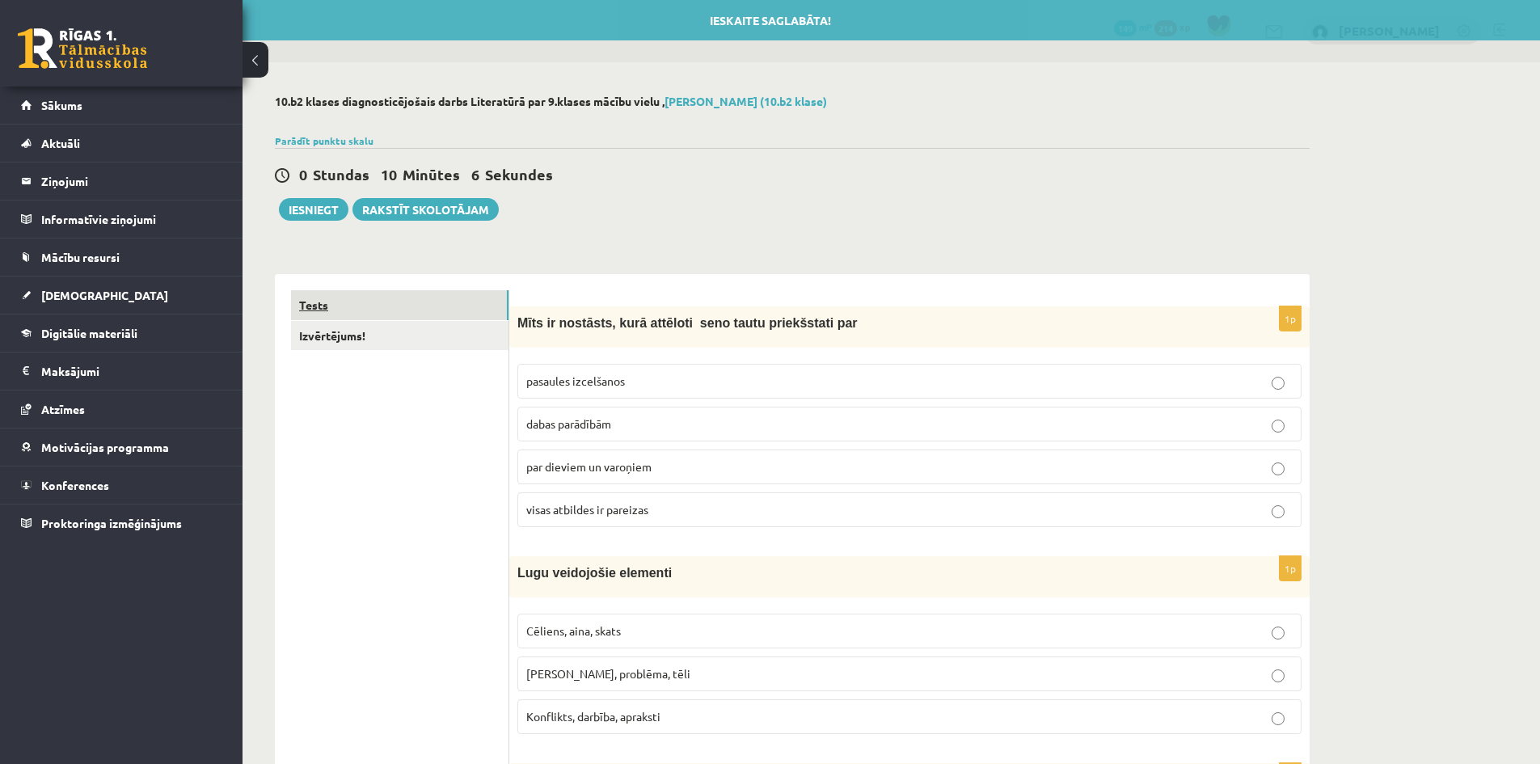
click at [338, 305] on link "Tests" at bounding box center [399, 305] width 217 height 30
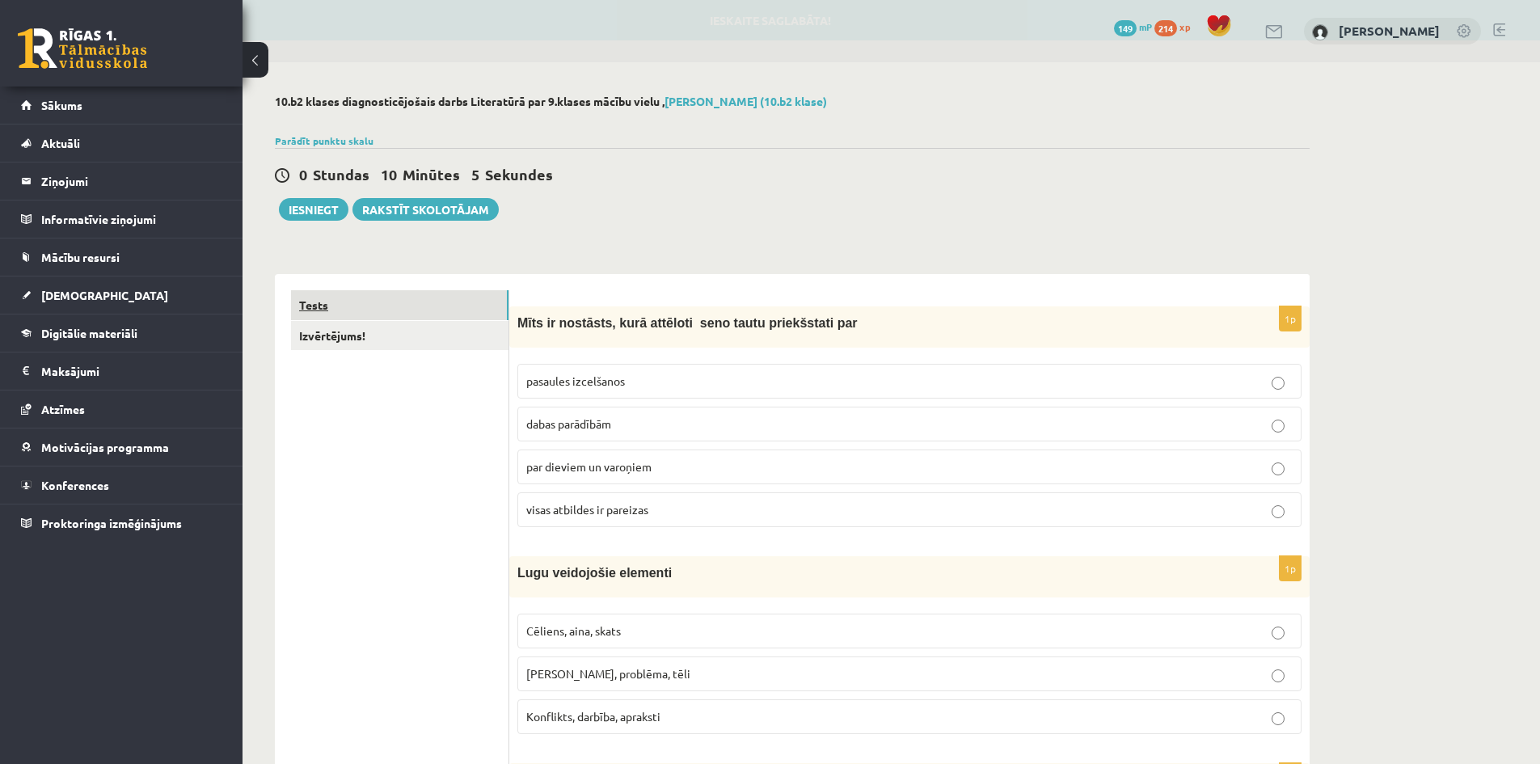
click at [310, 293] on link "Tests" at bounding box center [399, 305] width 217 height 30
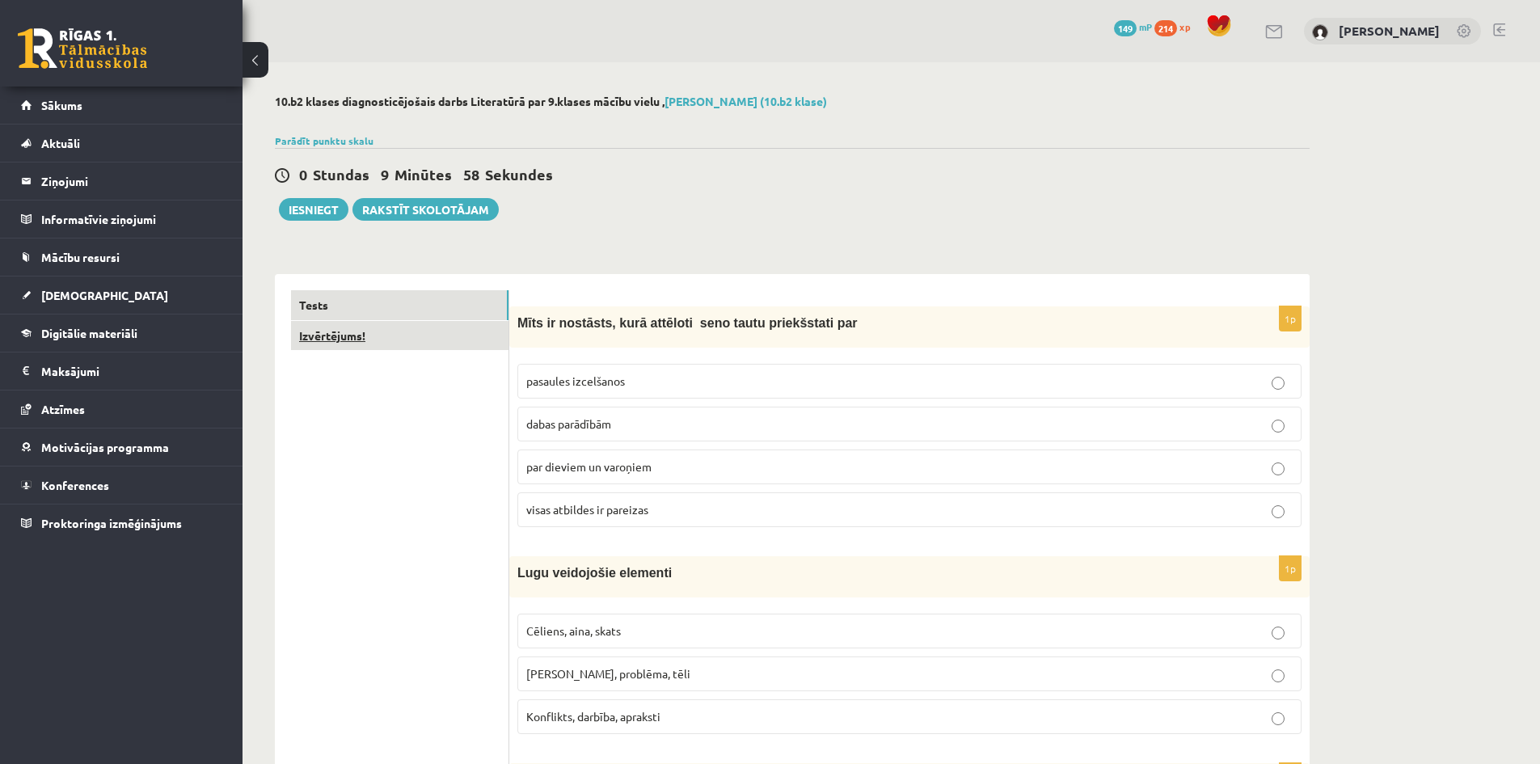
click at [314, 325] on link "Izvērtējums!" at bounding box center [399, 336] width 217 height 30
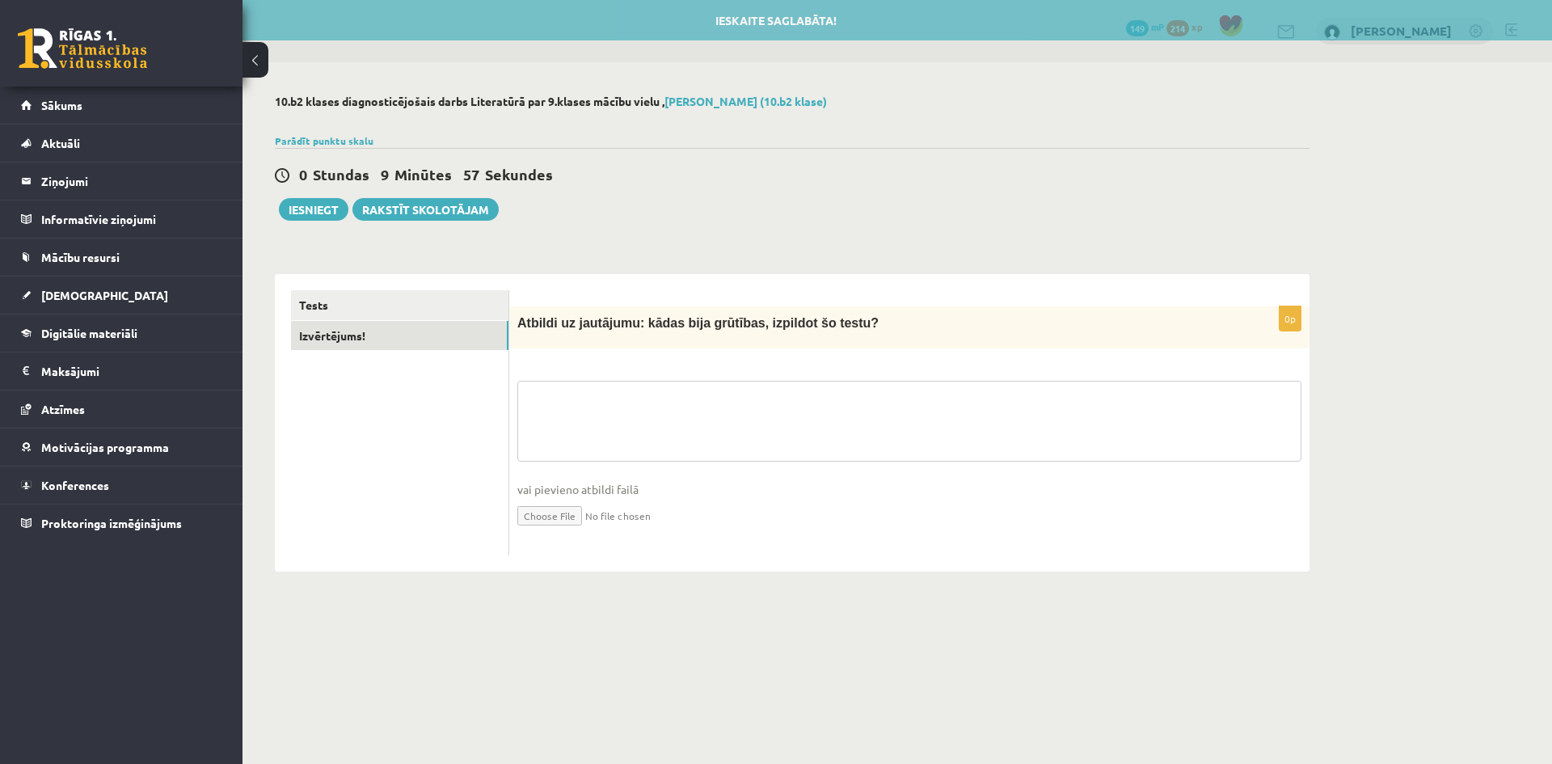
click at [530, 420] on textarea at bounding box center [909, 421] width 784 height 81
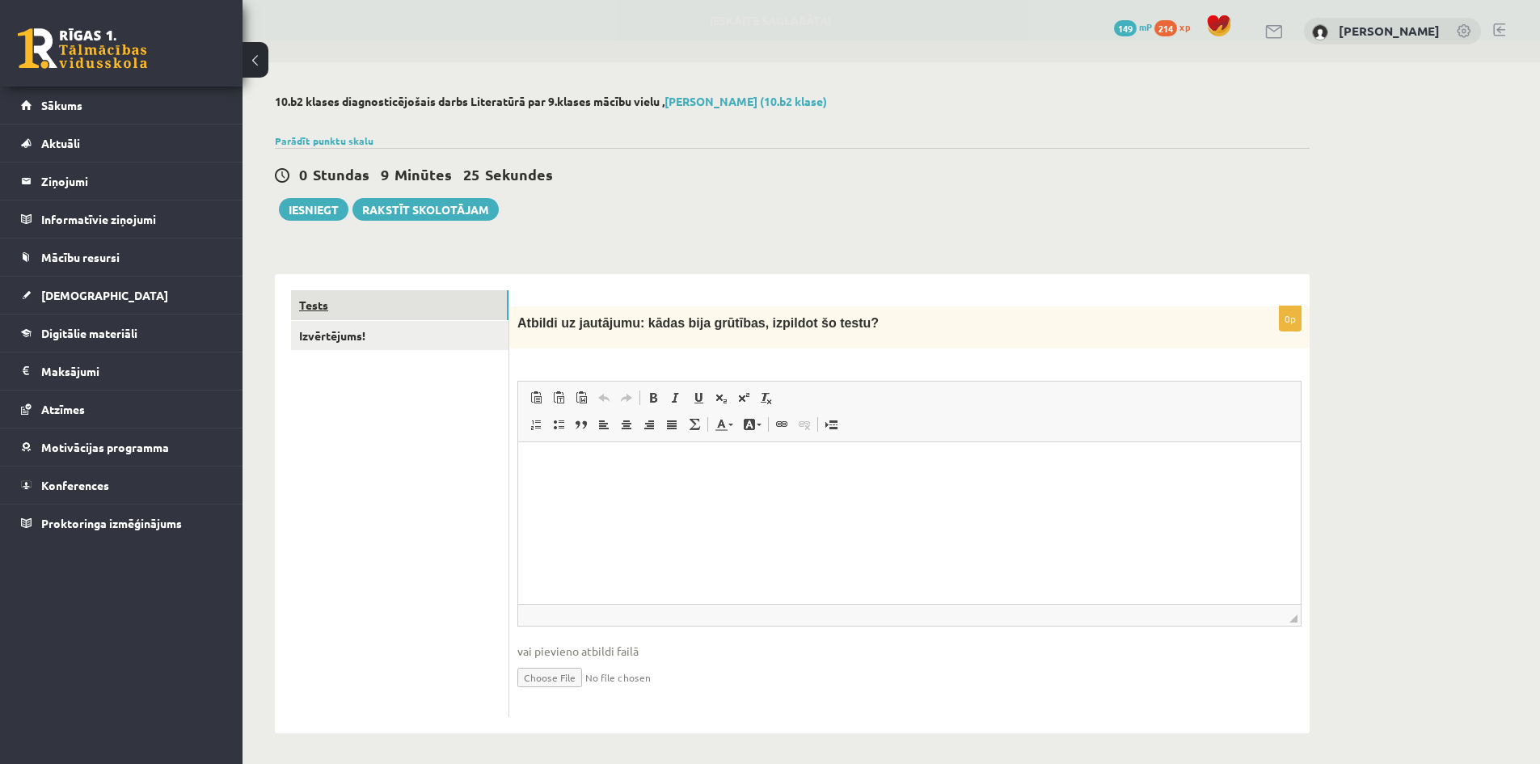
drag, startPoint x: 335, startPoint y: 304, endPoint x: 144, endPoint y: 158, distance: 240.4
click at [335, 304] on link "Tests" at bounding box center [399, 305] width 217 height 30
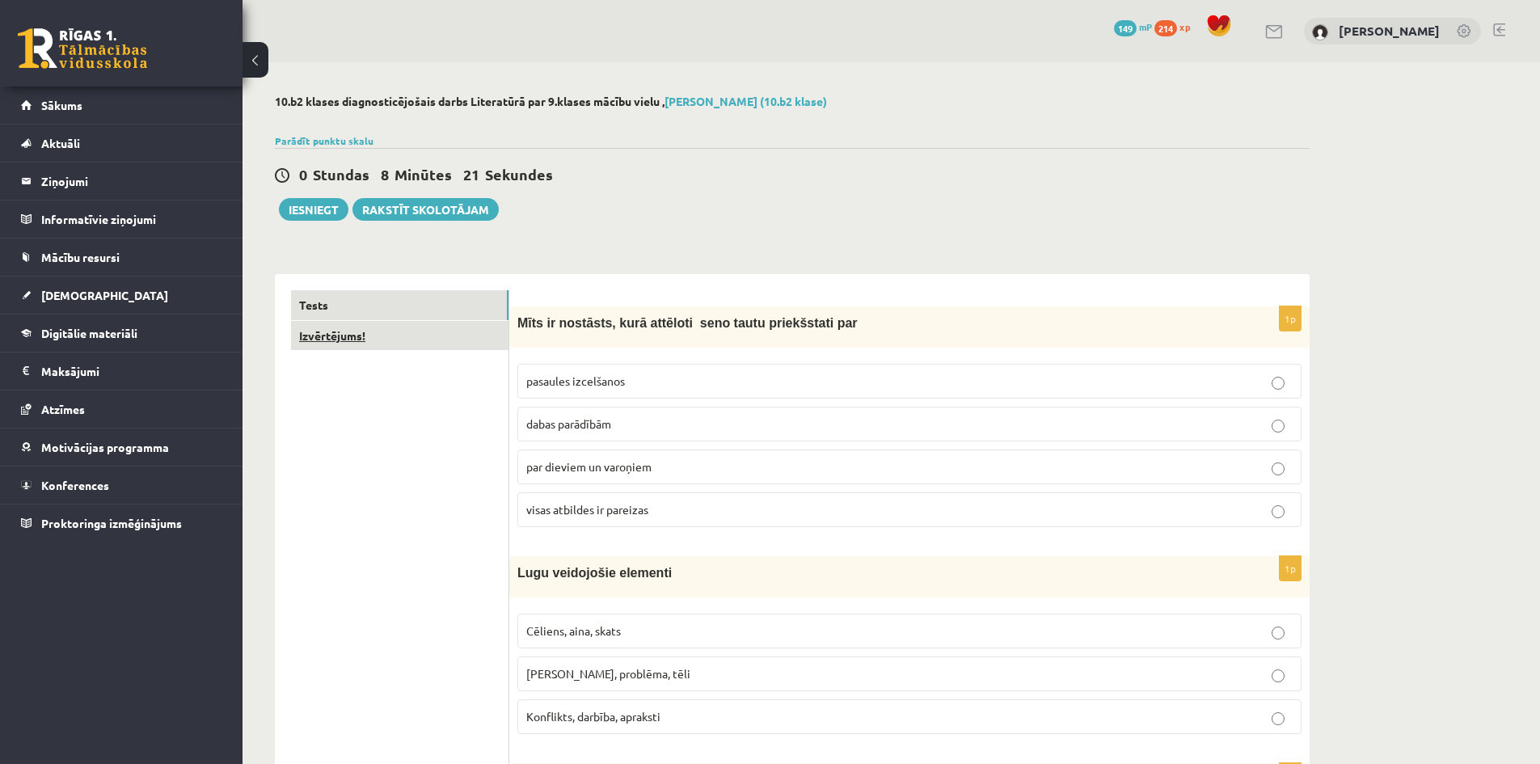
click at [333, 335] on link "Izvērtējums!" at bounding box center [399, 336] width 217 height 30
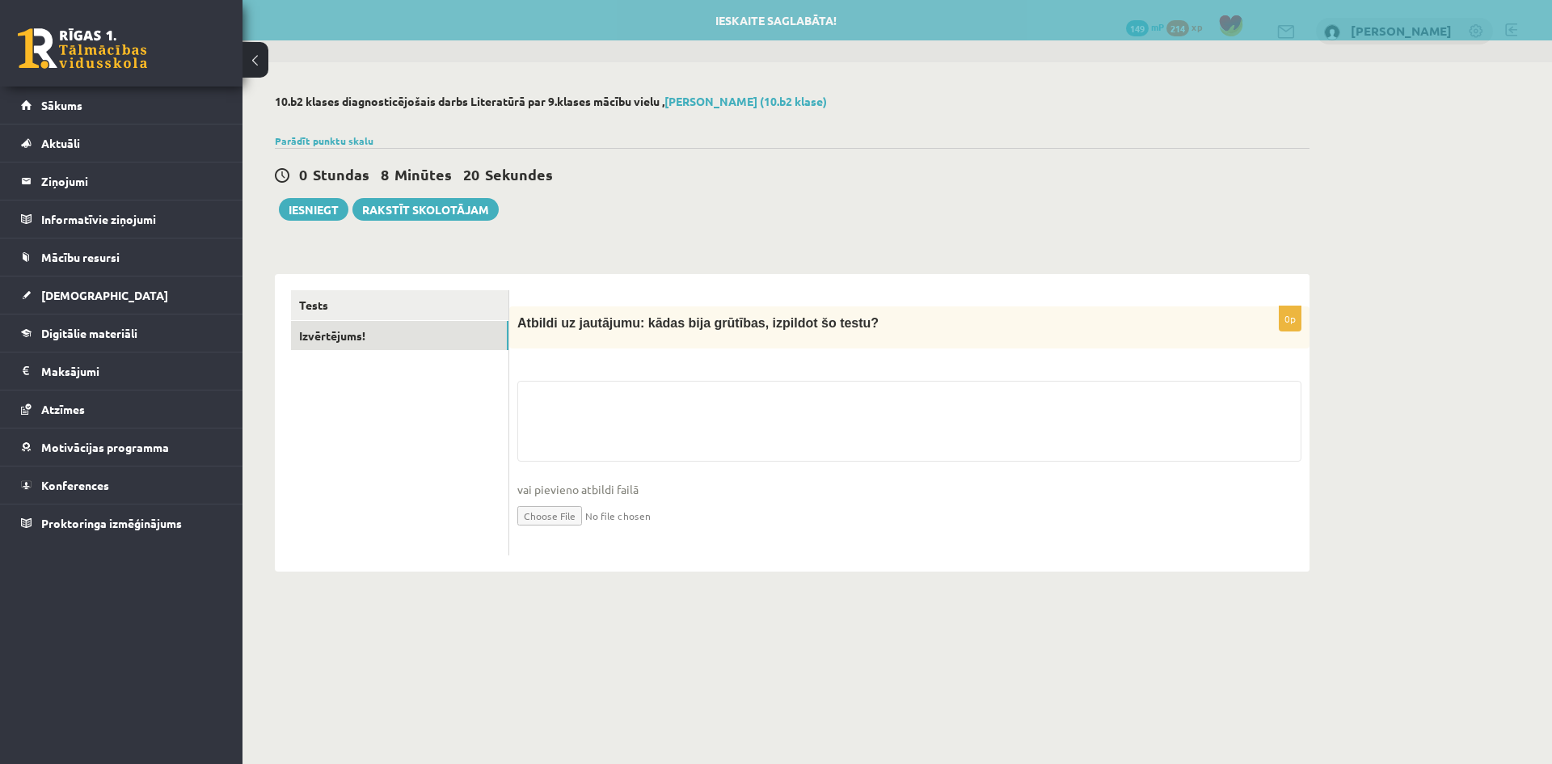
click at [533, 378] on div "0p Atbildi uz jautājumu: kādas bija grūtības, izpildot šo testu? vai pievieno a…" at bounding box center [909, 431] width 800 height 250
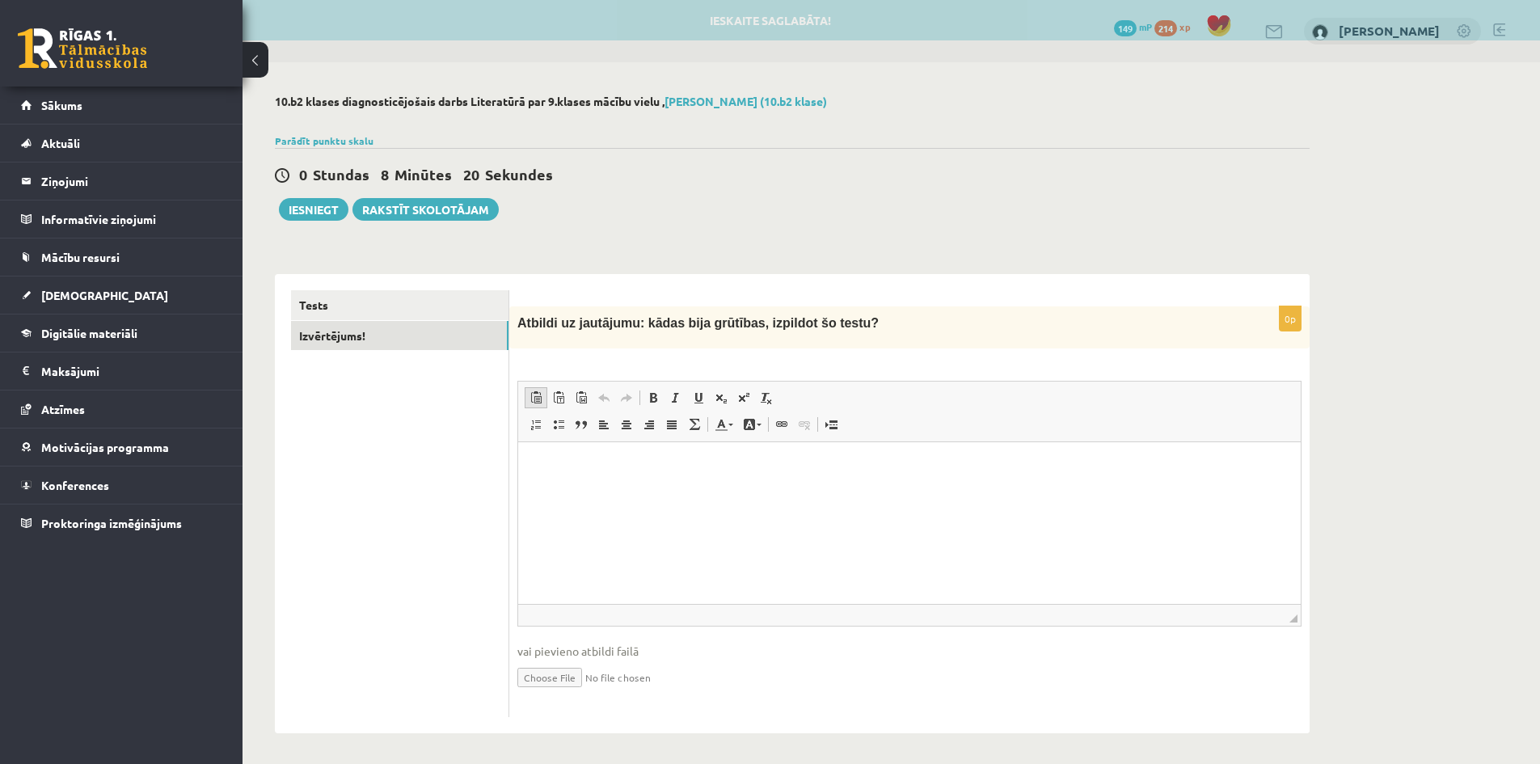
drag, startPoint x: 538, startPoint y: 411, endPoint x: 528, endPoint y: 404, distance: 12.8
click at [537, 411] on span "Paste Keyboard shortcut Ctrl+V Paste as plain text Keyboard shortcut Ctrl+Shift…" at bounding box center [583, 399] width 117 height 27
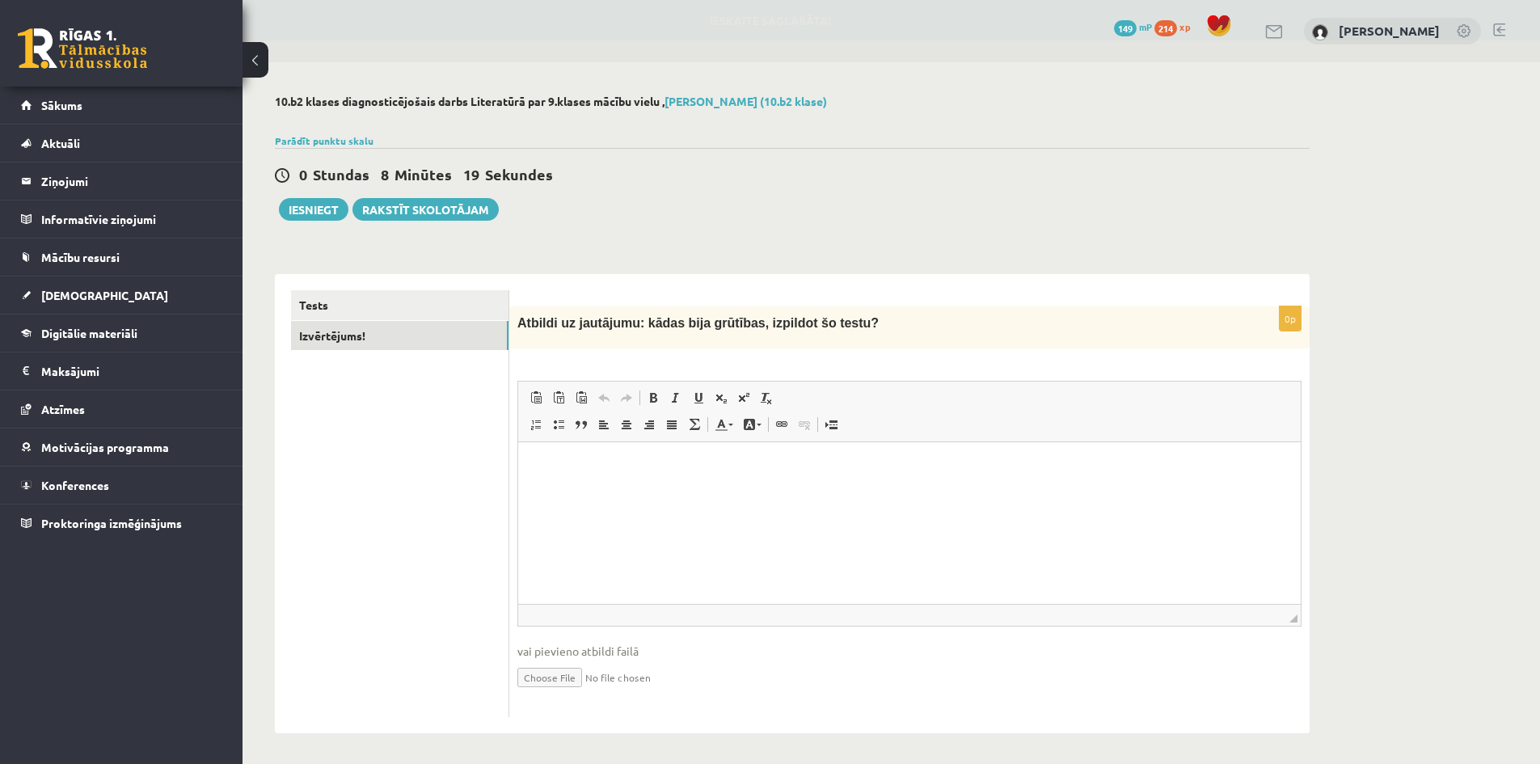
click at [543, 467] on p "Rich Text Editor, wiswyg-editor-user-answer-47433925295960" at bounding box center [909, 466] width 750 height 17
drag, startPoint x: 573, startPoint y: 467, endPoint x: 537, endPoint y: 472, distance: 36.7
click at [538, 472] on p "******" at bounding box center [909, 466] width 750 height 17
click at [362, 314] on link "Tests" at bounding box center [399, 305] width 217 height 30
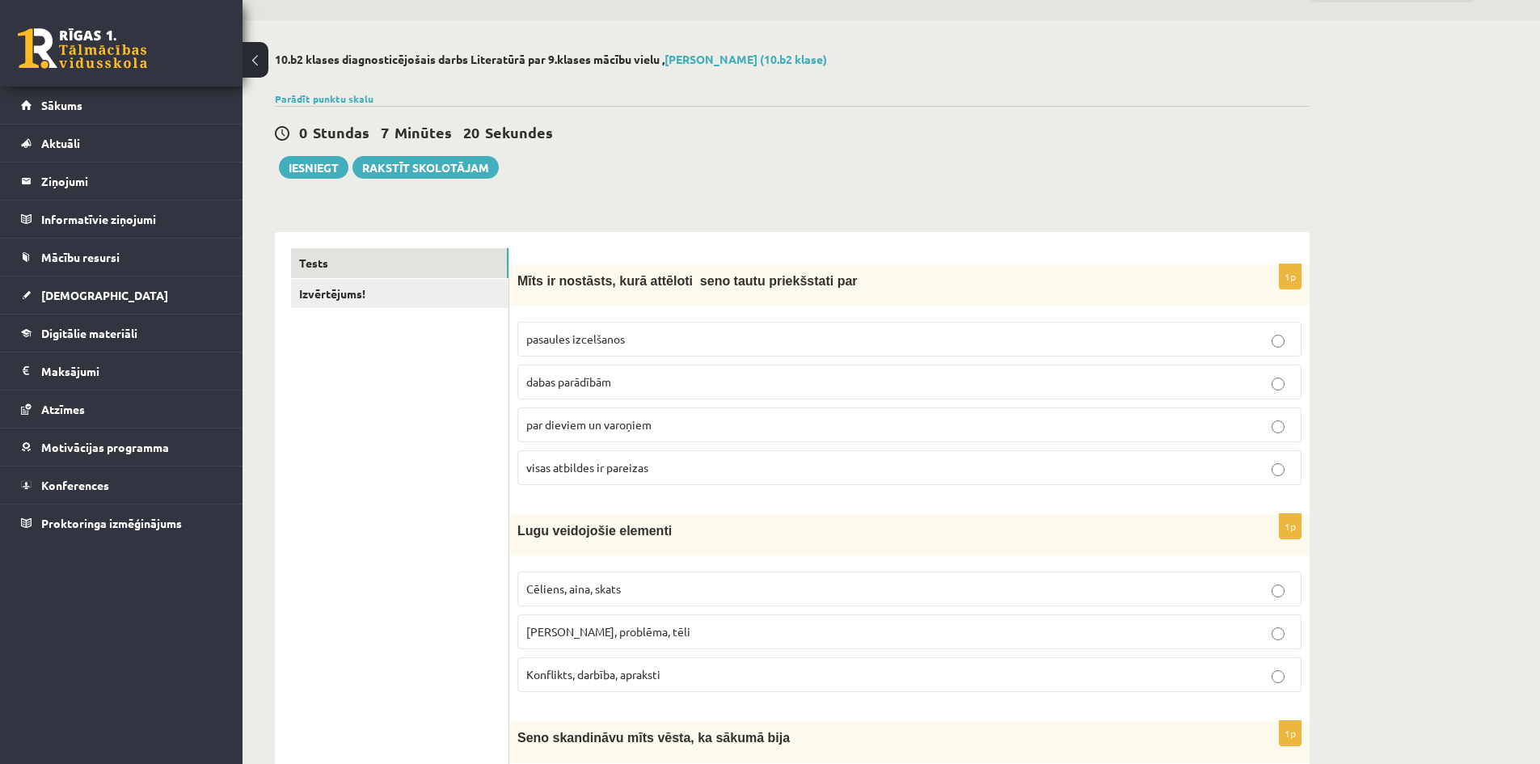
scroll to position [81, 0]
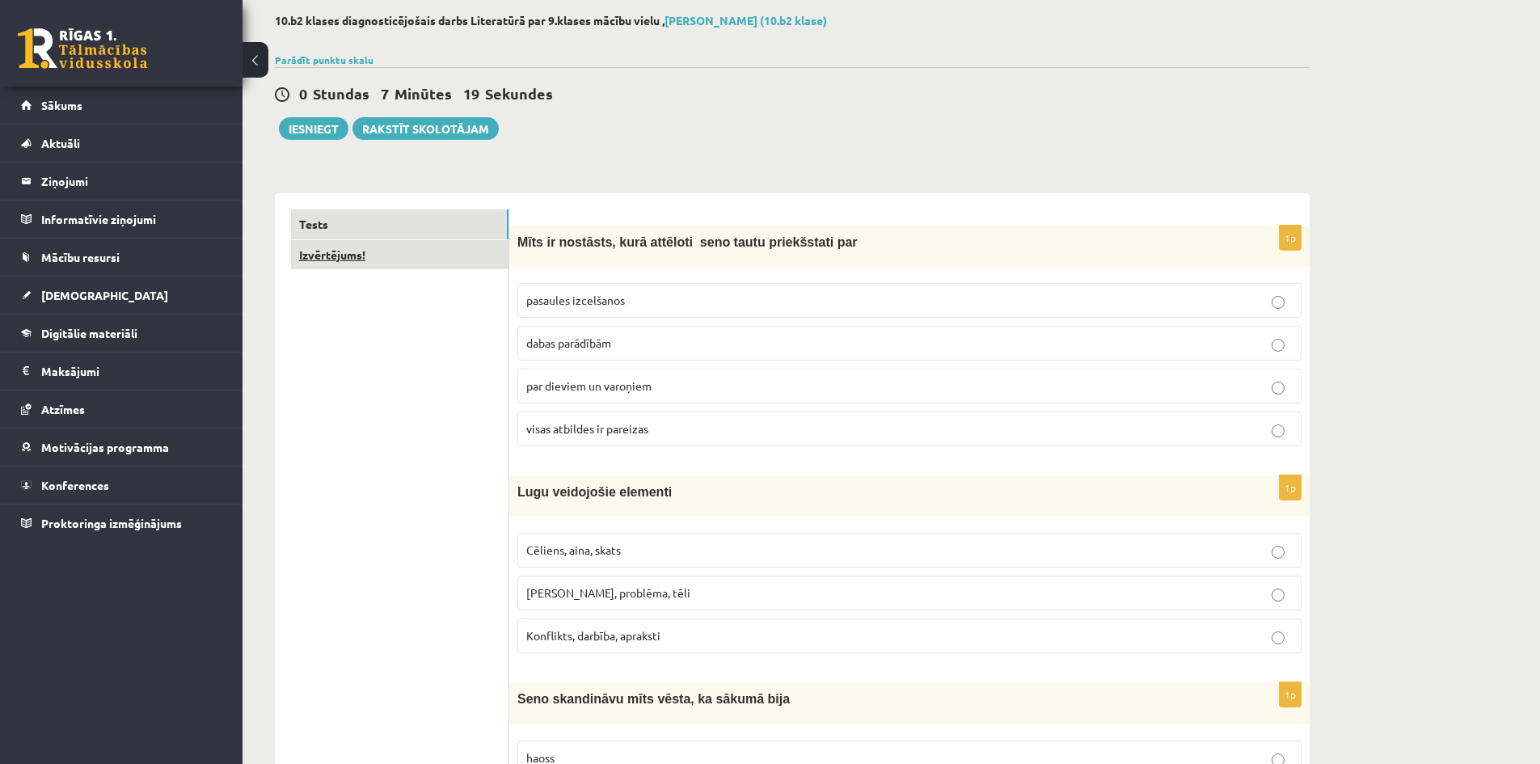
click at [376, 260] on link "Izvērtējums!" at bounding box center [399, 255] width 217 height 30
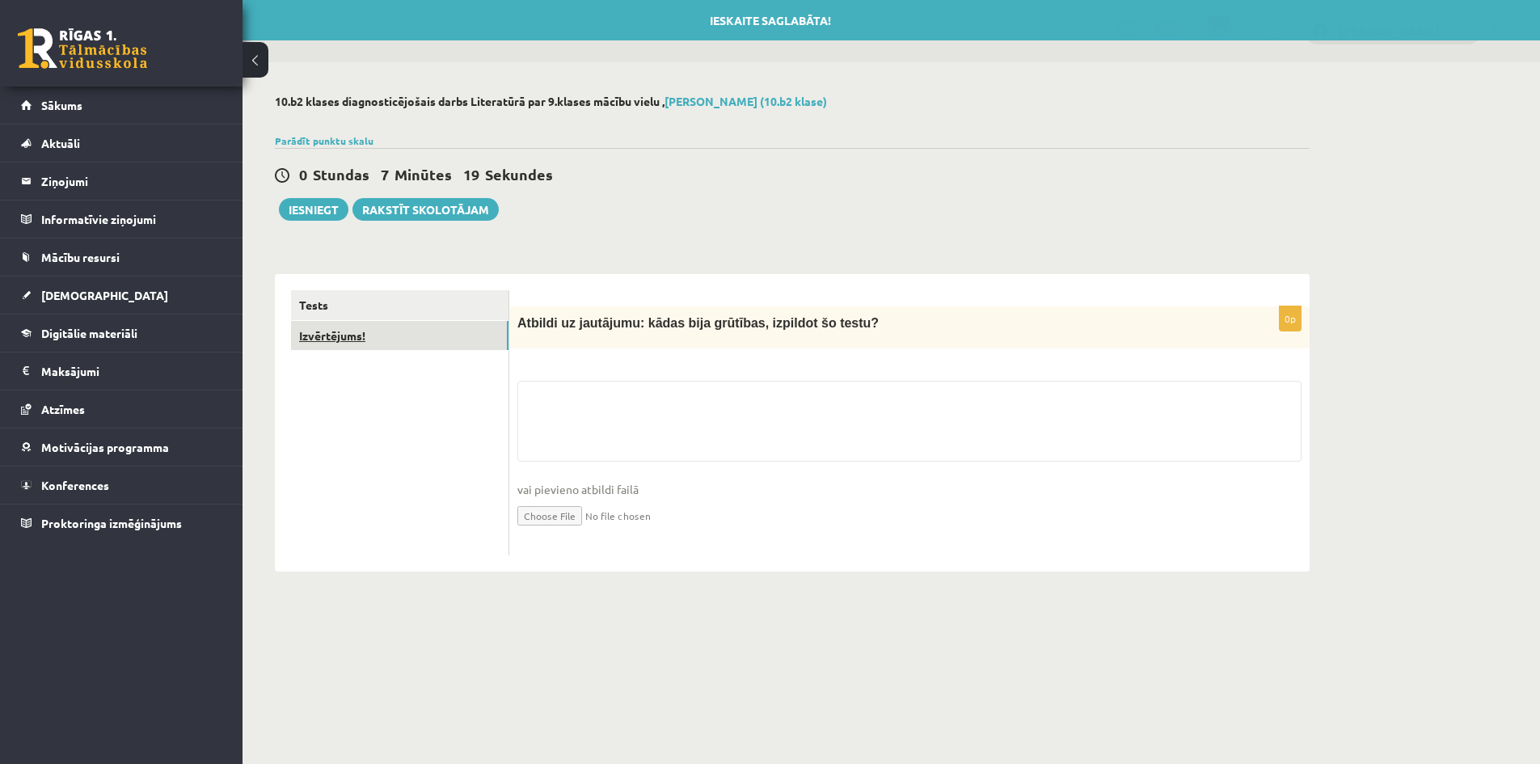
scroll to position [0, 0]
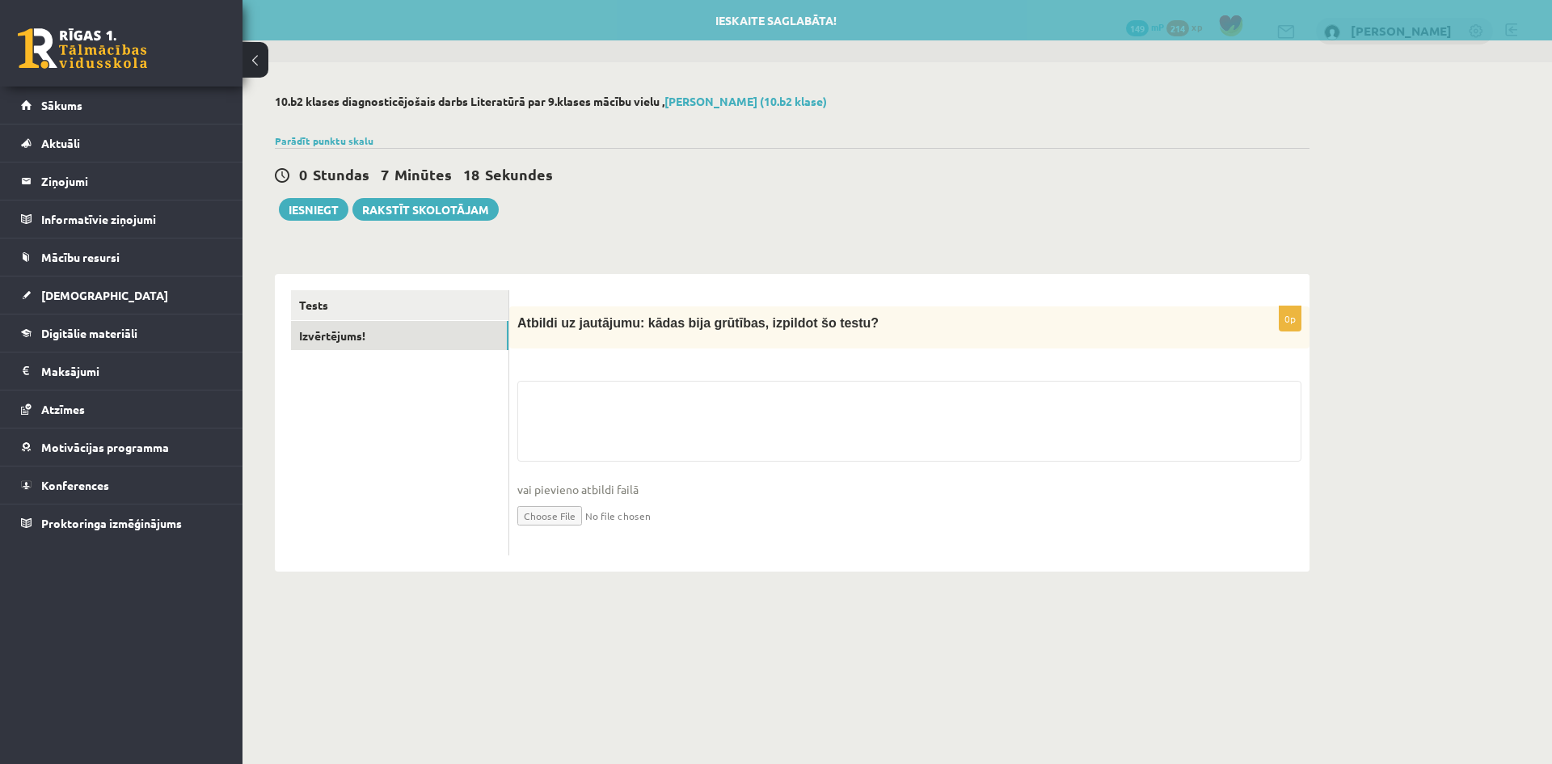
click at [575, 380] on div "0p Atbildi uz jautājumu: kādas bija grūtības, izpildot šo testu? vai pievieno a…" at bounding box center [909, 431] width 800 height 250
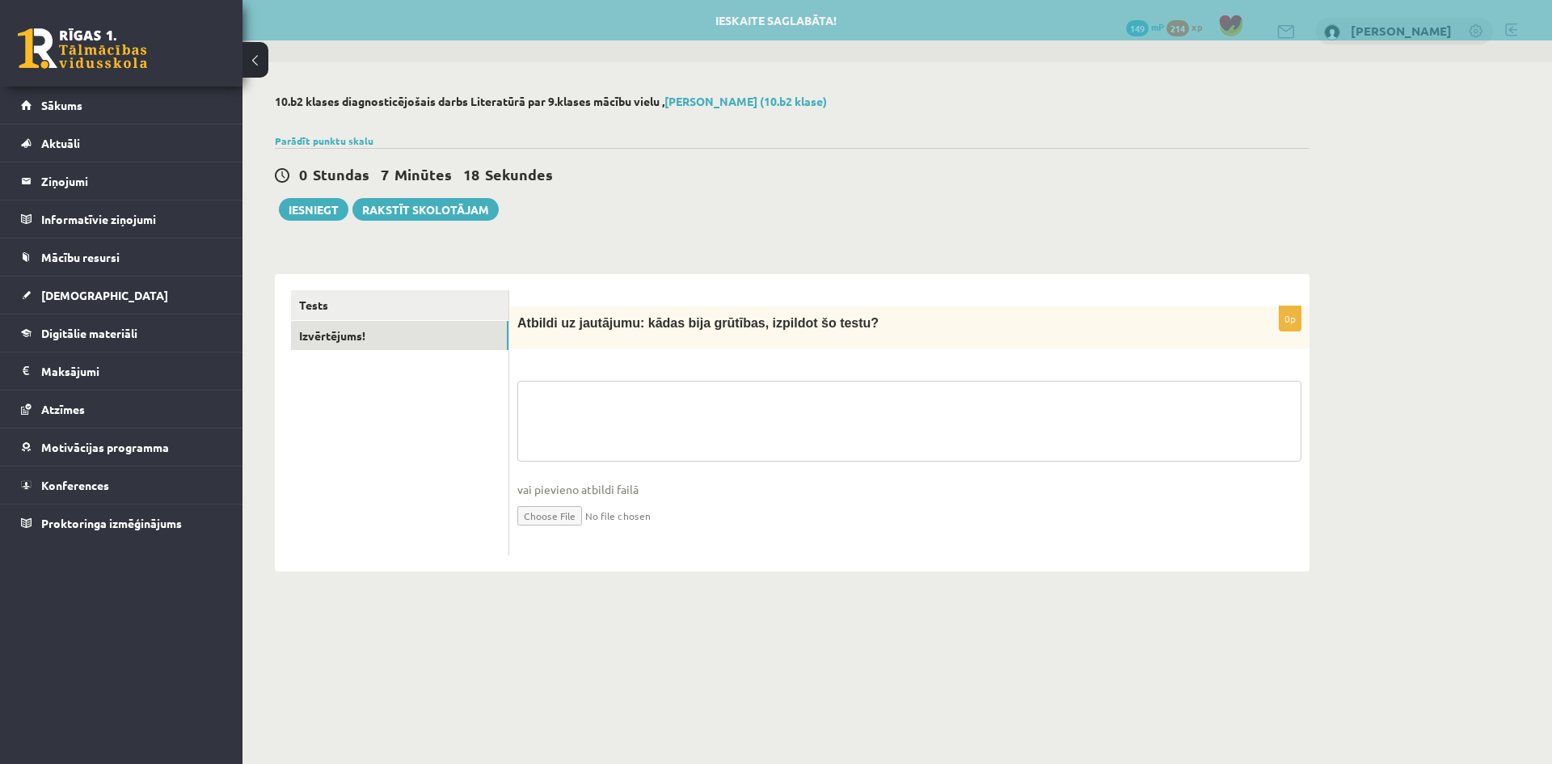
click at [585, 390] on textarea at bounding box center [909, 421] width 784 height 81
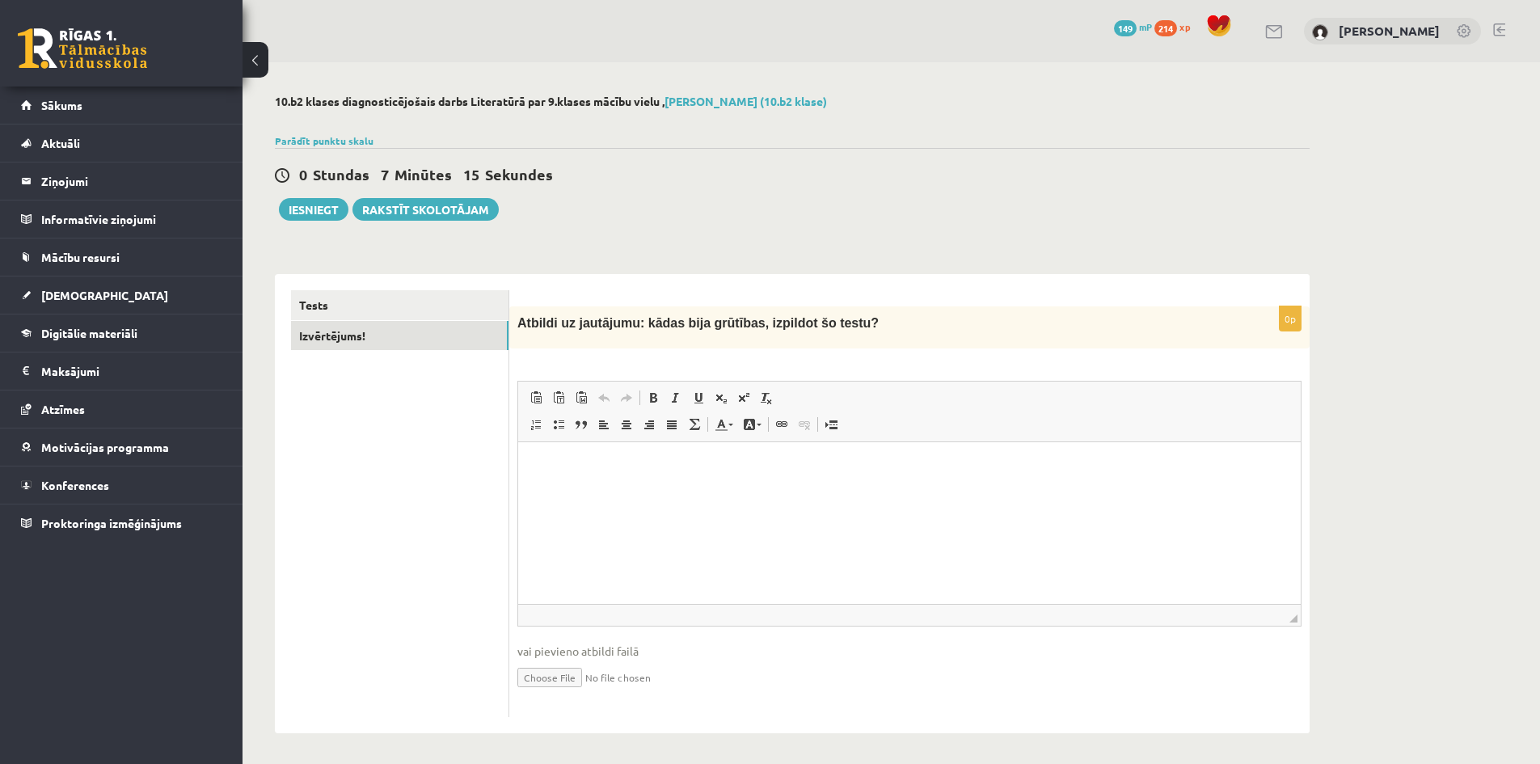
click at [622, 440] on span "Insert/Remove Numbered List Insert/Remove Bulleted List Block Quote Align Left …" at bounding box center [617, 426] width 185 height 27
click at [609, 466] on p "Rich Text Editor, wiswyg-editor-user-answer-47433835652960" at bounding box center [909, 466] width 750 height 17
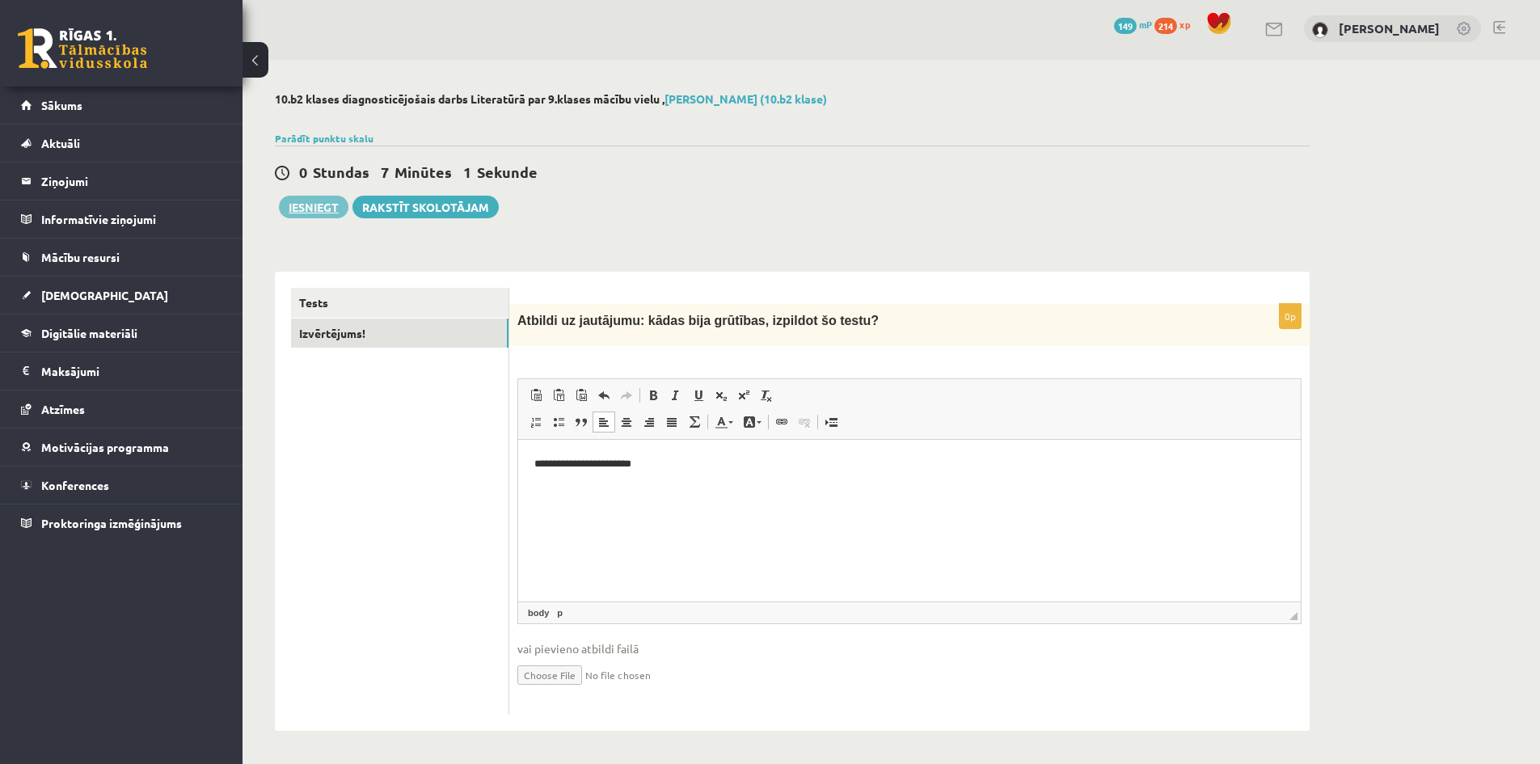
click at [328, 203] on button "Iesniegt" at bounding box center [314, 207] width 70 height 23
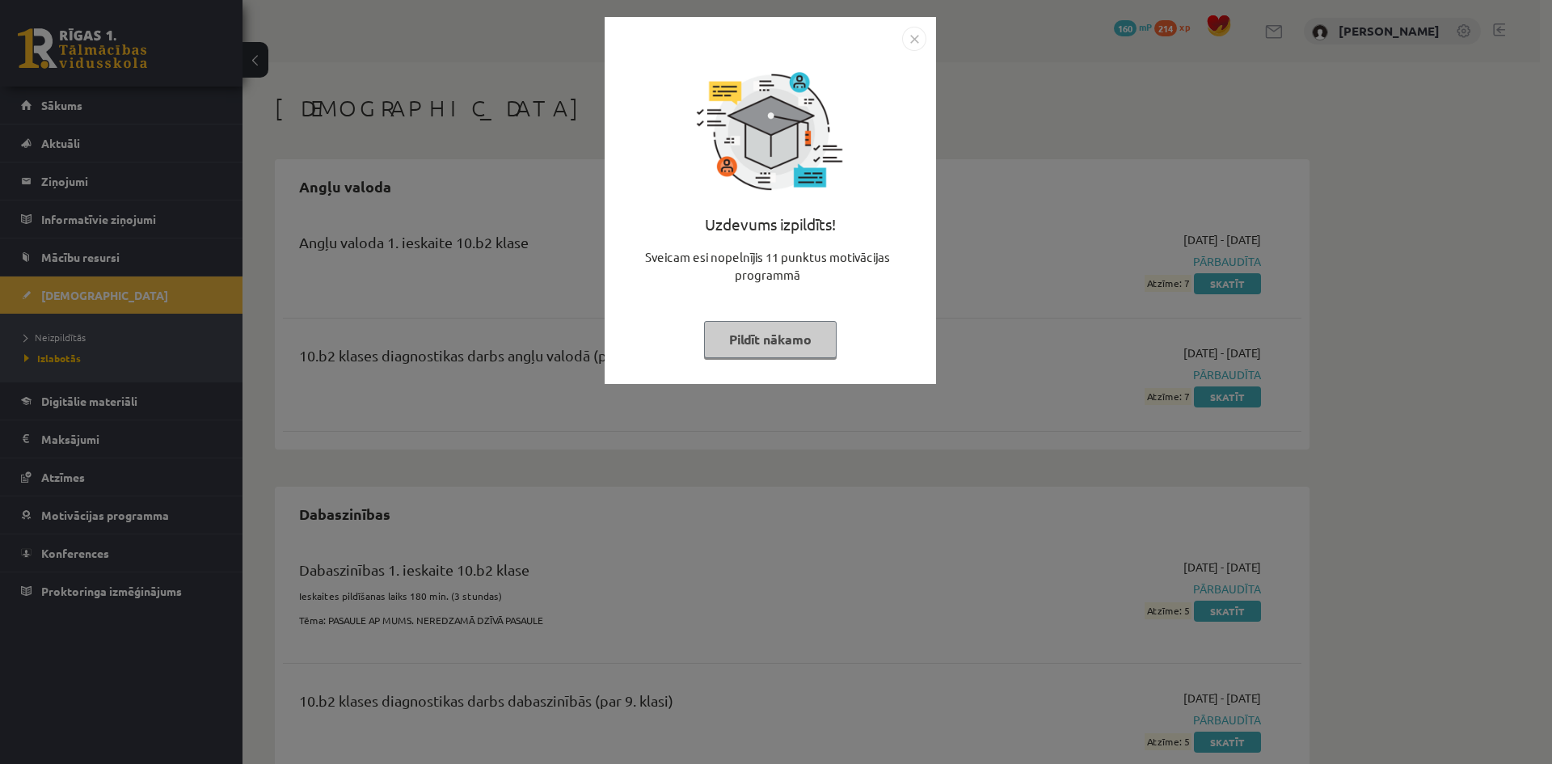
click at [915, 39] on img "Close" at bounding box center [914, 39] width 24 height 24
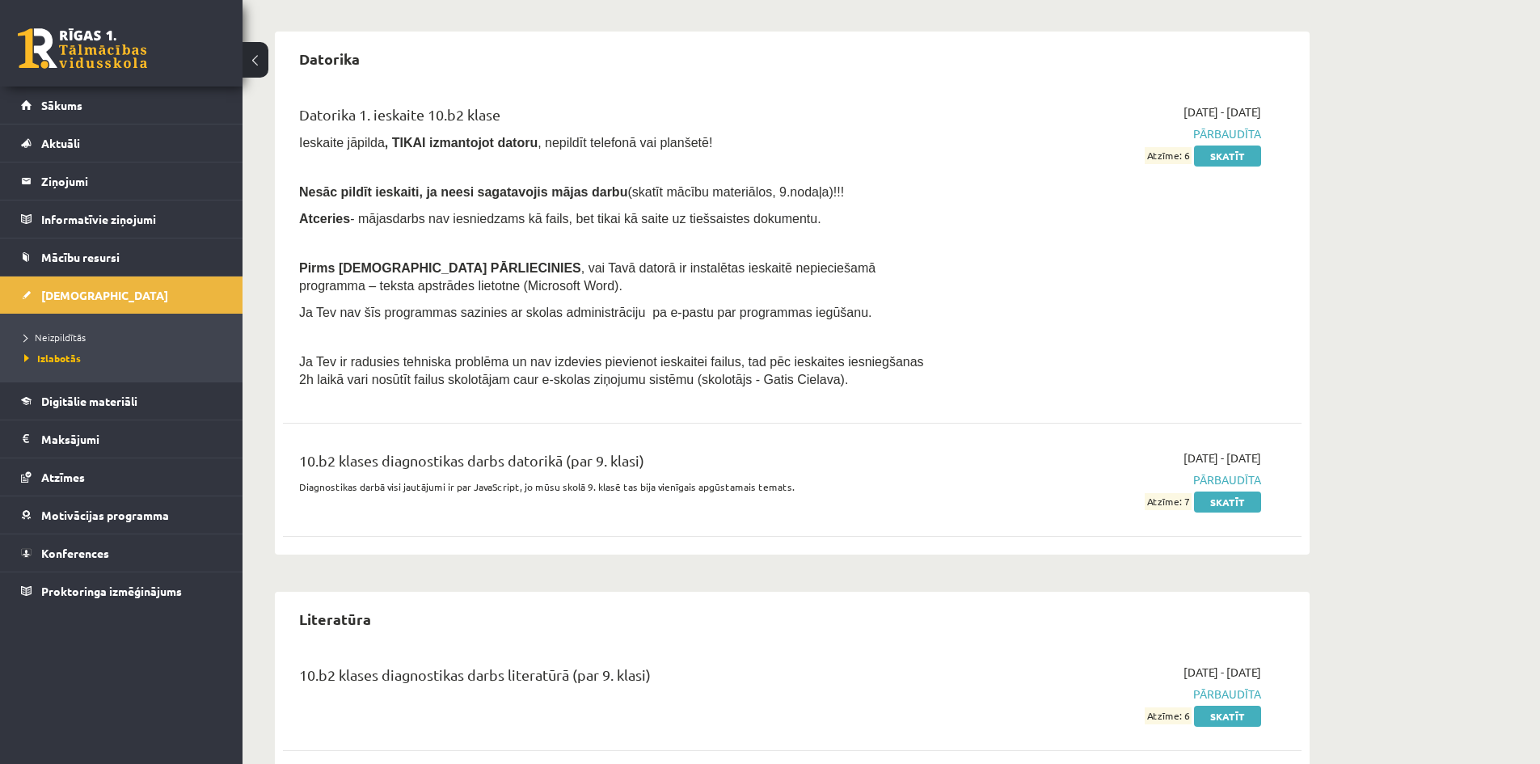
scroll to position [838, 0]
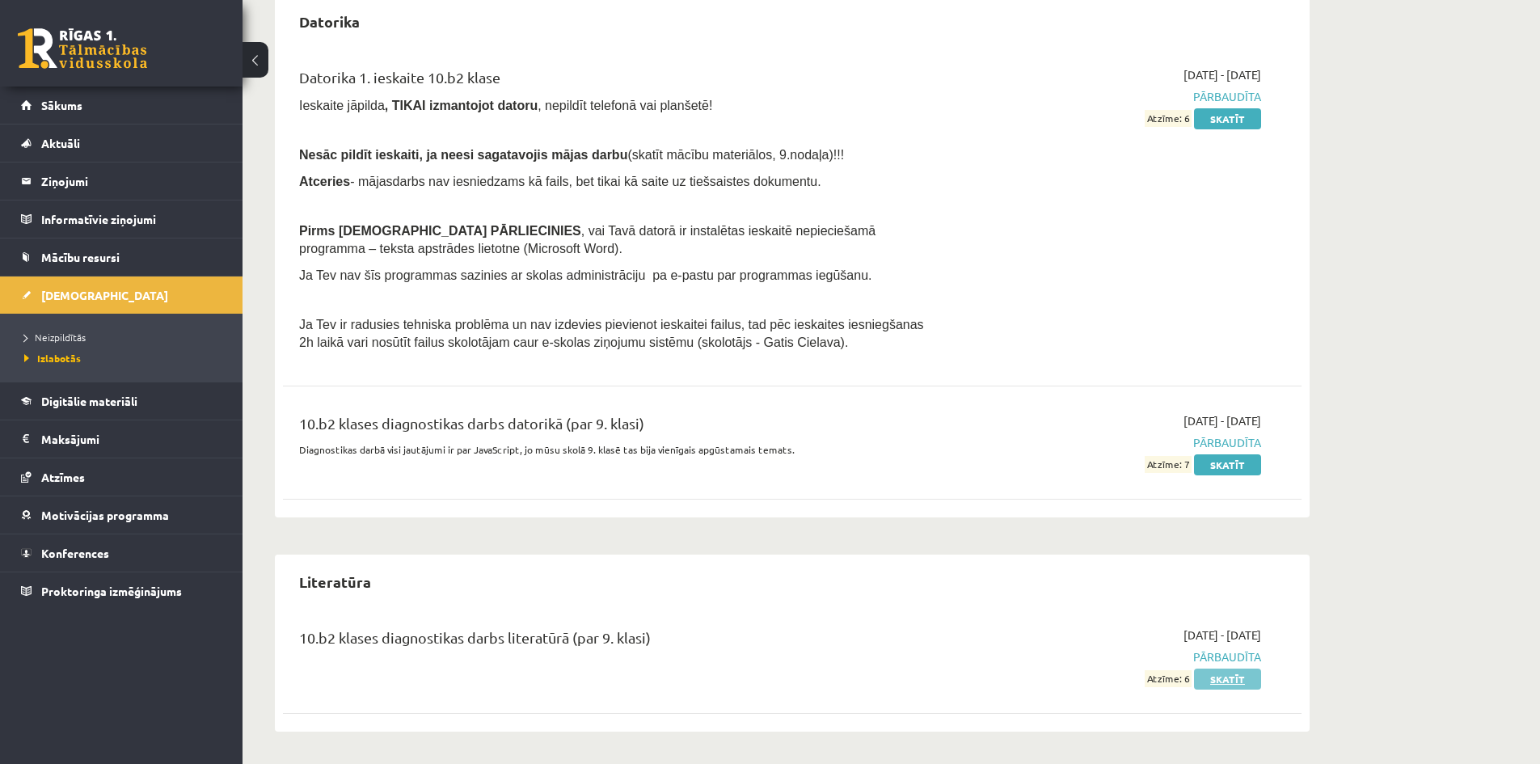
click at [1234, 677] on link "Skatīt" at bounding box center [1227, 679] width 67 height 21
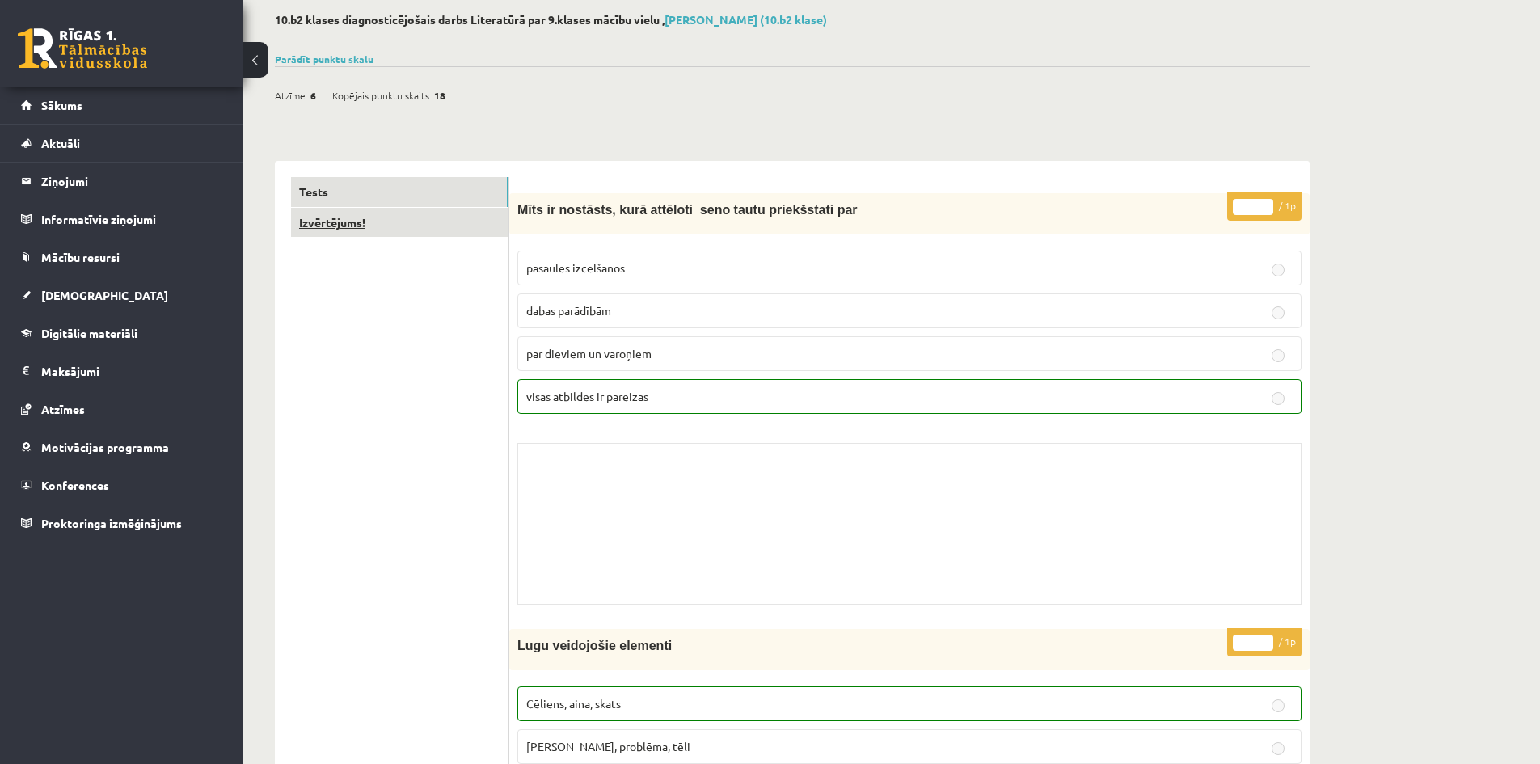
scroll to position [81, 0]
click at [359, 229] on link "Izvērtējums!" at bounding box center [399, 224] width 217 height 30
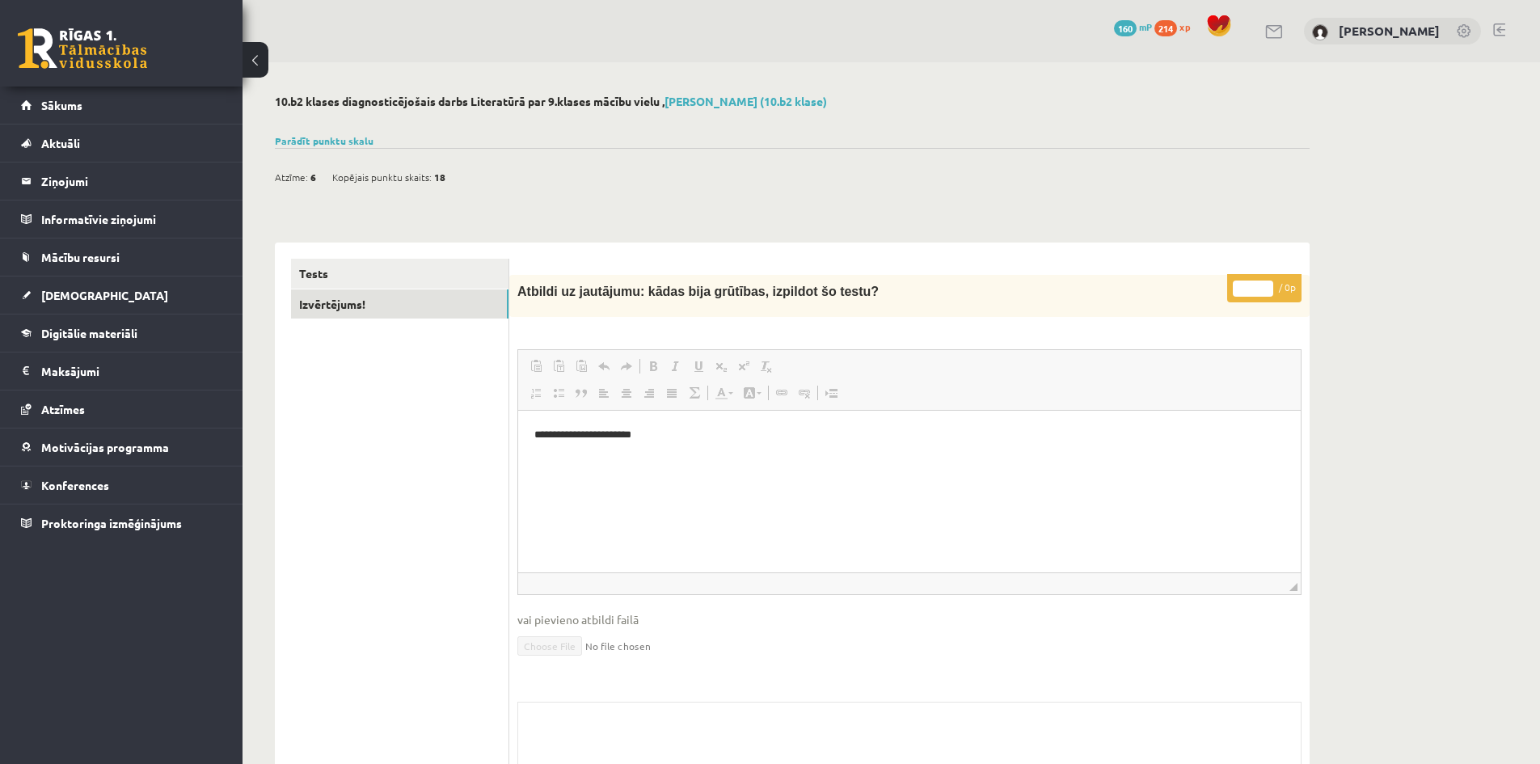
scroll to position [0, 0]
click at [260, 67] on button at bounding box center [256, 60] width 26 height 36
